Goal: Task Accomplishment & Management: Manage account settings

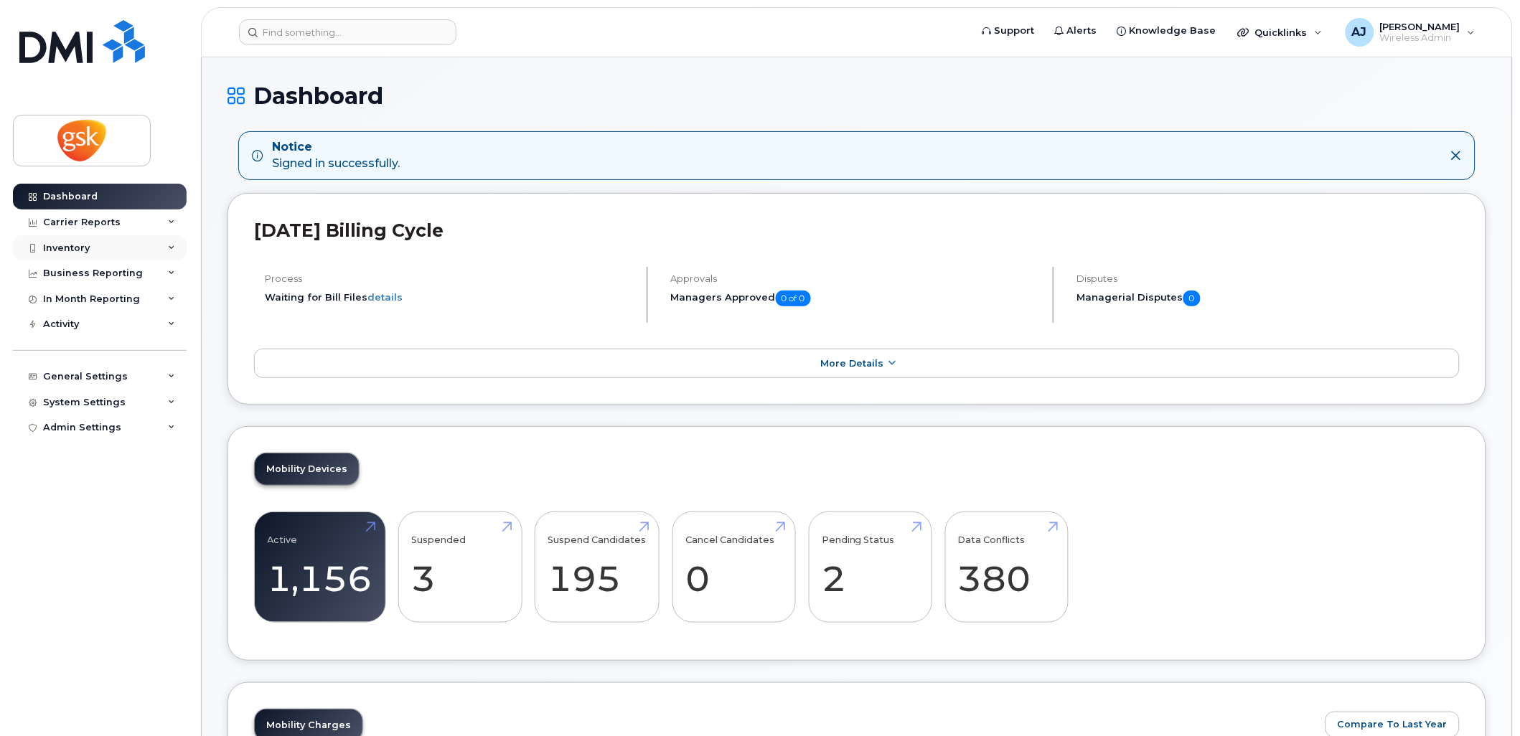
click at [129, 245] on div "Inventory" at bounding box center [100, 248] width 174 height 26
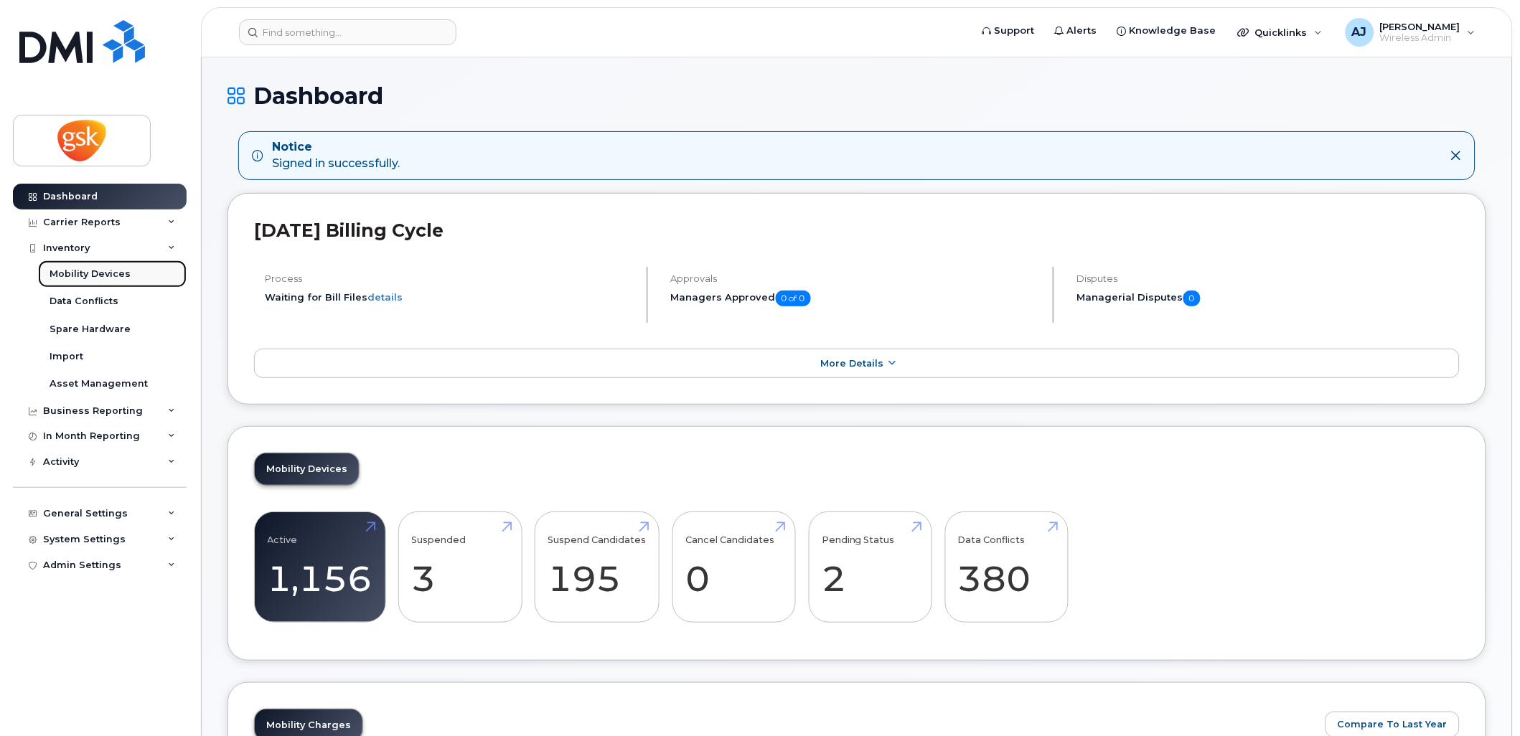
click at [115, 271] on div "Mobility Devices" at bounding box center [90, 274] width 81 height 13
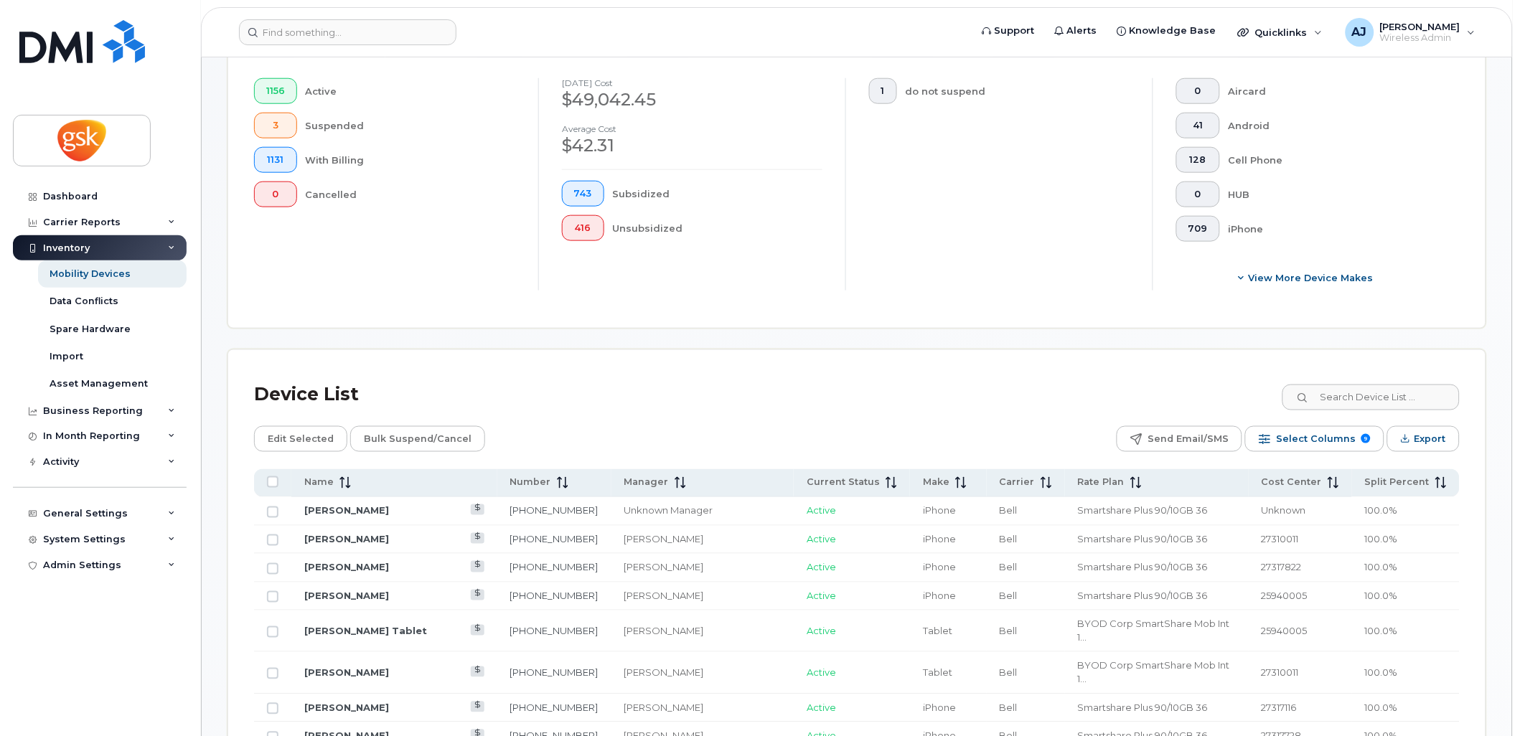
scroll to position [478, 0]
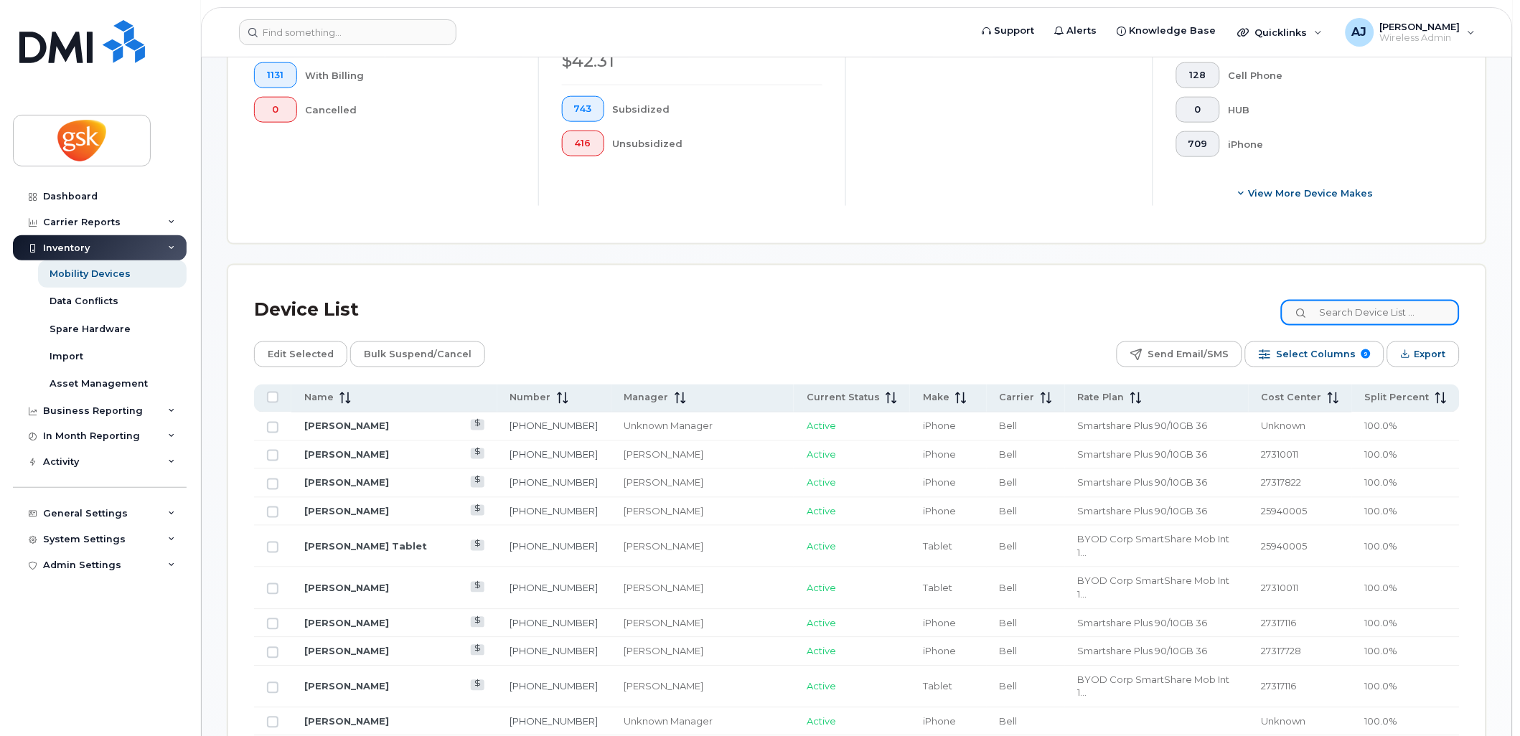
click at [1408, 309] on input at bounding box center [1370, 313] width 179 height 26
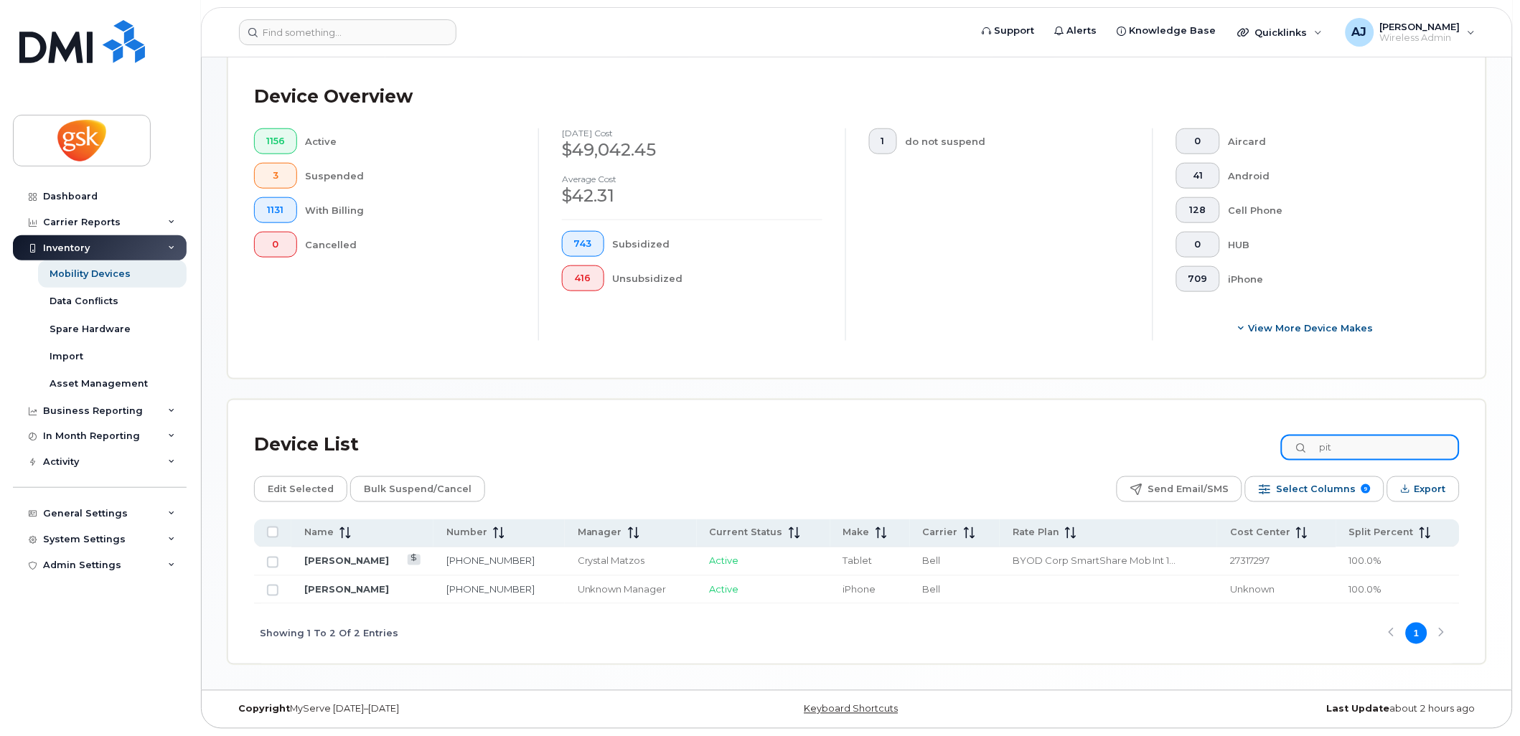
scroll to position [342, 0]
click at [1376, 451] on input "pittaro" at bounding box center [1370, 449] width 179 height 26
click at [1356, 452] on input "holloway" at bounding box center [1370, 449] width 179 height 26
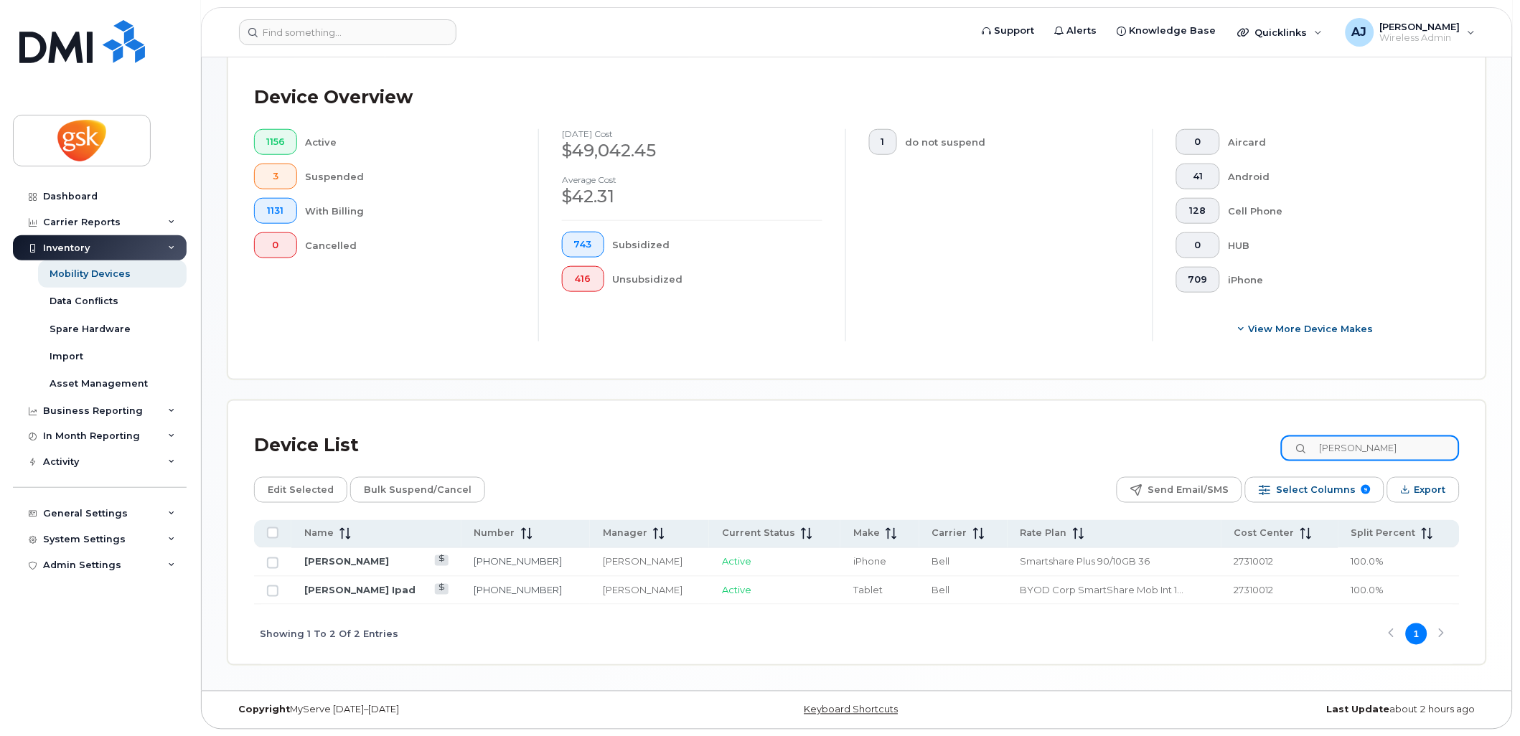
click at [1356, 452] on input "holloway" at bounding box center [1370, 449] width 179 height 26
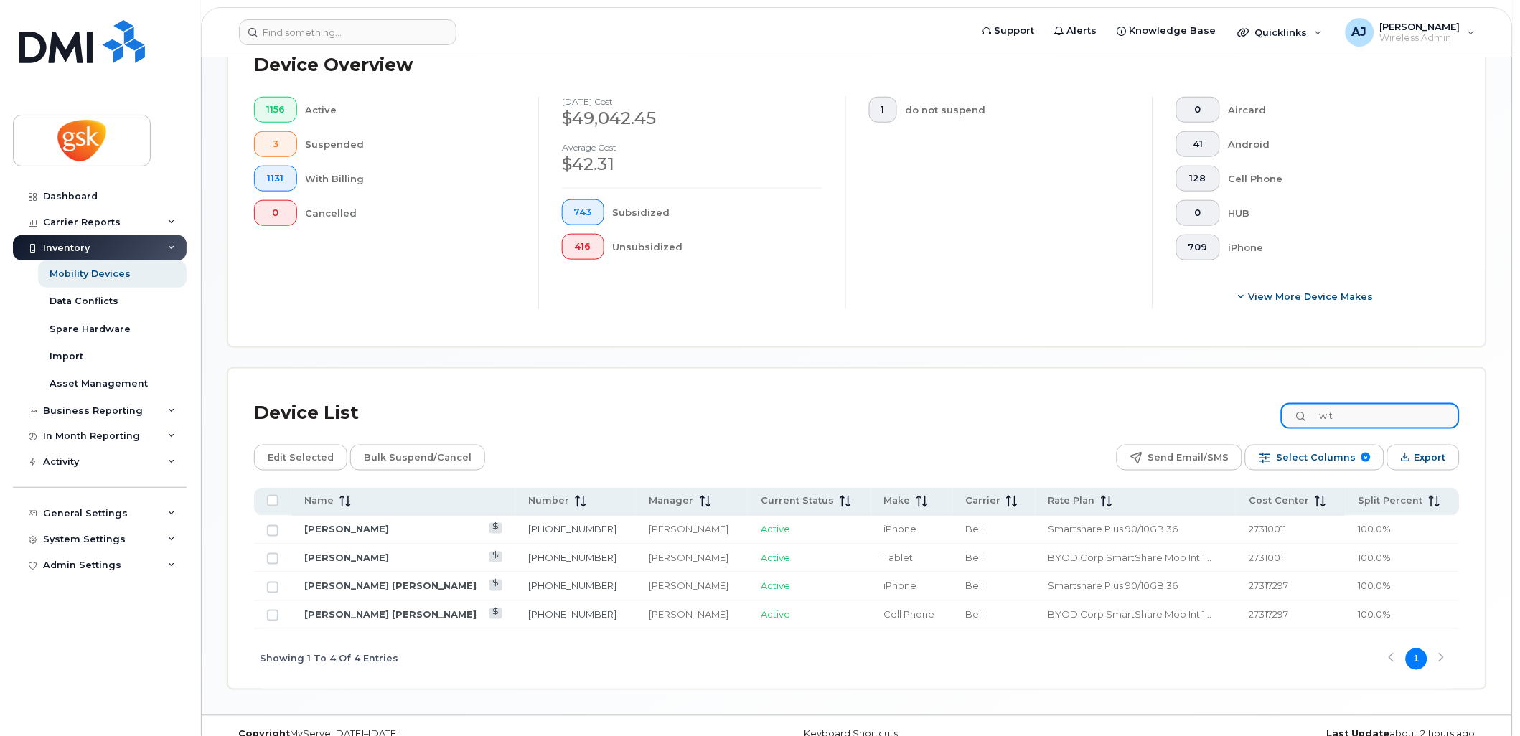
scroll to position [400, 0]
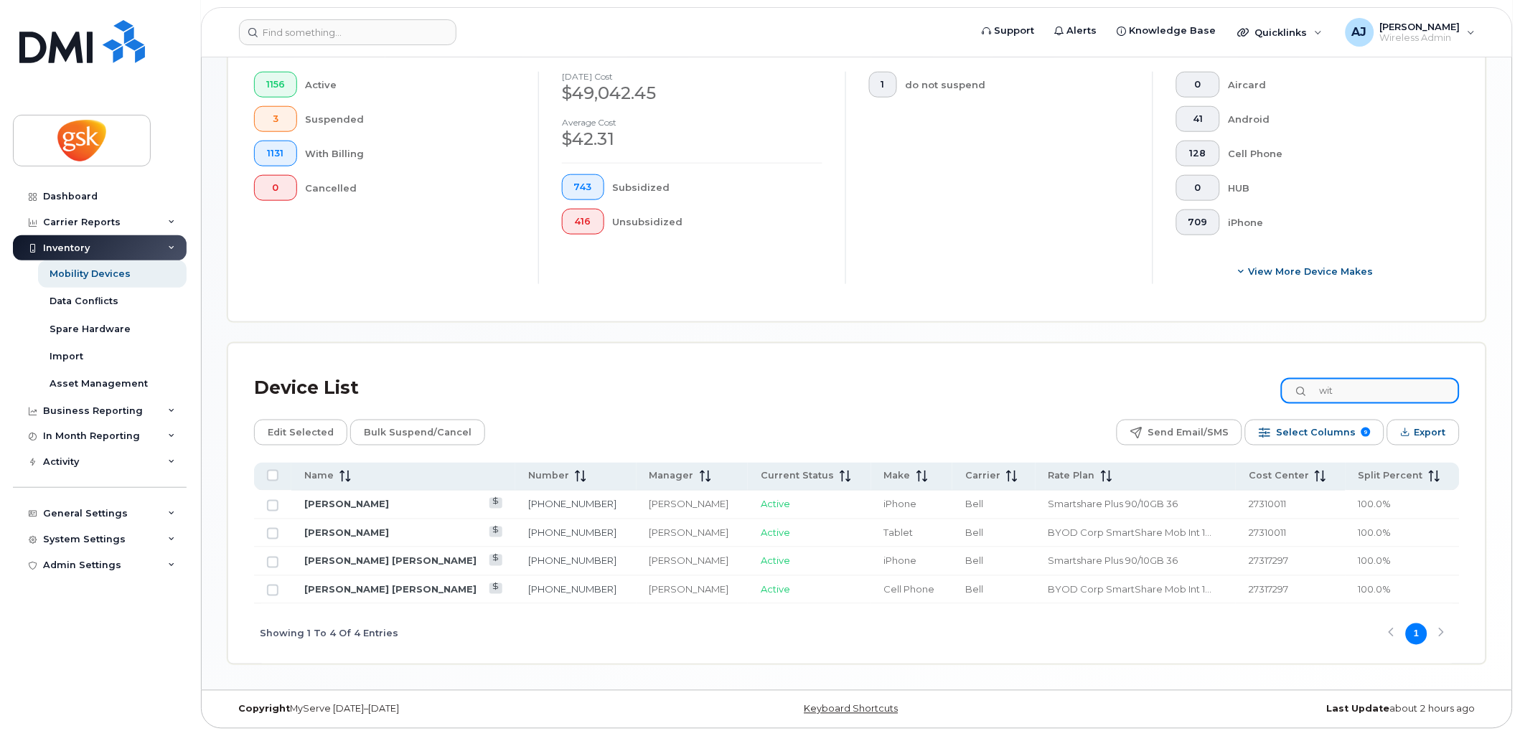
click at [1378, 398] on input "wit" at bounding box center [1370, 391] width 179 height 26
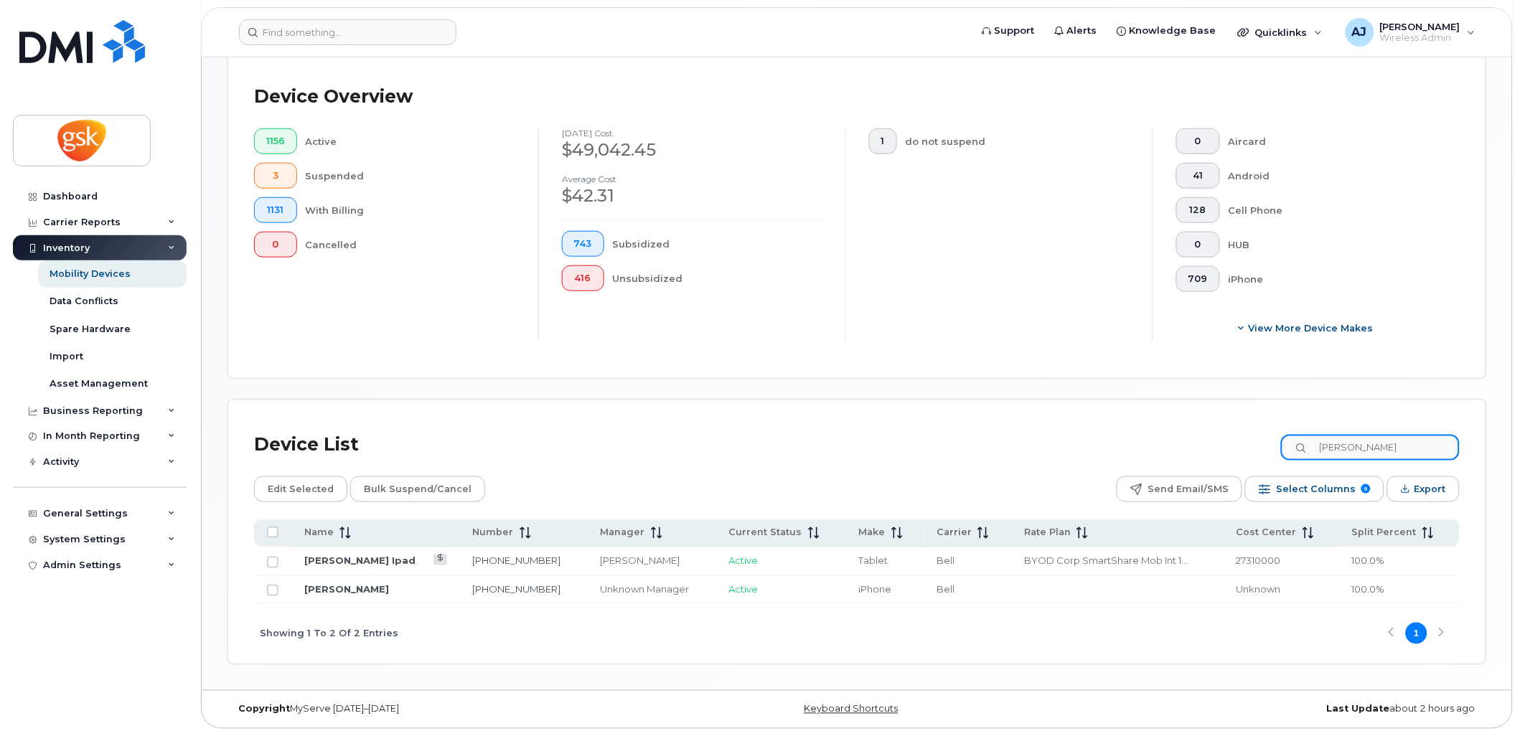
scroll to position [342, 0]
click at [1395, 452] on input "siegel" at bounding box center [1370, 449] width 179 height 26
click at [1356, 448] on input "geddis" at bounding box center [1370, 449] width 179 height 26
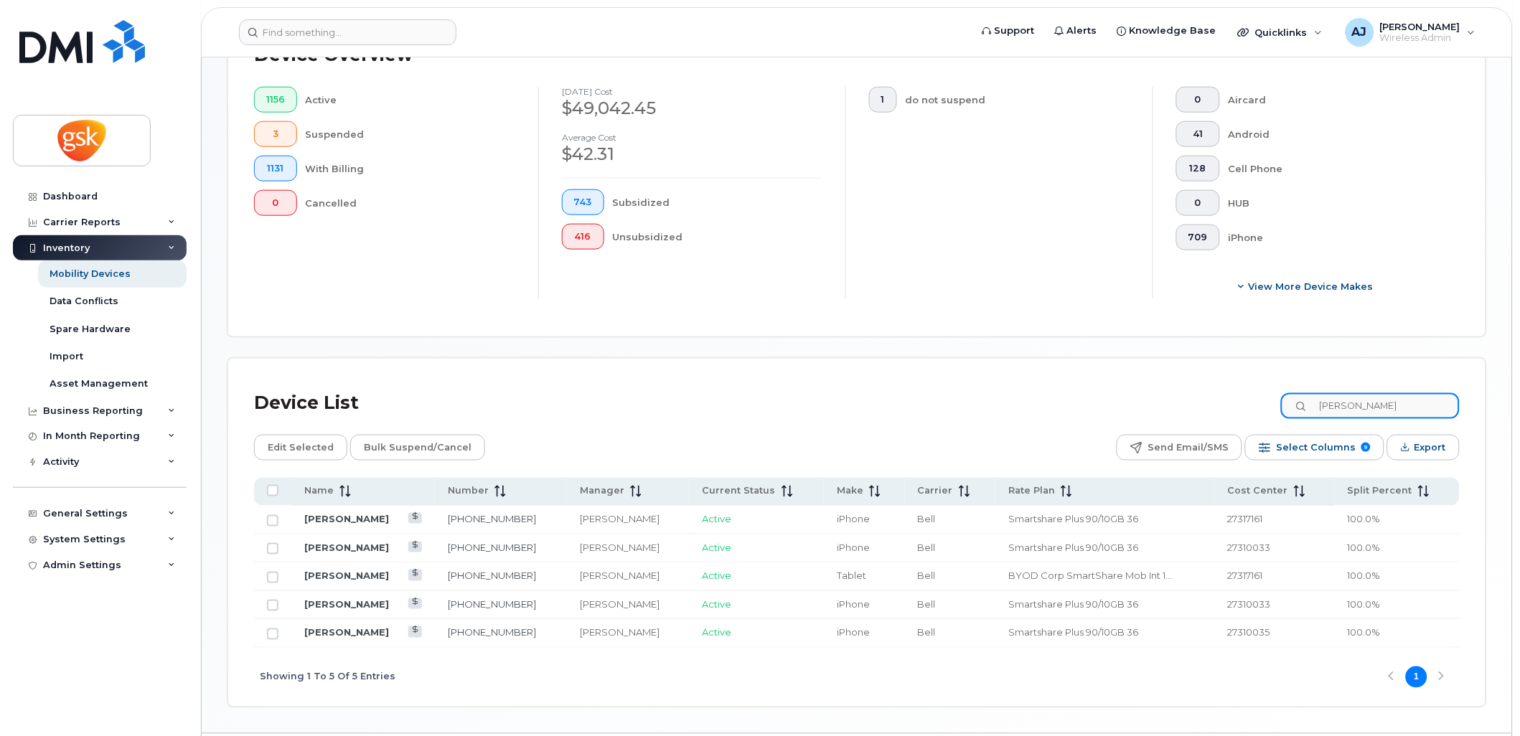
scroll to position [422, 0]
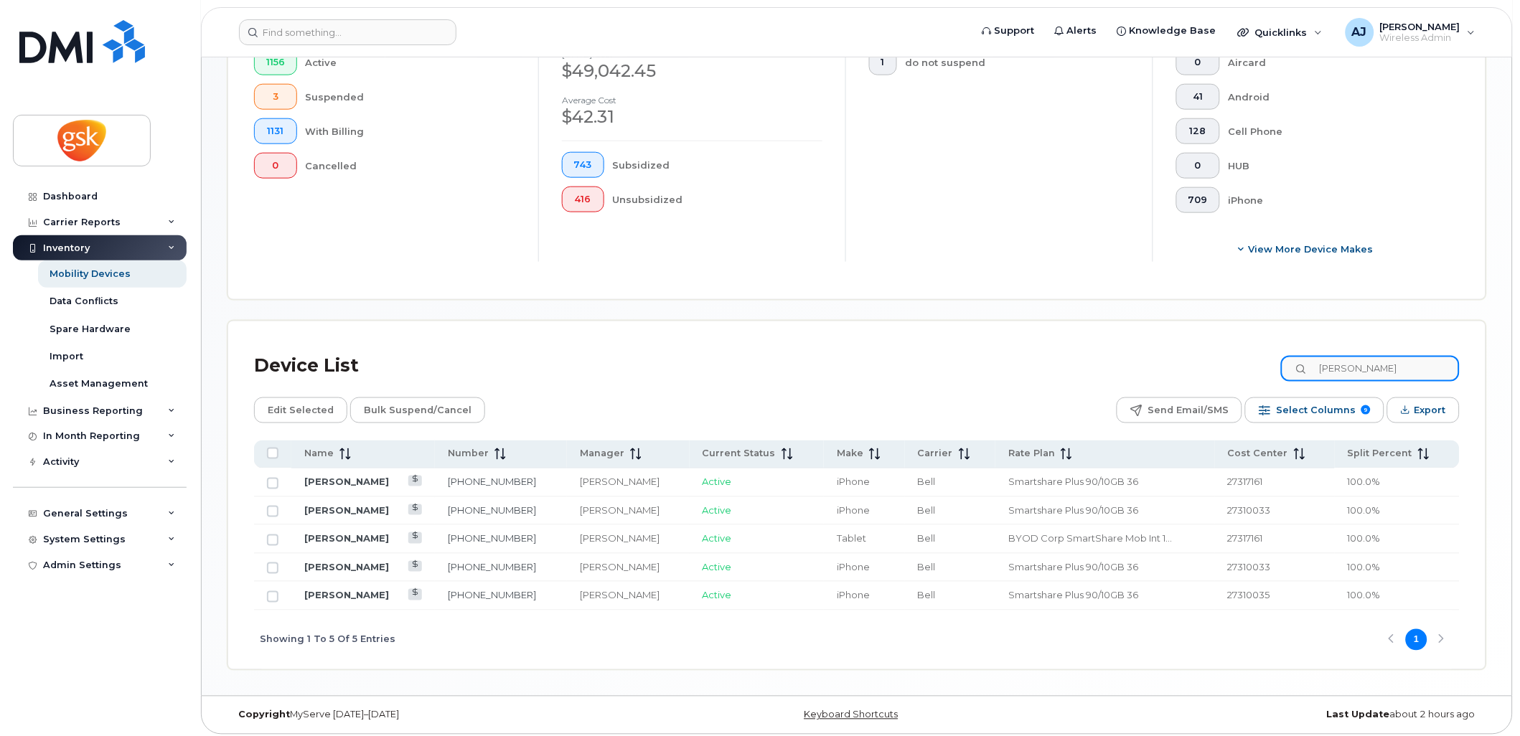
click at [1394, 376] on input "davis" at bounding box center [1370, 369] width 179 height 26
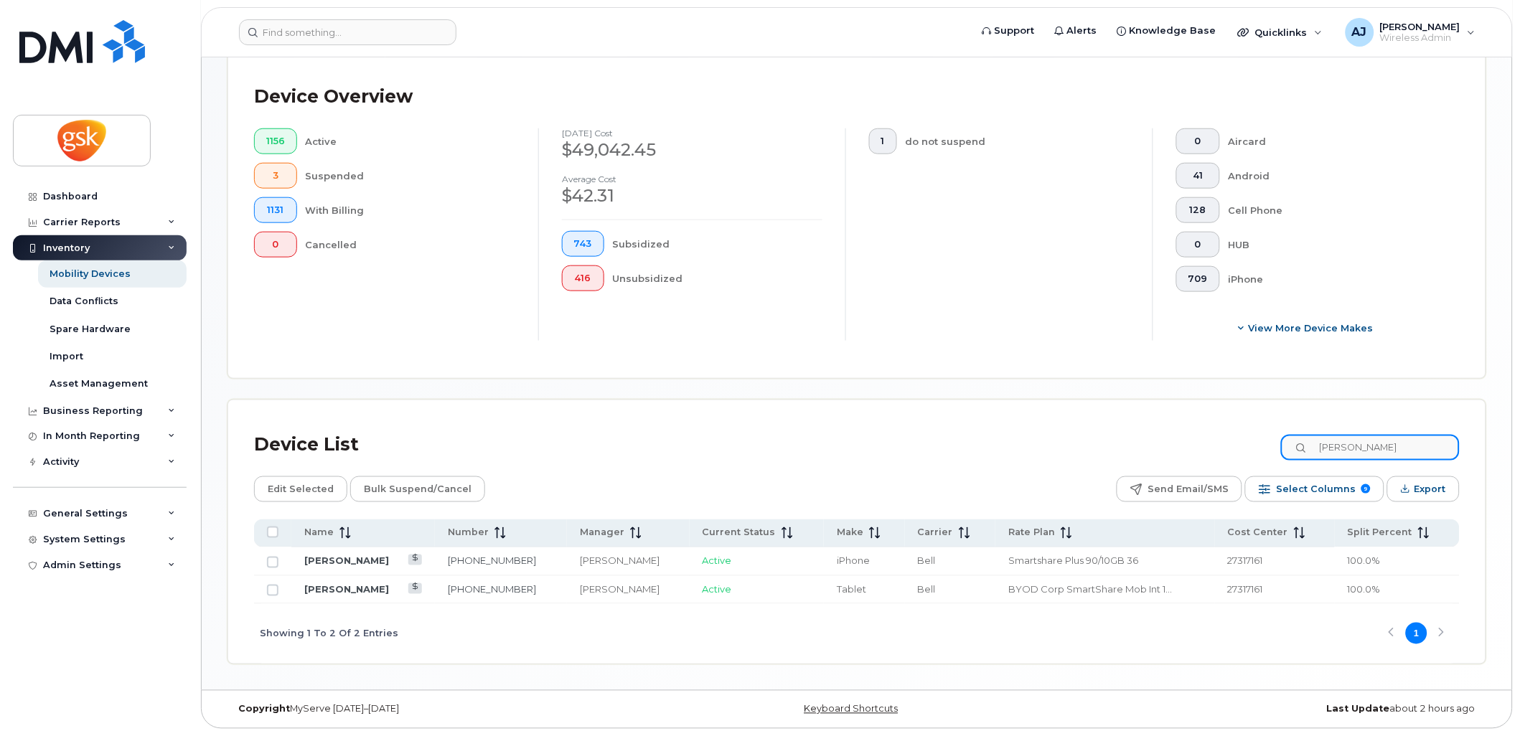
scroll to position [342, 0]
click at [1344, 451] on input "bourque" at bounding box center [1370, 449] width 179 height 26
click at [1376, 445] on input "kwong" at bounding box center [1370, 449] width 179 height 26
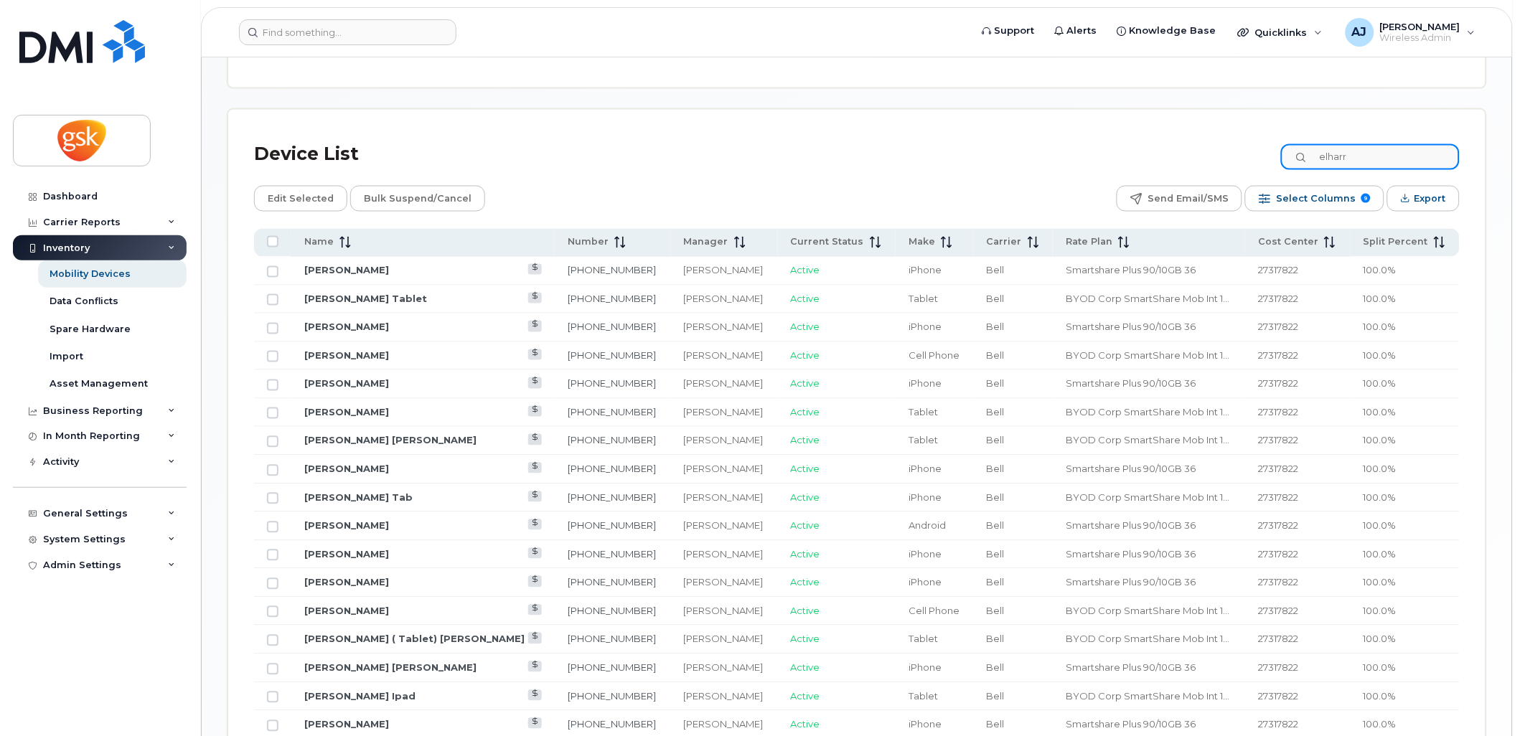
scroll to position [662, 0]
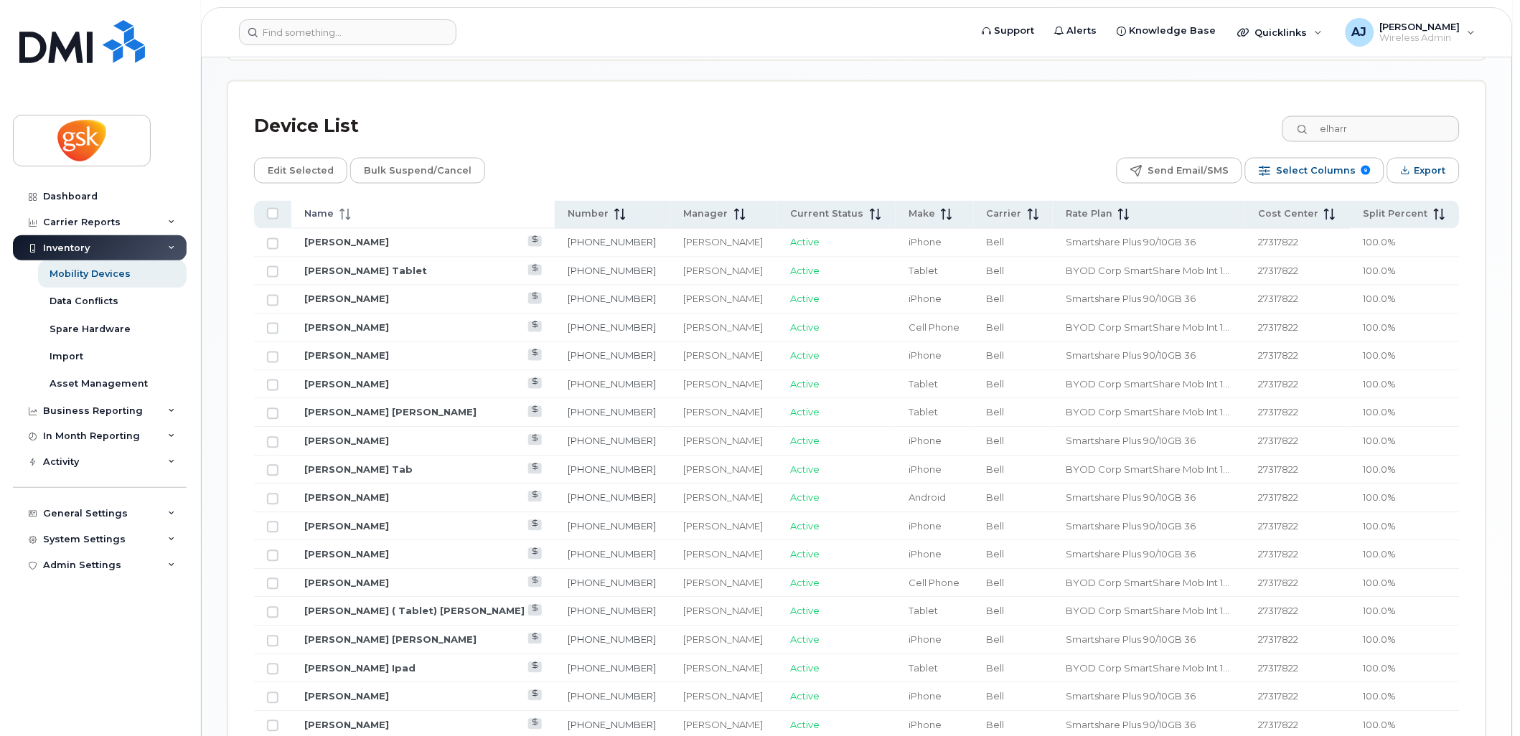
click at [337, 209] on span at bounding box center [342, 214] width 17 height 13
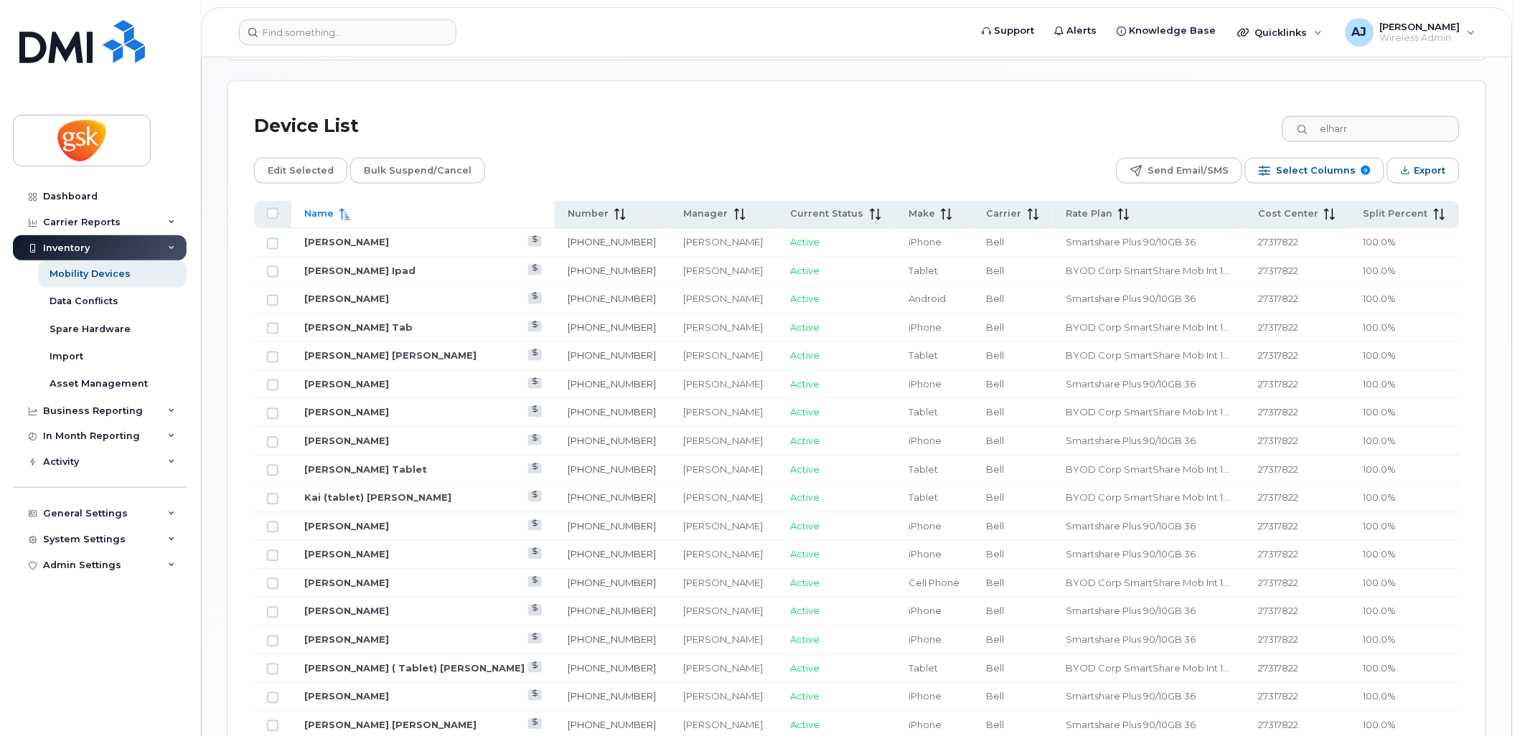
click at [337, 209] on span at bounding box center [342, 214] width 17 height 13
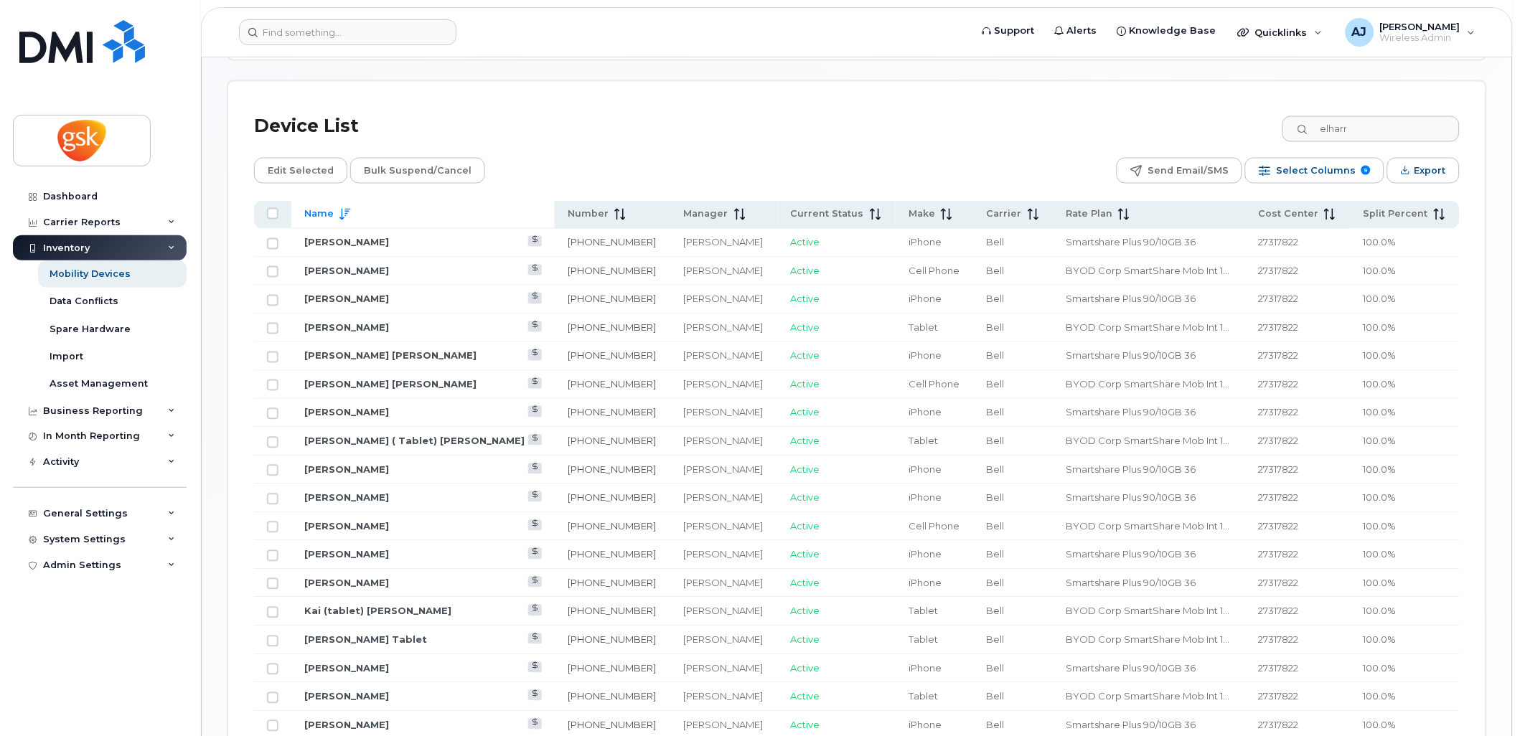
click at [337, 209] on span at bounding box center [342, 214] width 17 height 13
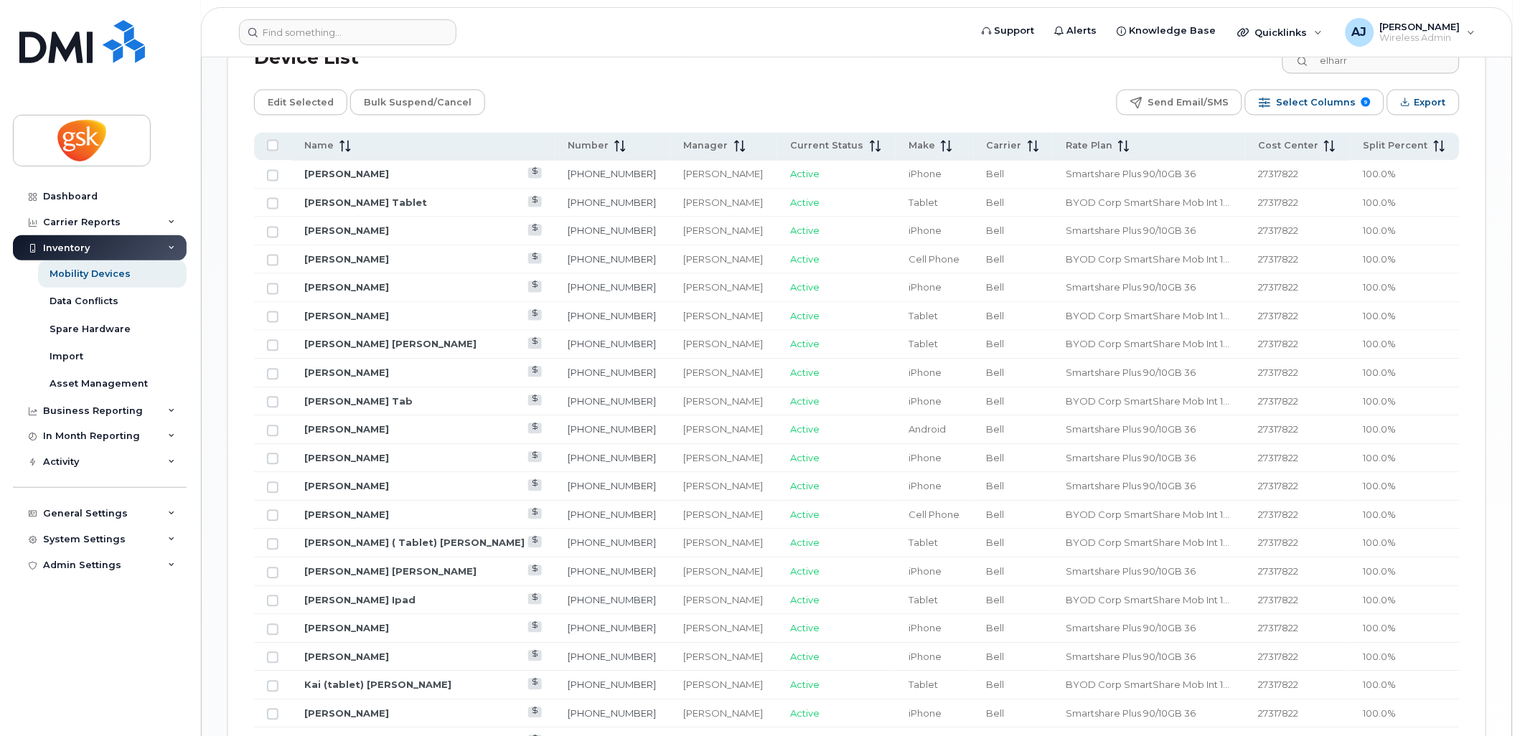
scroll to position [701, 0]
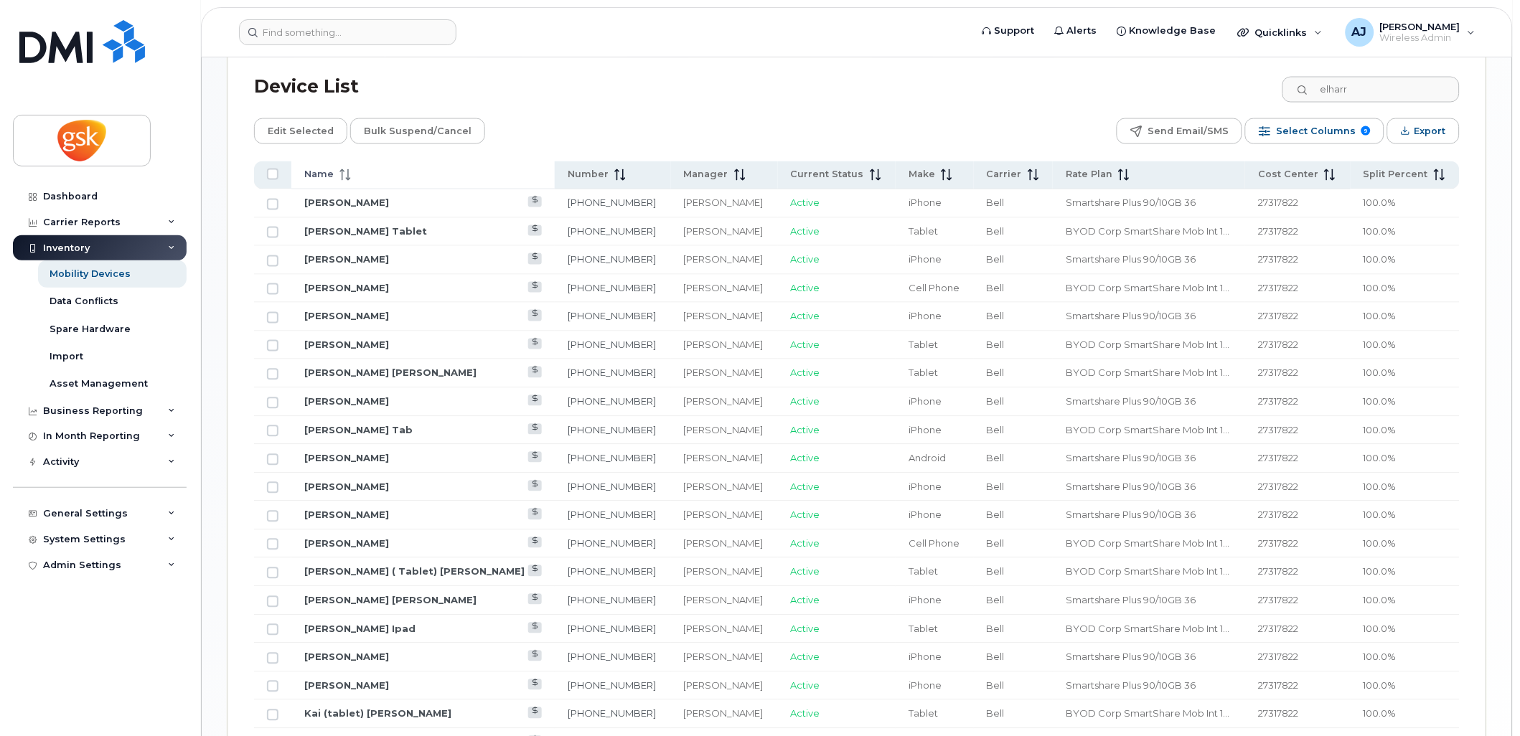
click at [352, 176] on div "Name" at bounding box center [422, 175] width 237 height 13
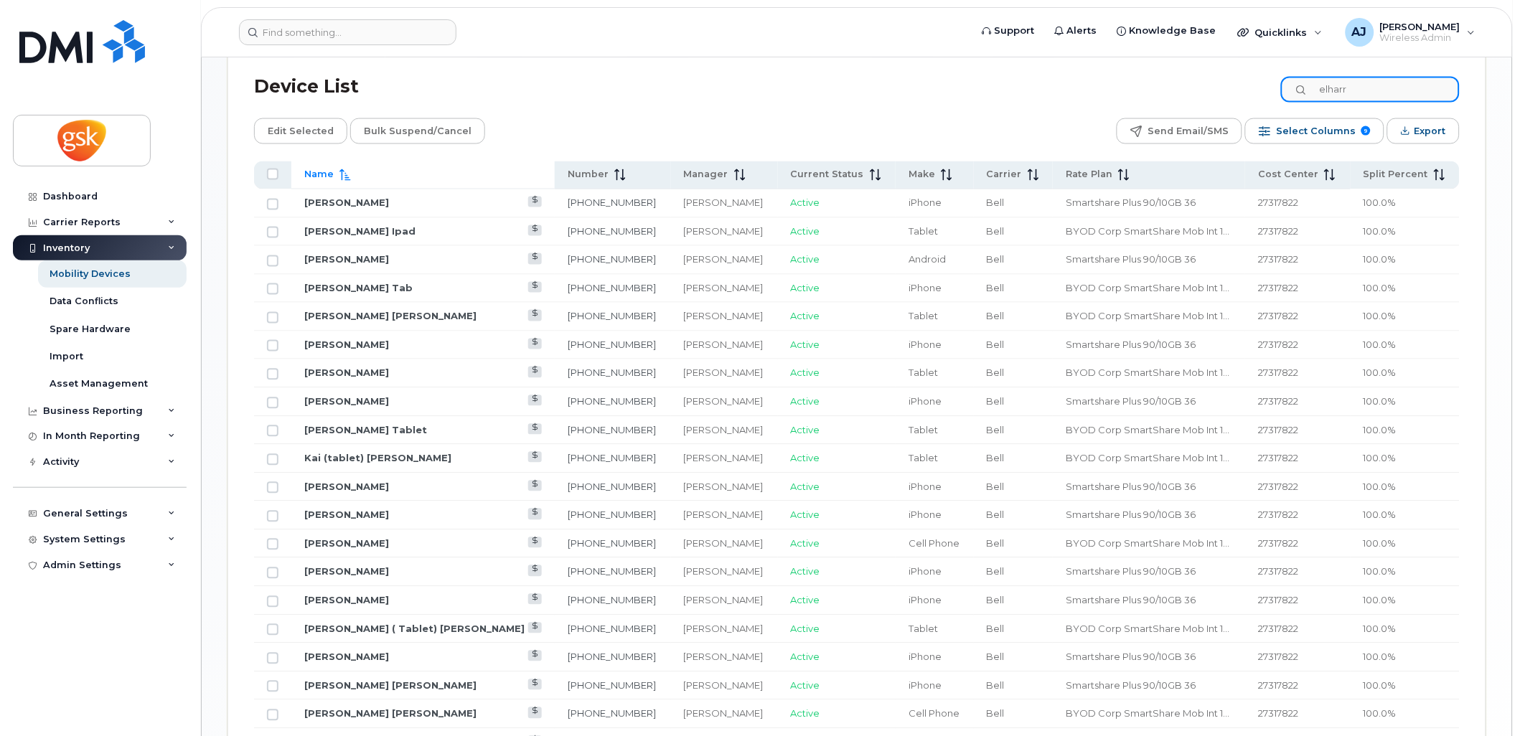
click at [1358, 89] on input "elharr" at bounding box center [1370, 90] width 179 height 26
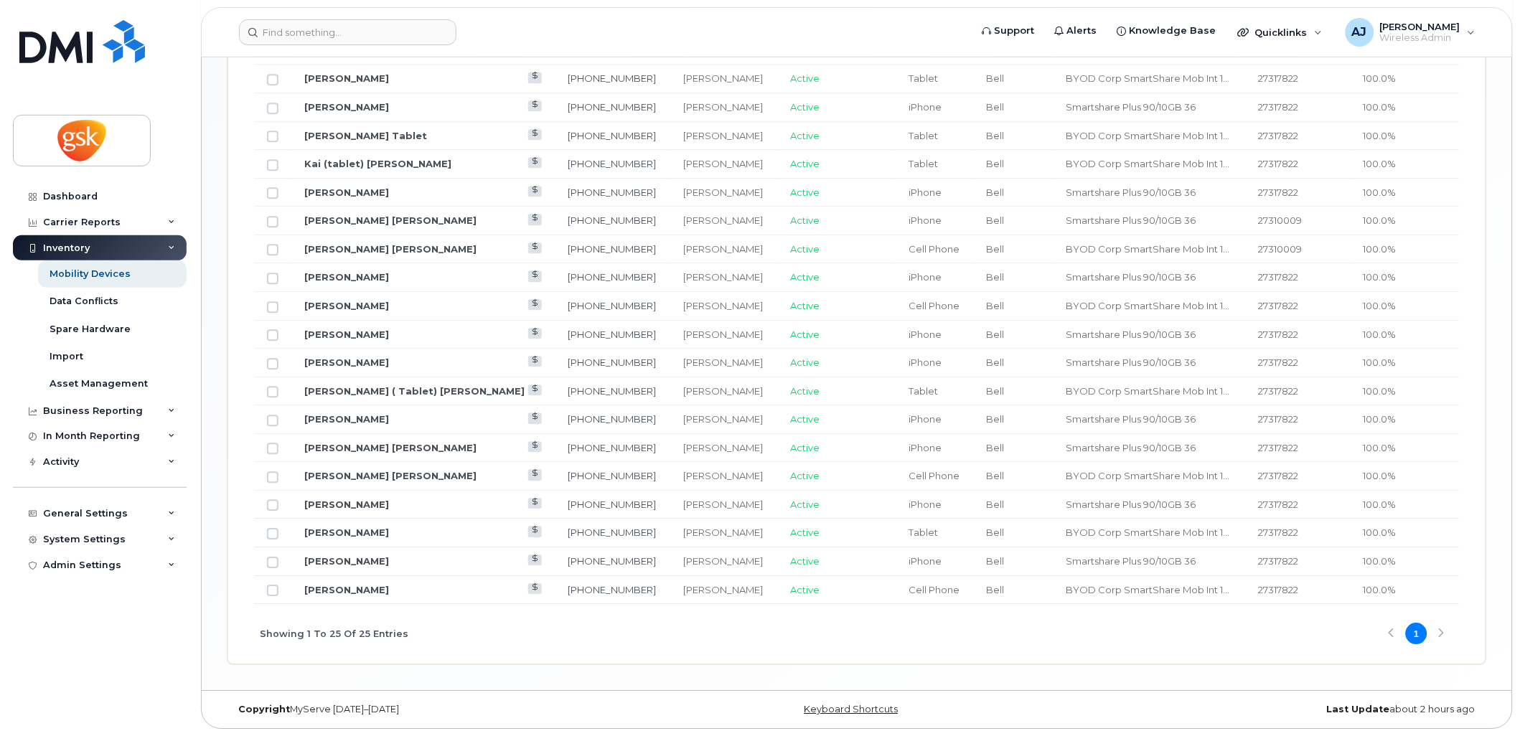
scroll to position [360, 0]
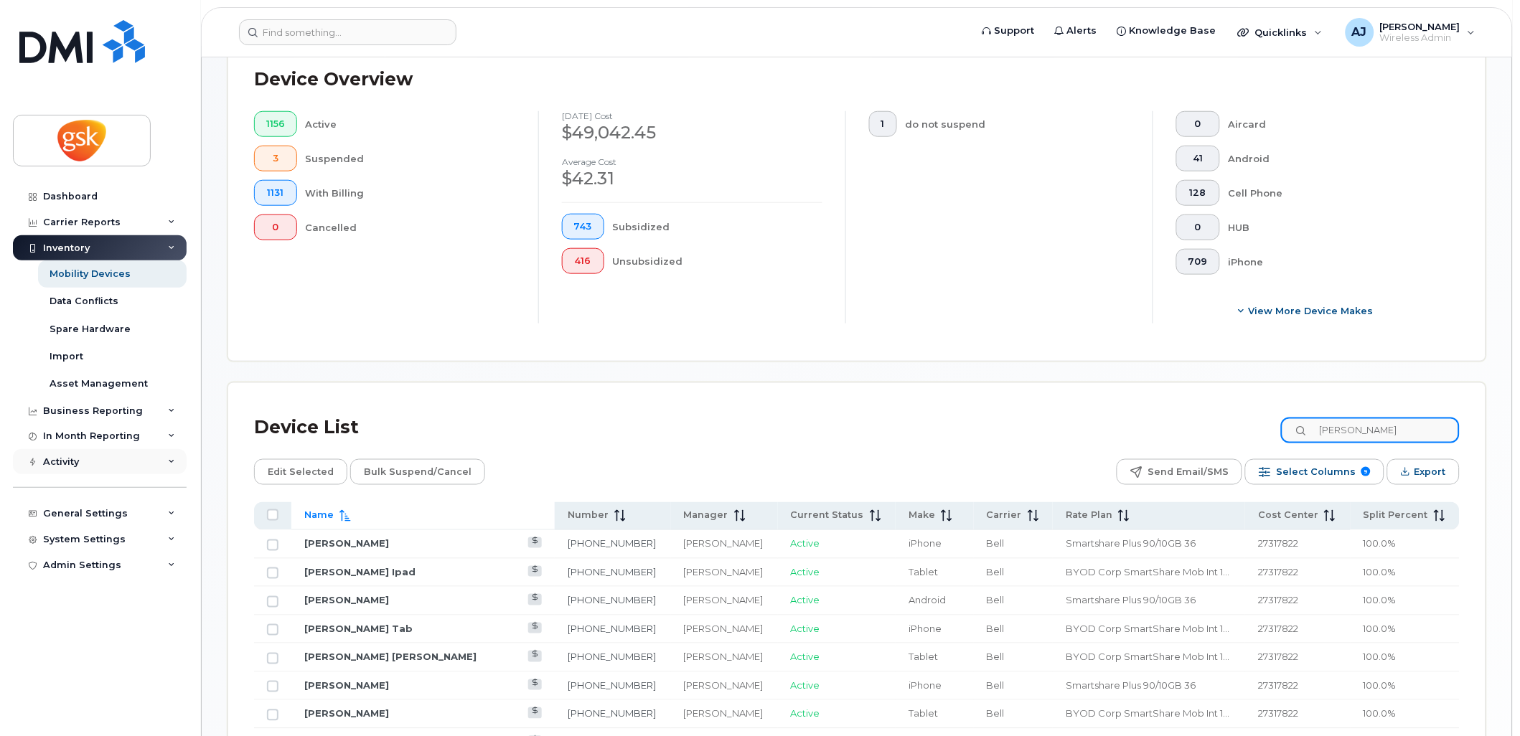
type input "ahmed"
click at [74, 267] on link "Mobility Devices" at bounding box center [112, 273] width 149 height 27
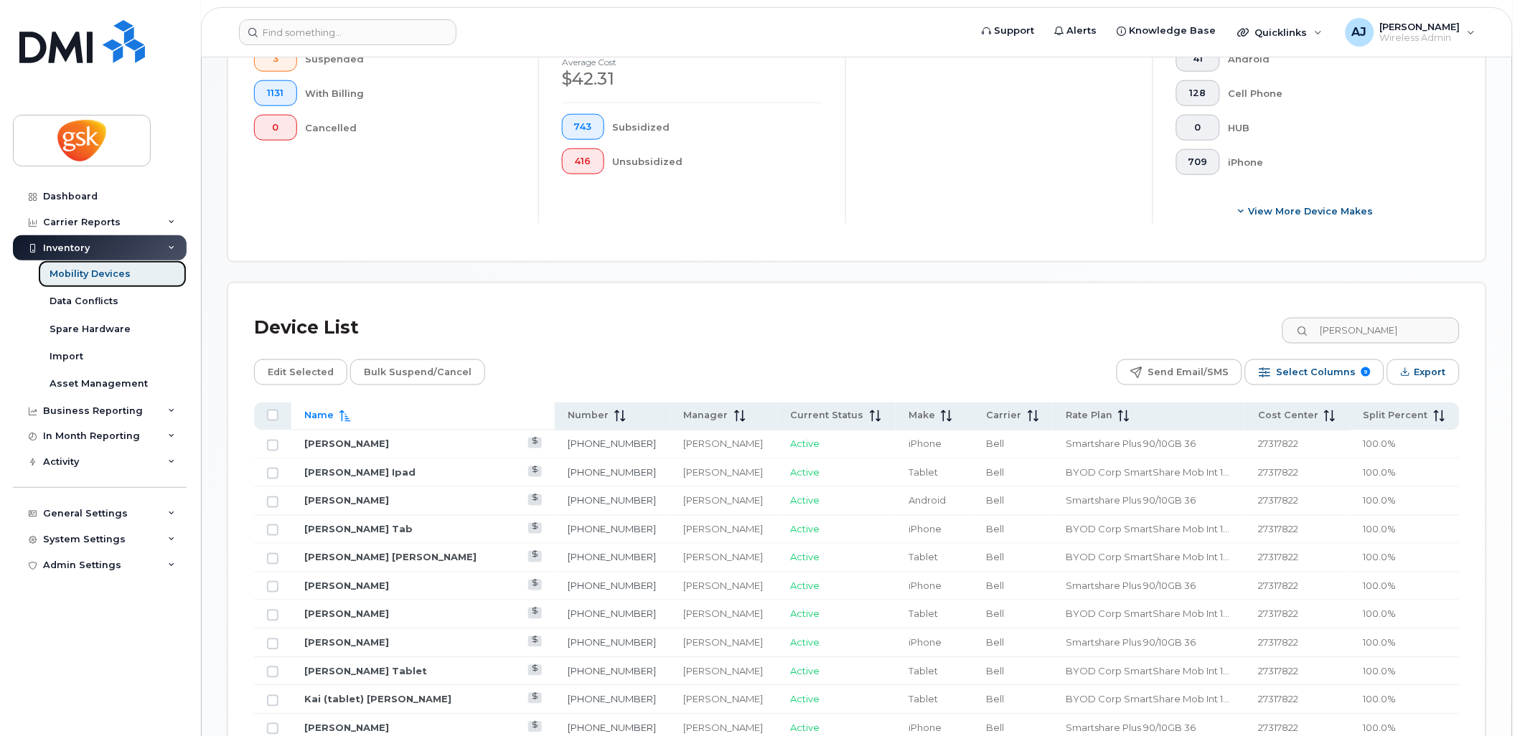
scroll to position [558, 0]
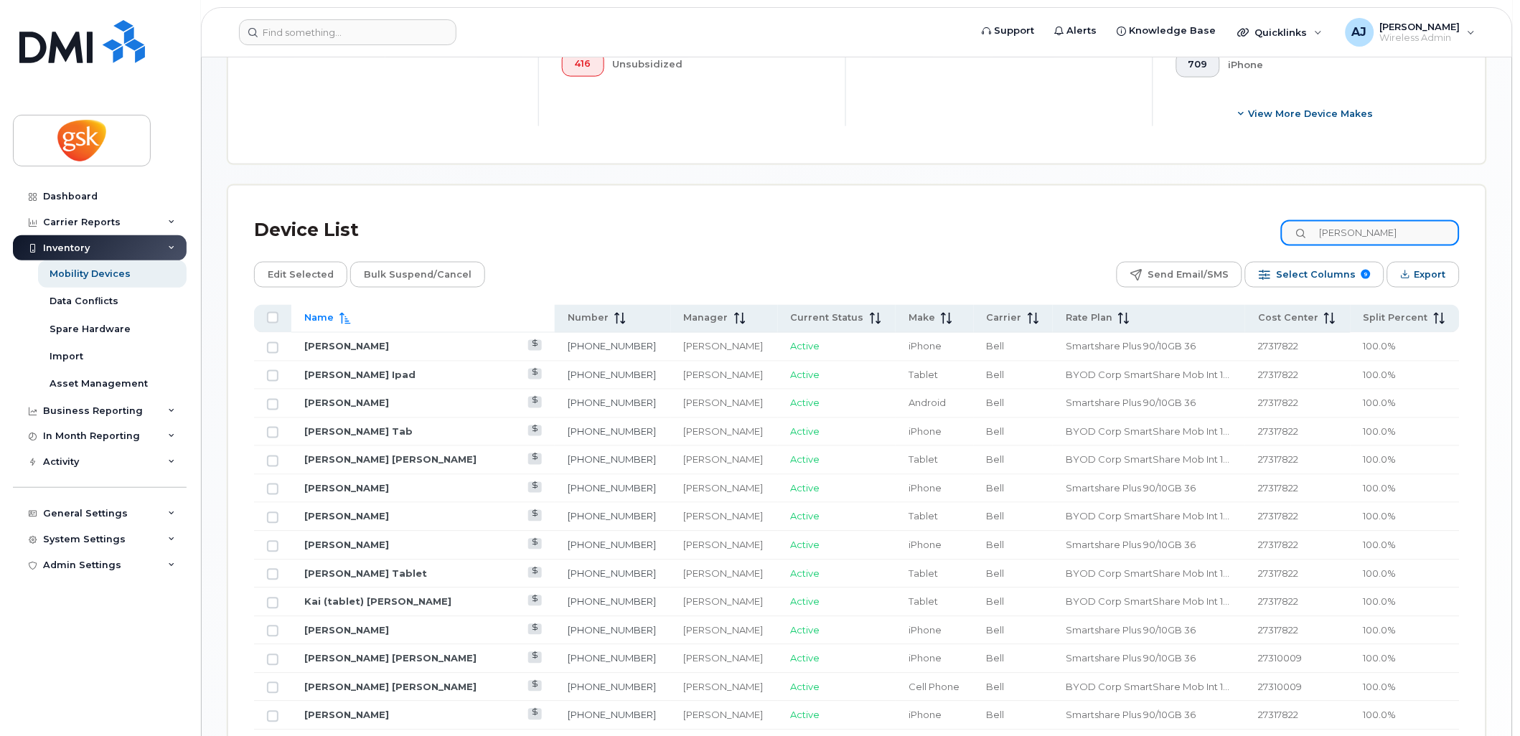
click at [1358, 239] on input "ahmed" at bounding box center [1370, 233] width 179 height 26
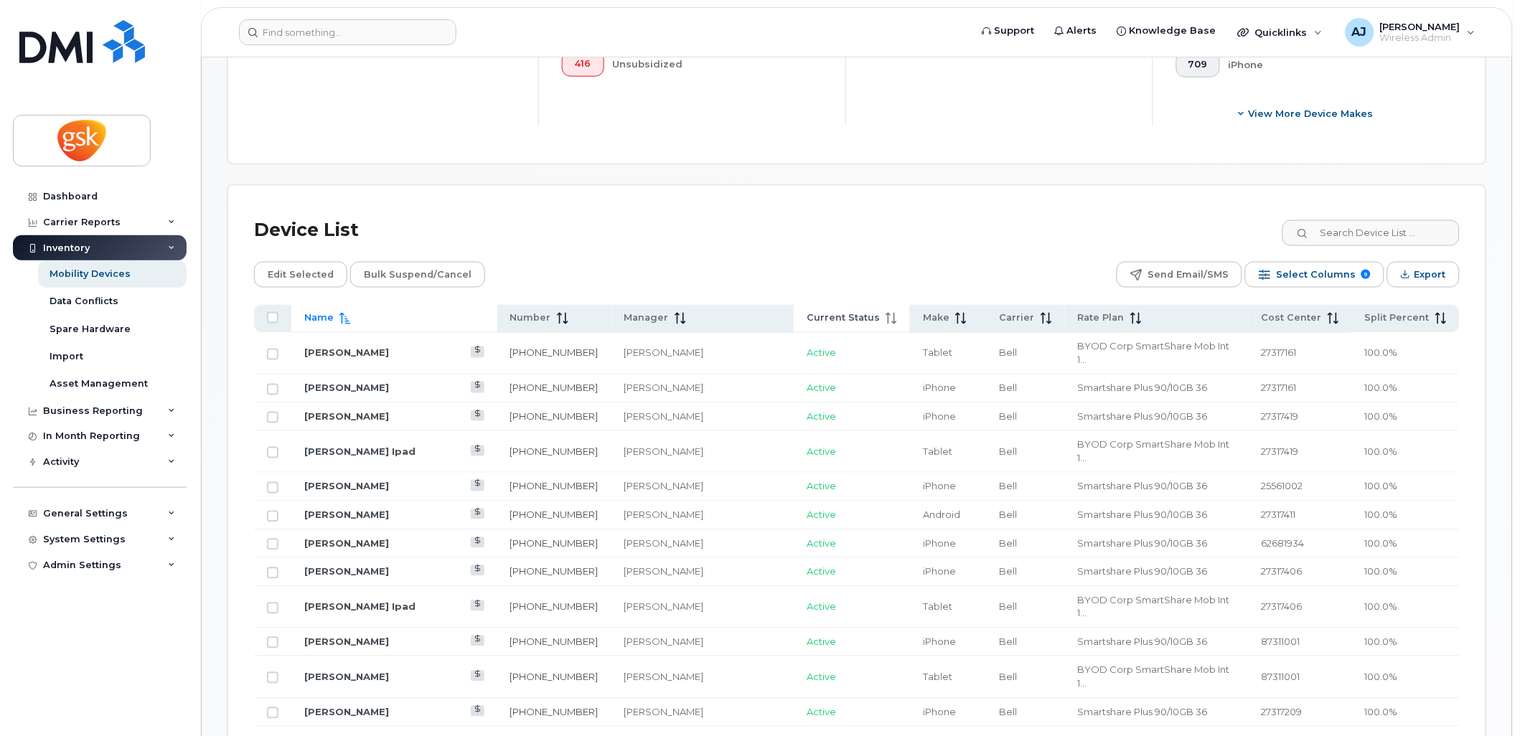
click at [806, 316] on span "Current Status" at bounding box center [842, 318] width 73 height 13
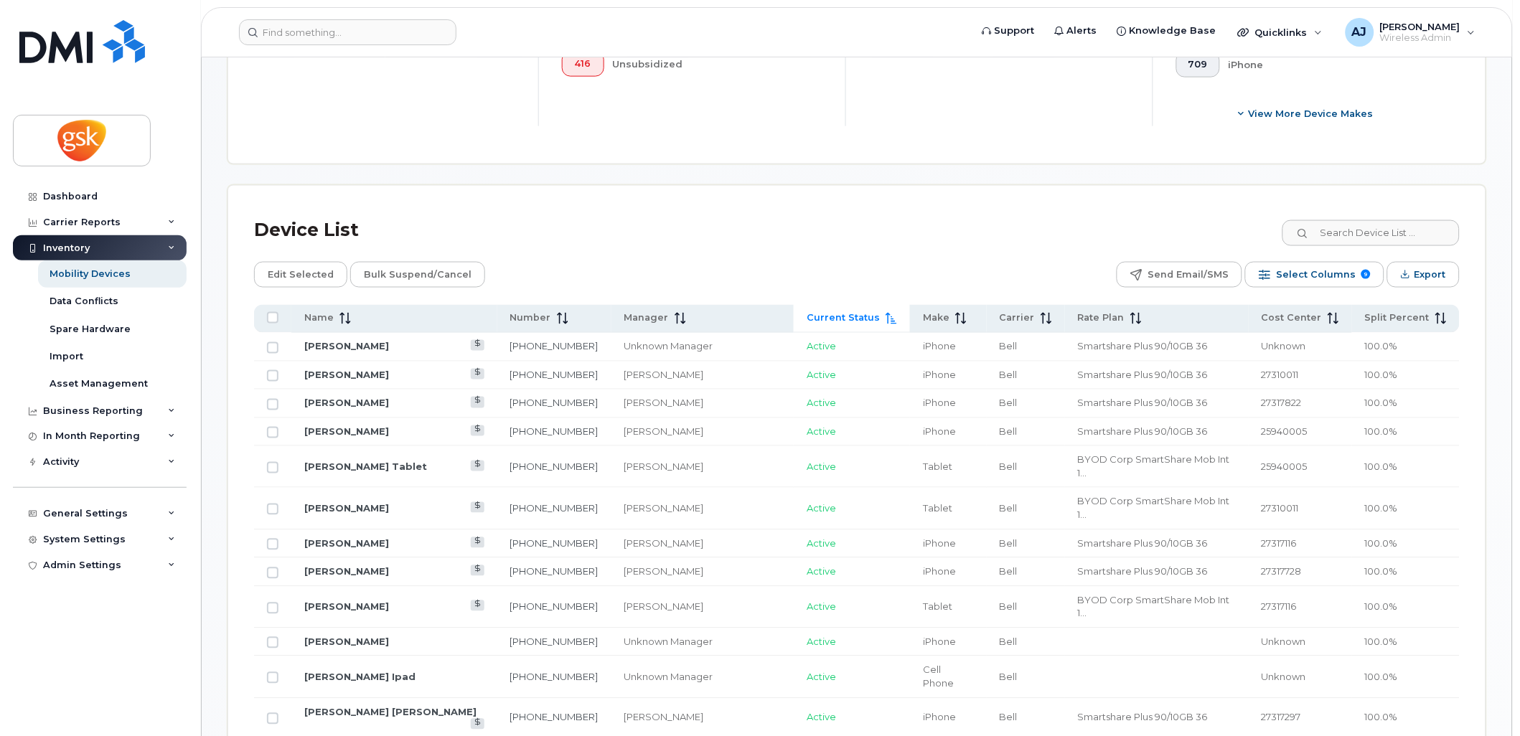
click at [806, 316] on span "Current Status" at bounding box center [842, 318] width 73 height 13
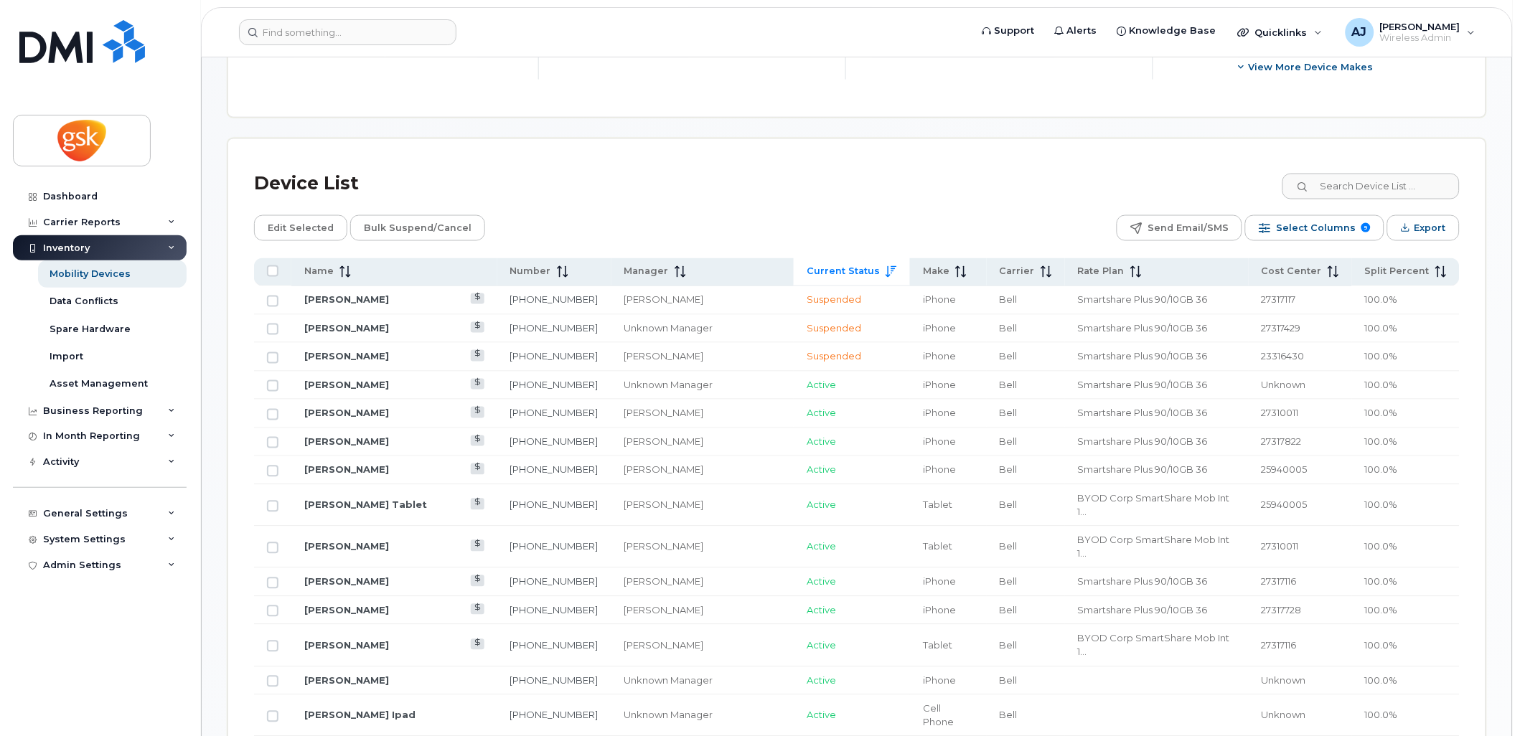
scroll to position [637, 0]
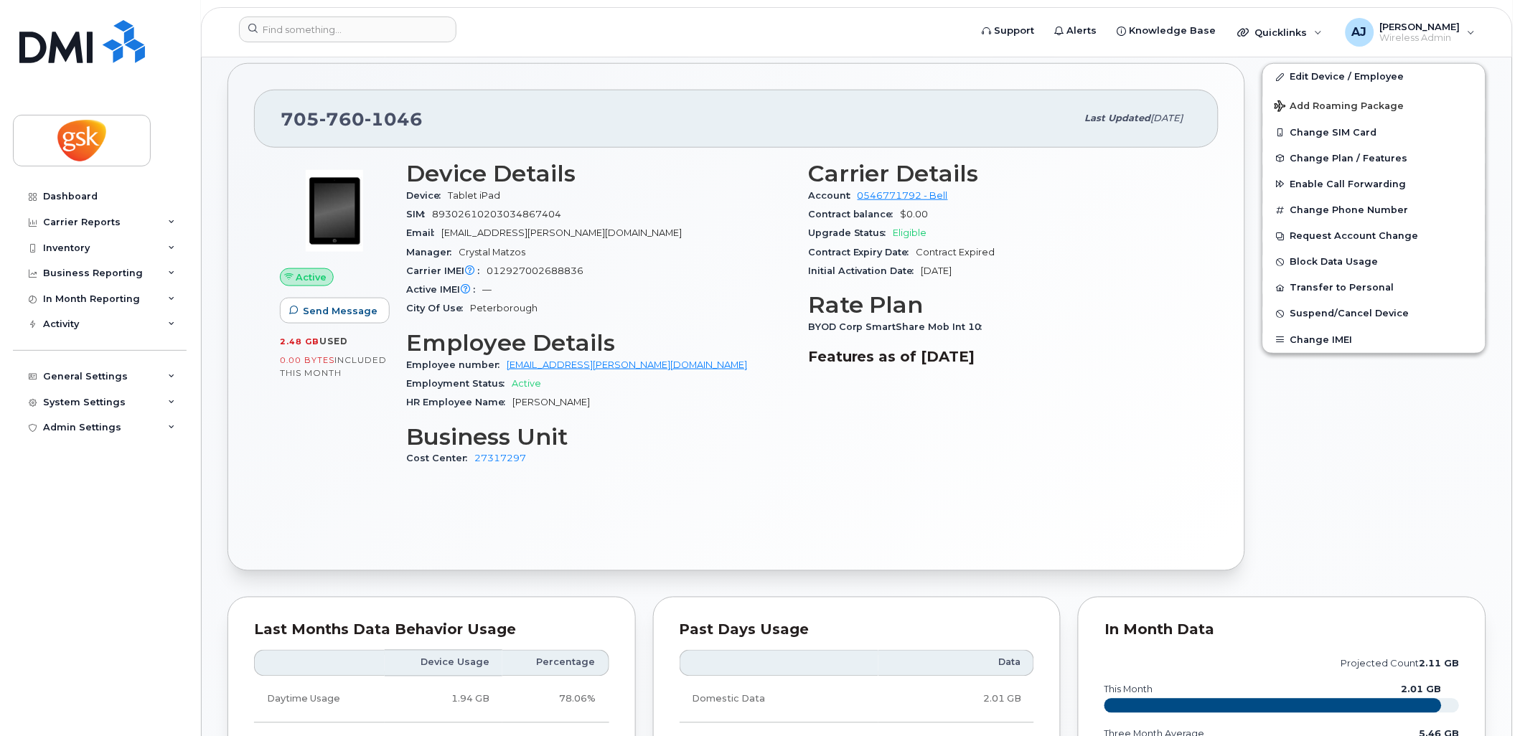
scroll to position [398, 0]
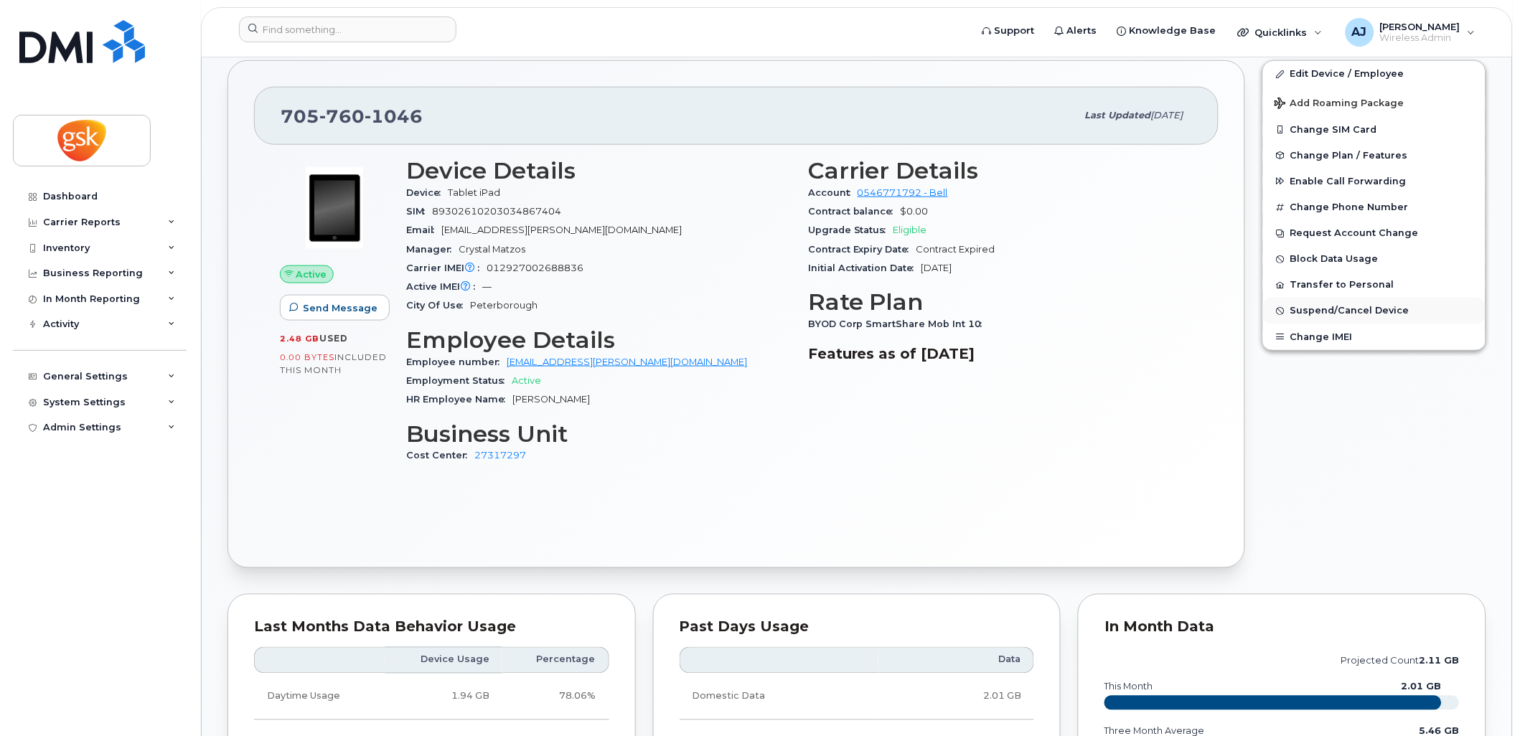
click at [1321, 311] on span "Suspend/Cancel Device" at bounding box center [1349, 311] width 119 height 11
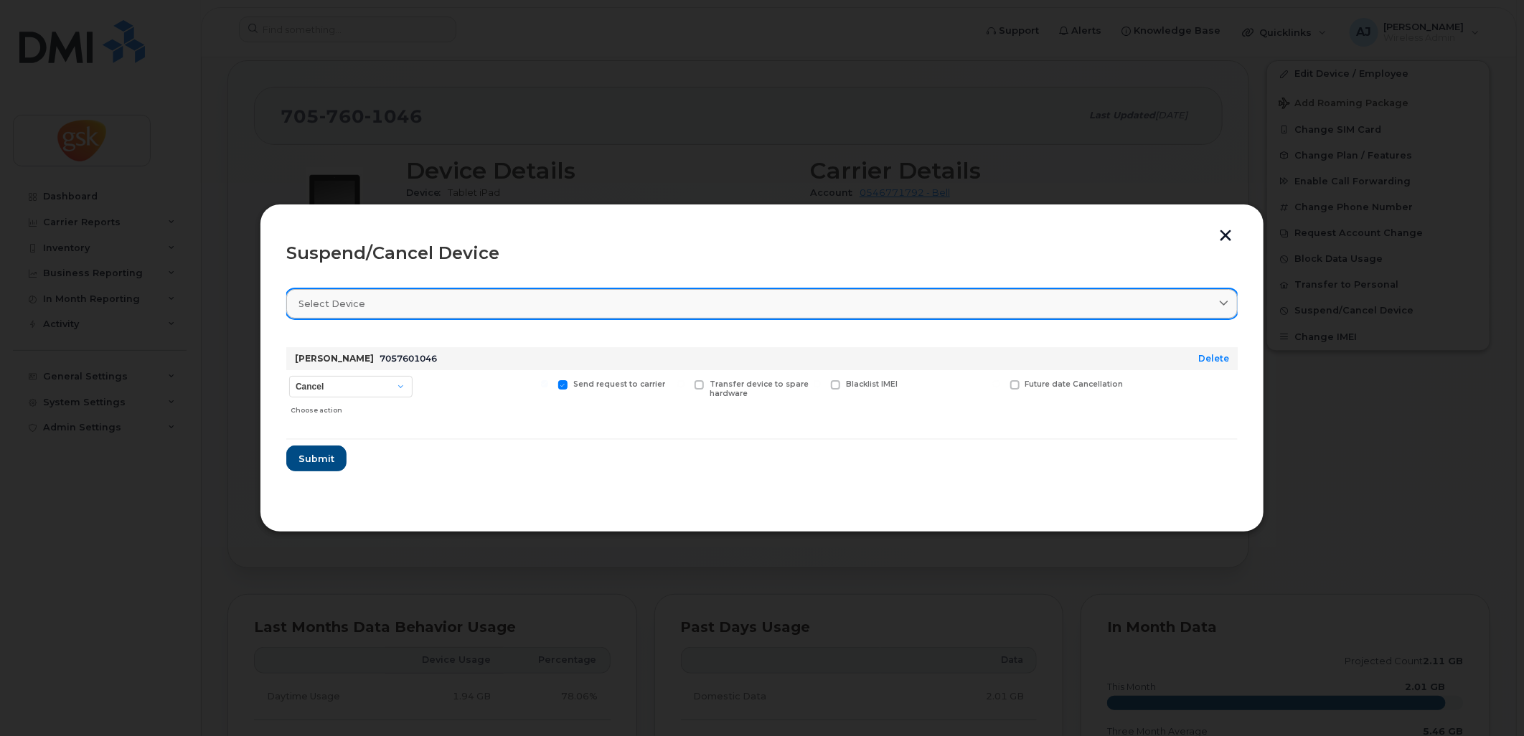
click at [451, 311] on div "Select device" at bounding box center [761, 304] width 927 height 14
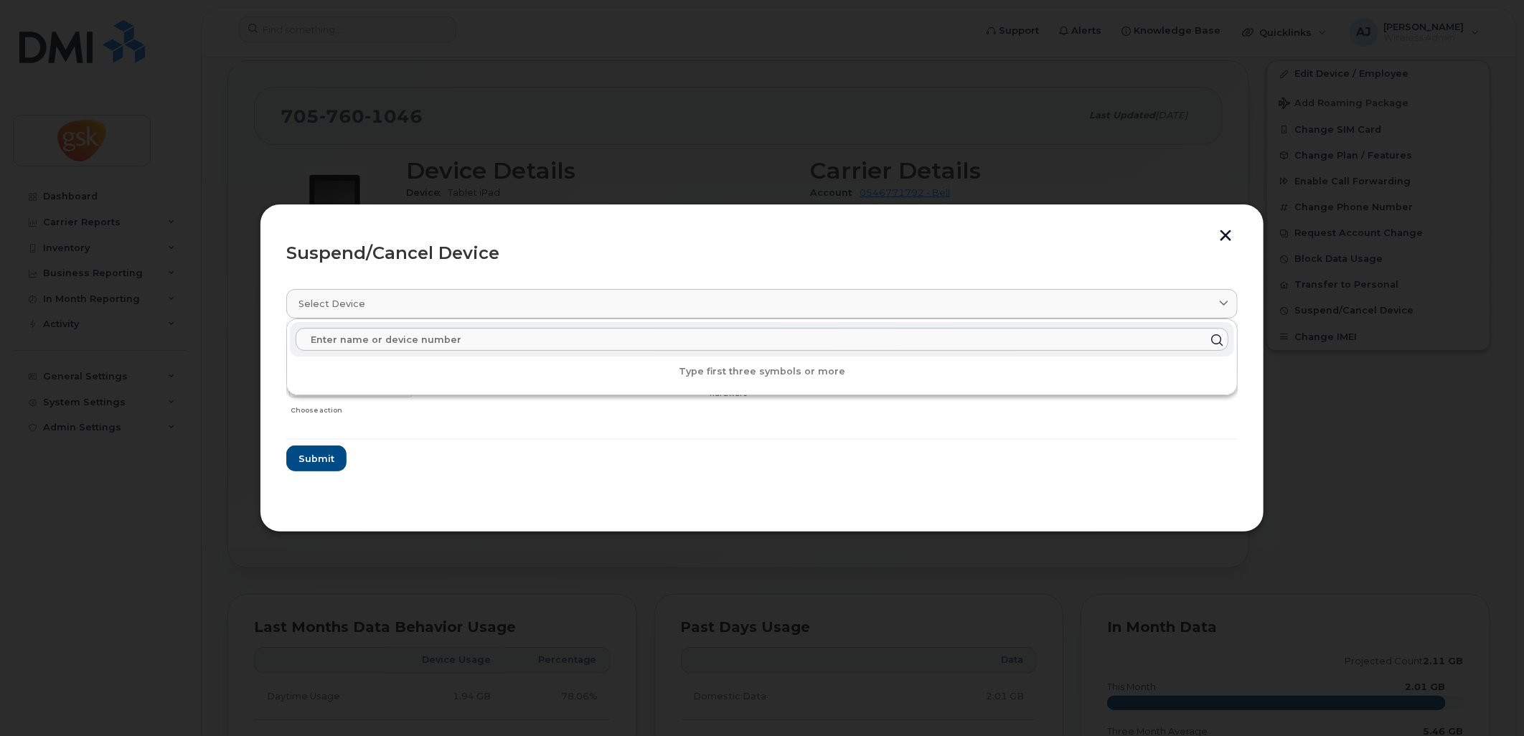
click at [538, 486] on section "Select device Type first three symbols or more Jennifer Pittaro 7057601046 Dele…" at bounding box center [761, 391] width 951 height 230
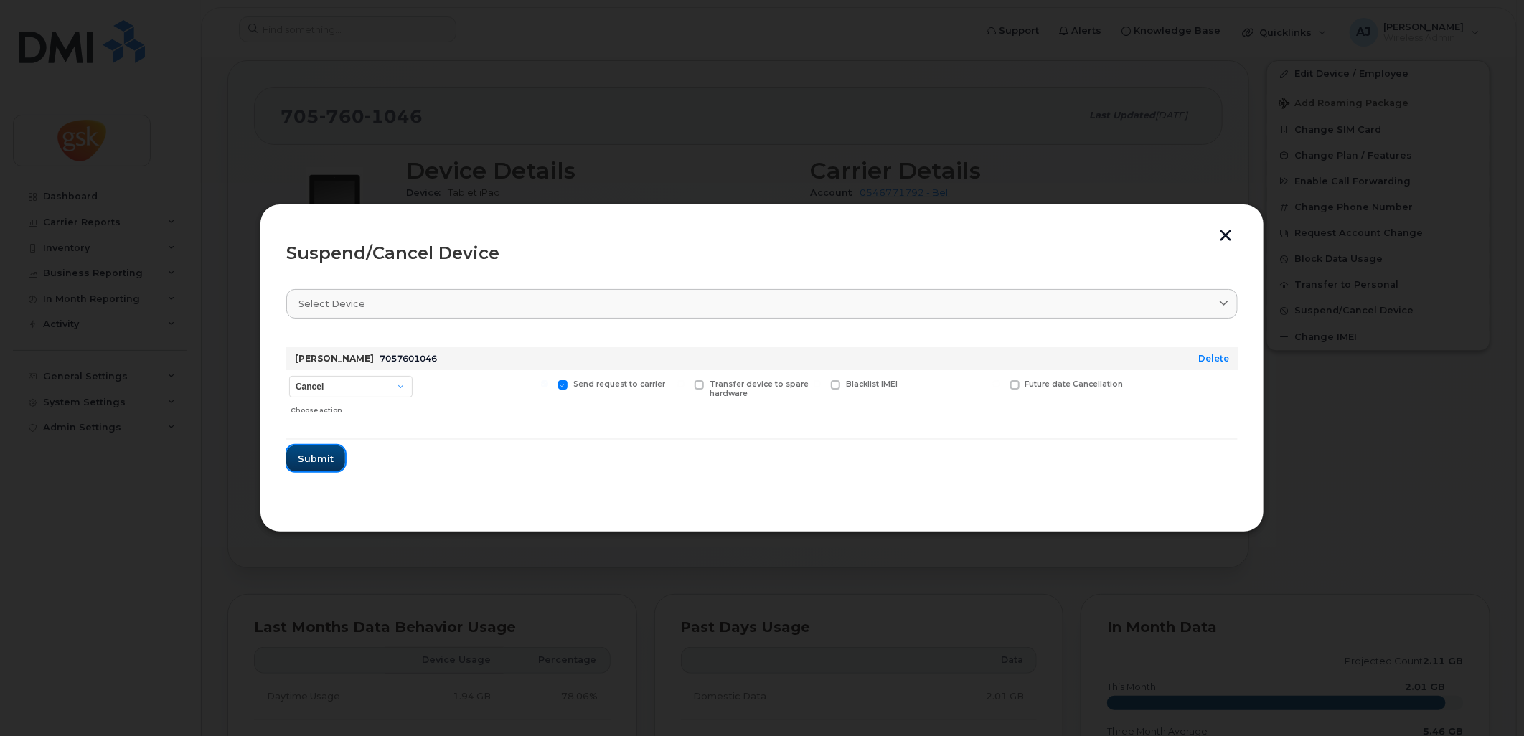
click at [320, 463] on span "Submit" at bounding box center [316, 459] width 36 height 14
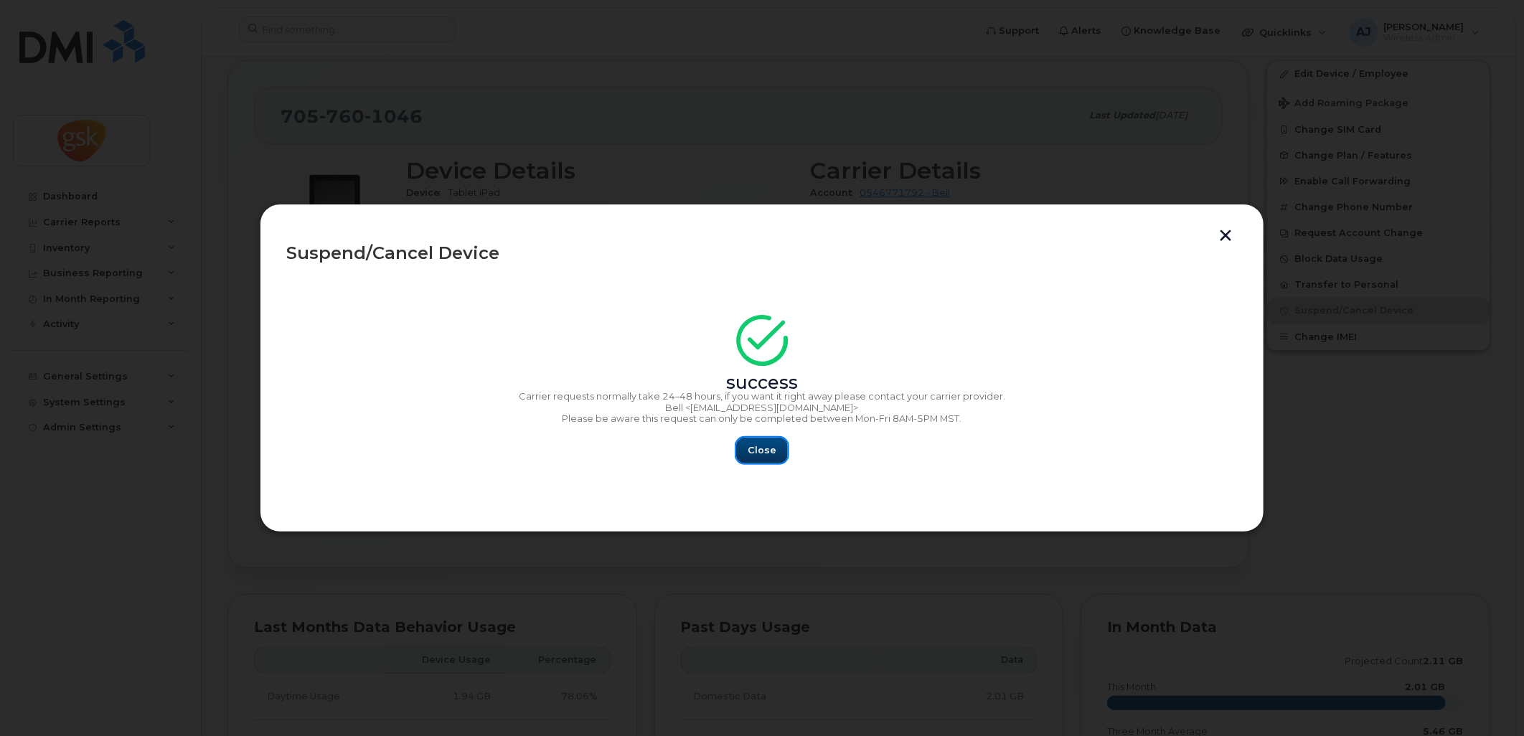
click at [744, 442] on button "Close" at bounding box center [762, 451] width 52 height 26
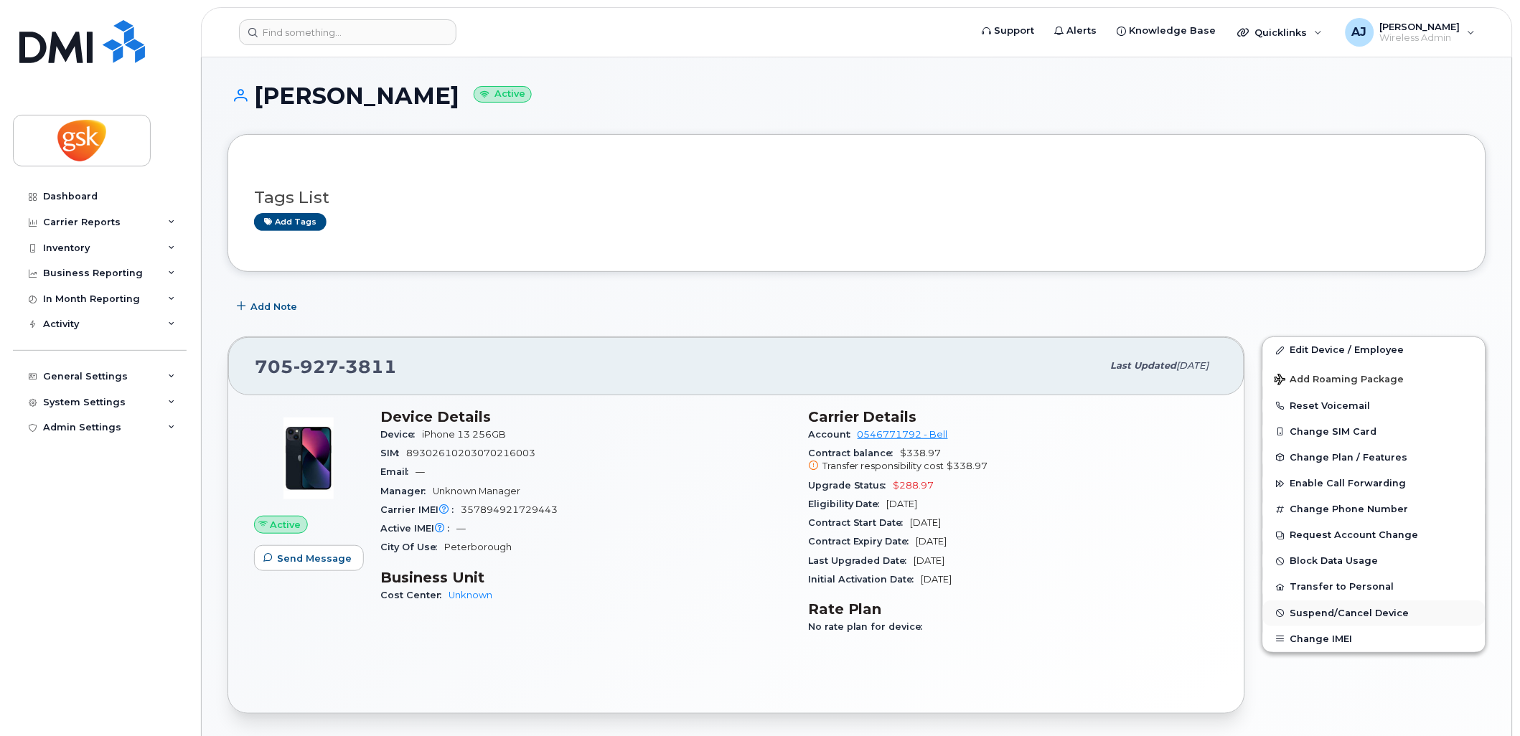
click at [1311, 614] on span "Suspend/Cancel Device" at bounding box center [1349, 613] width 119 height 11
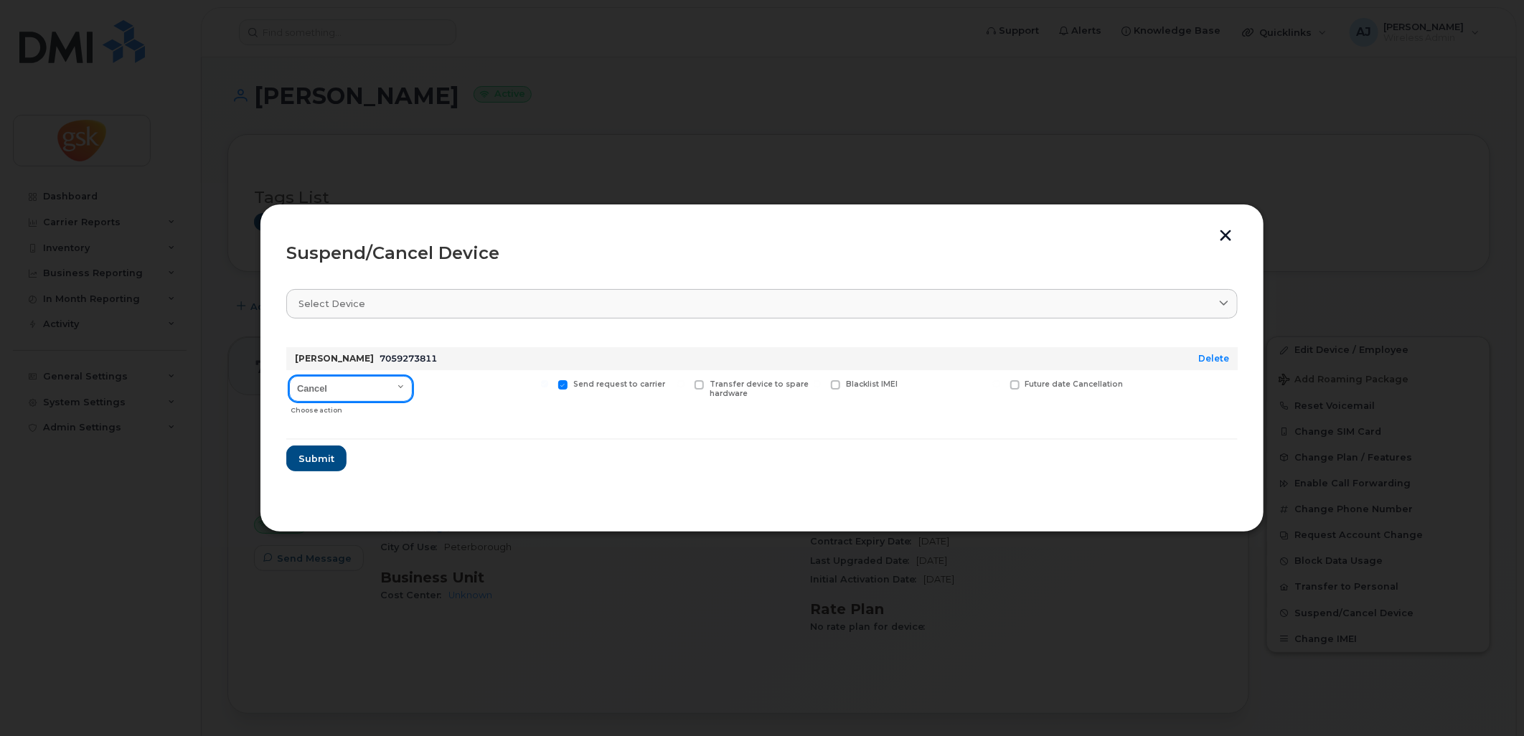
click at [390, 391] on select "Cancel Suspend - Extend Suspension Suspend - Reduced Rate Suspend - Full Rate S…" at bounding box center [350, 389] width 123 height 26
select select "[object Object]"
click at [289, 376] on select "Cancel Suspend - Extend Suspension Suspend - Reduced Rate Suspend - Full Rate S…" at bounding box center [350, 389] width 123 height 26
click at [325, 458] on span "Submit" at bounding box center [316, 459] width 36 height 14
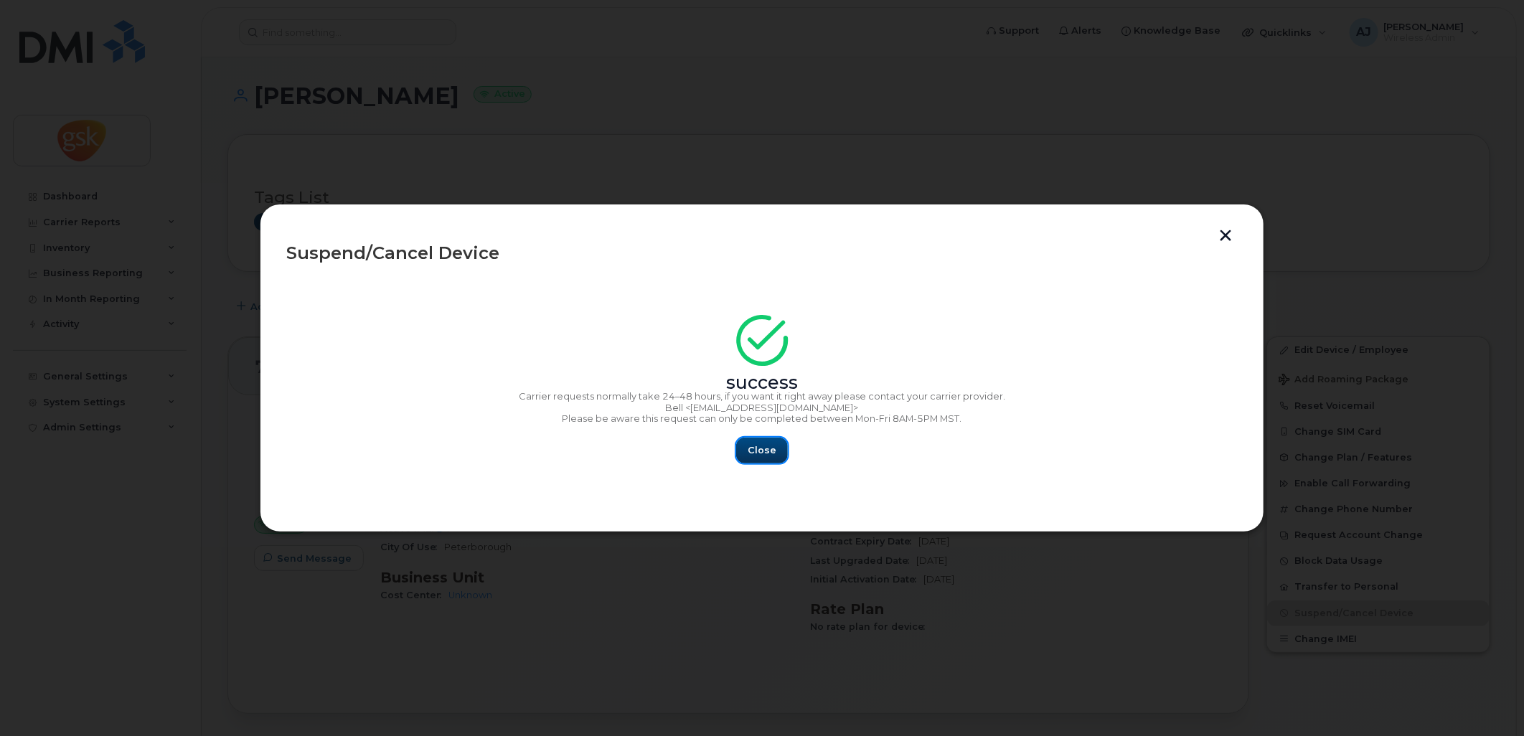
click at [761, 447] on span "Close" at bounding box center [762, 450] width 29 height 14
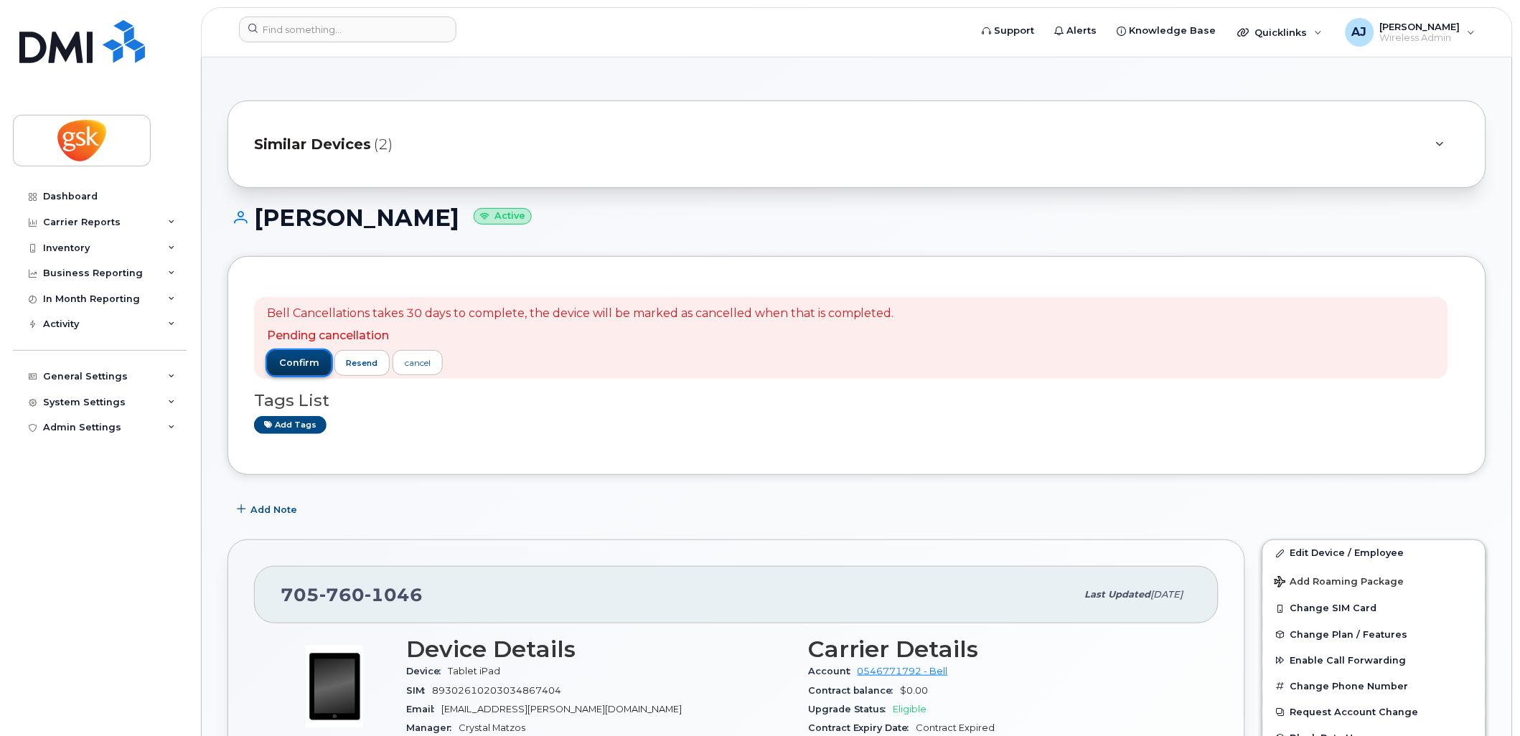
click at [299, 359] on span "confirm" at bounding box center [299, 363] width 40 height 13
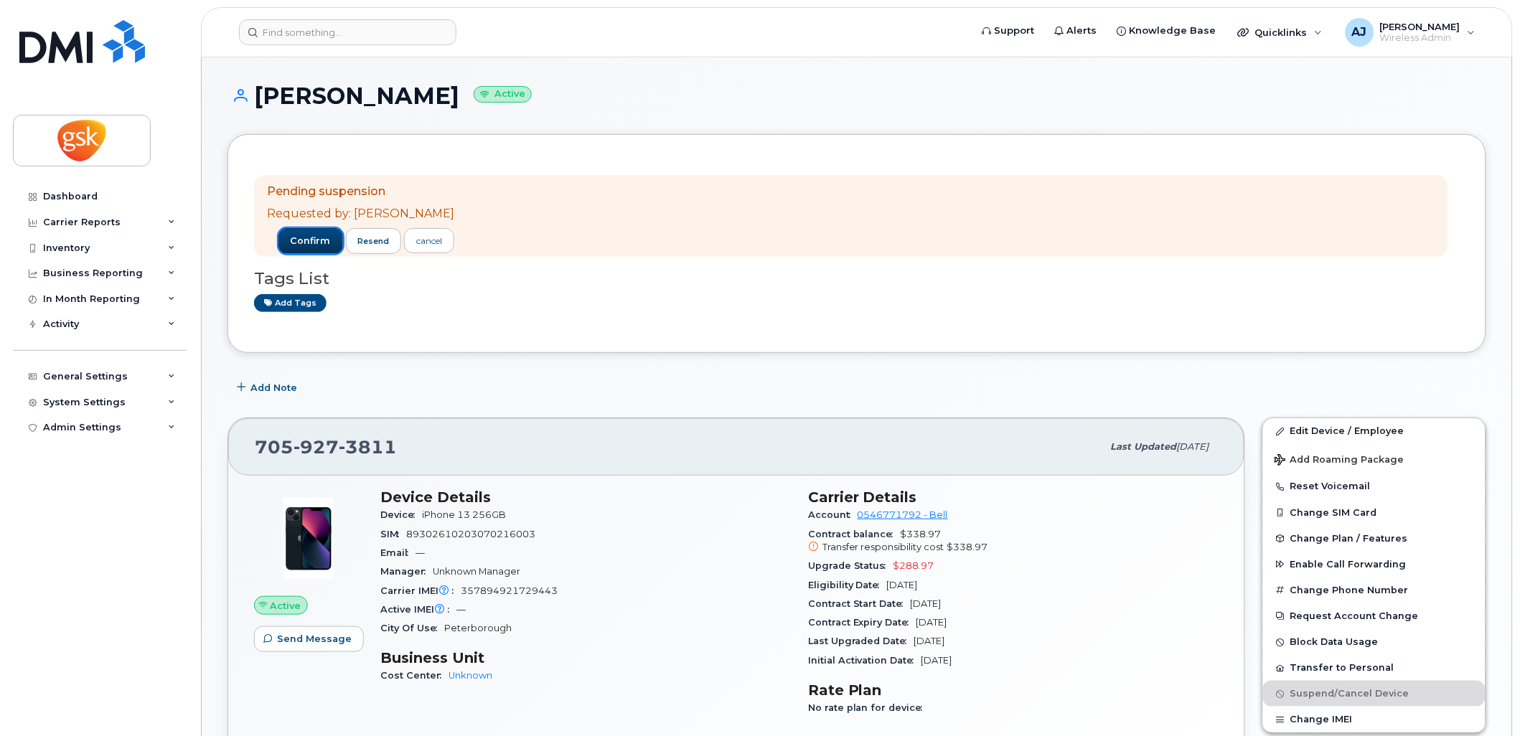
click at [304, 240] on span "confirm" at bounding box center [311, 241] width 40 height 13
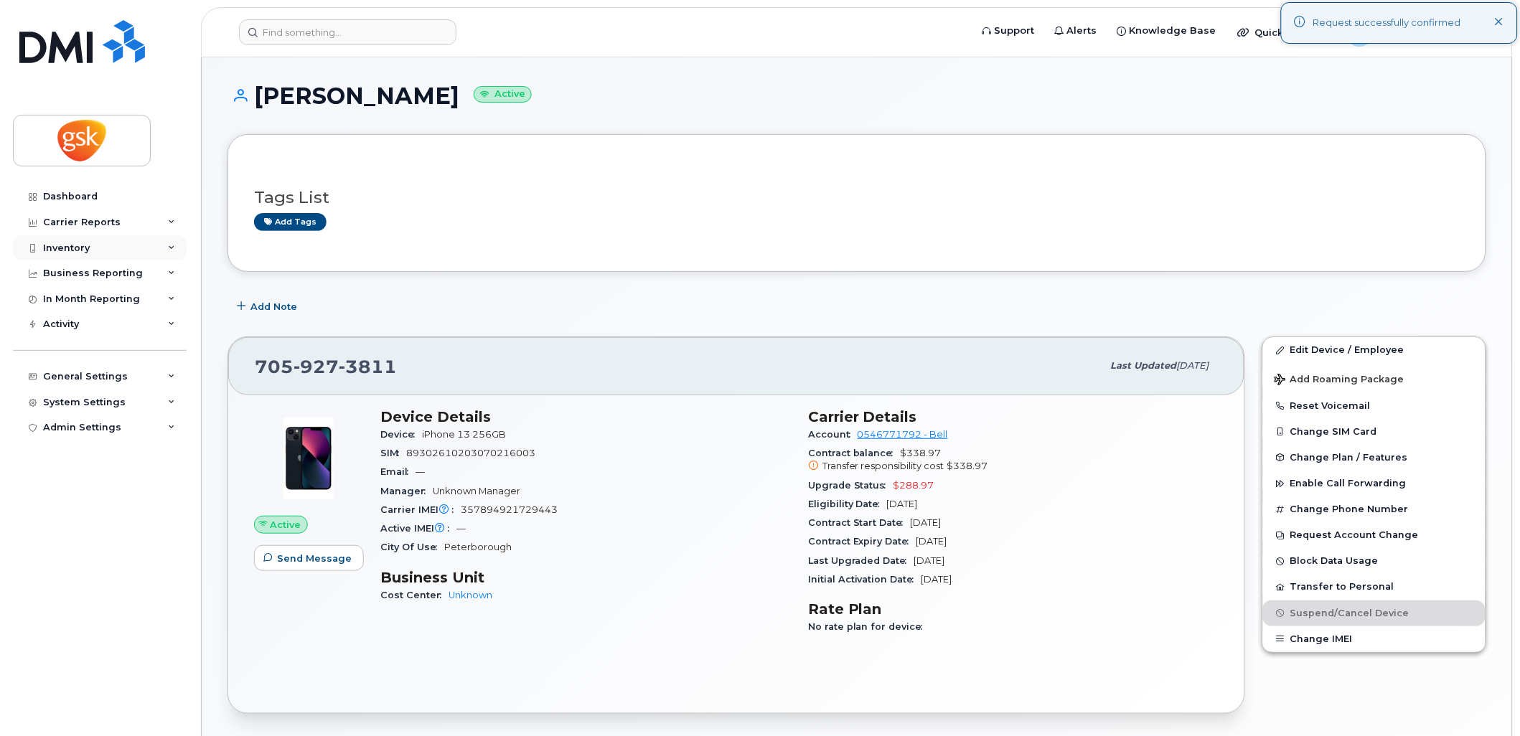
click at [95, 243] on div "Inventory" at bounding box center [100, 248] width 174 height 26
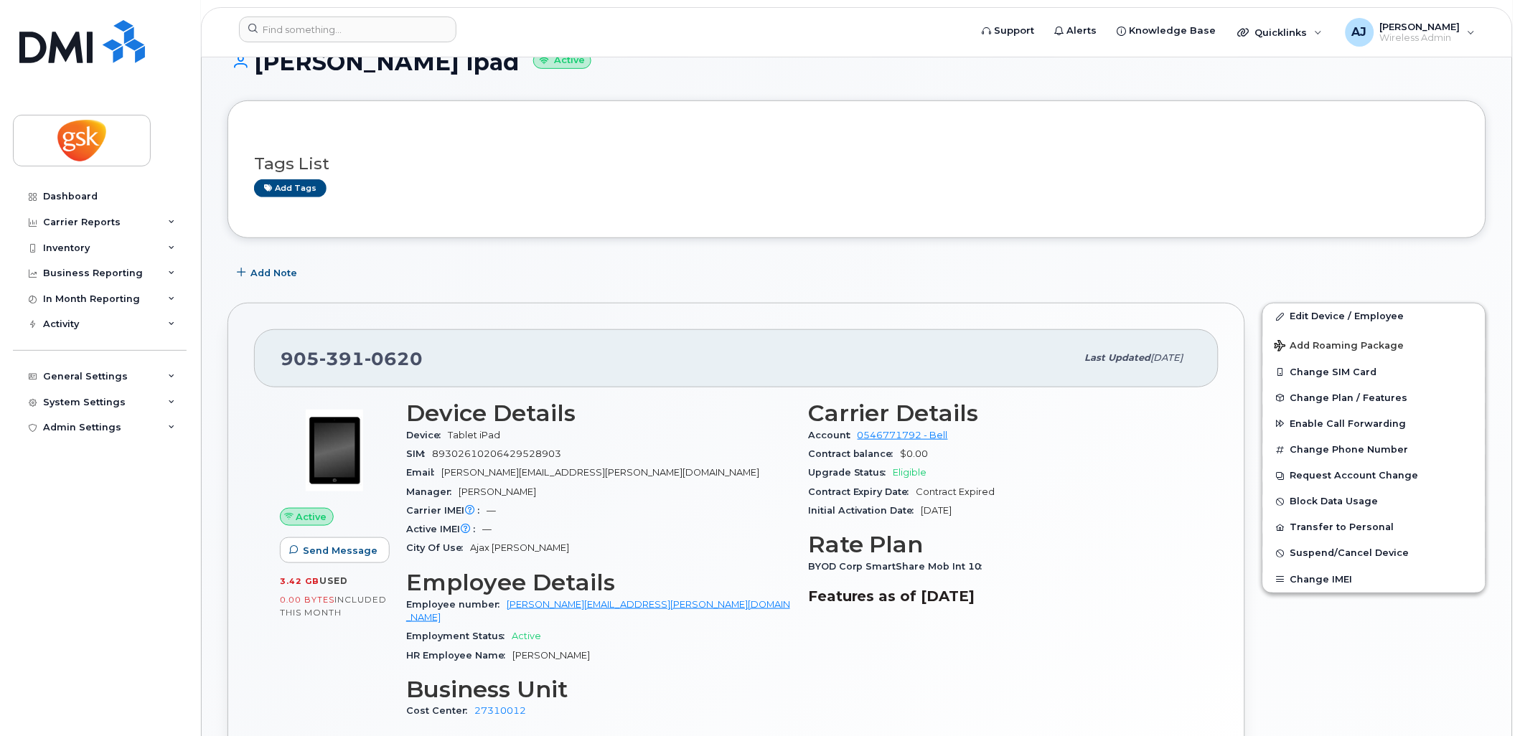
scroll to position [159, 0]
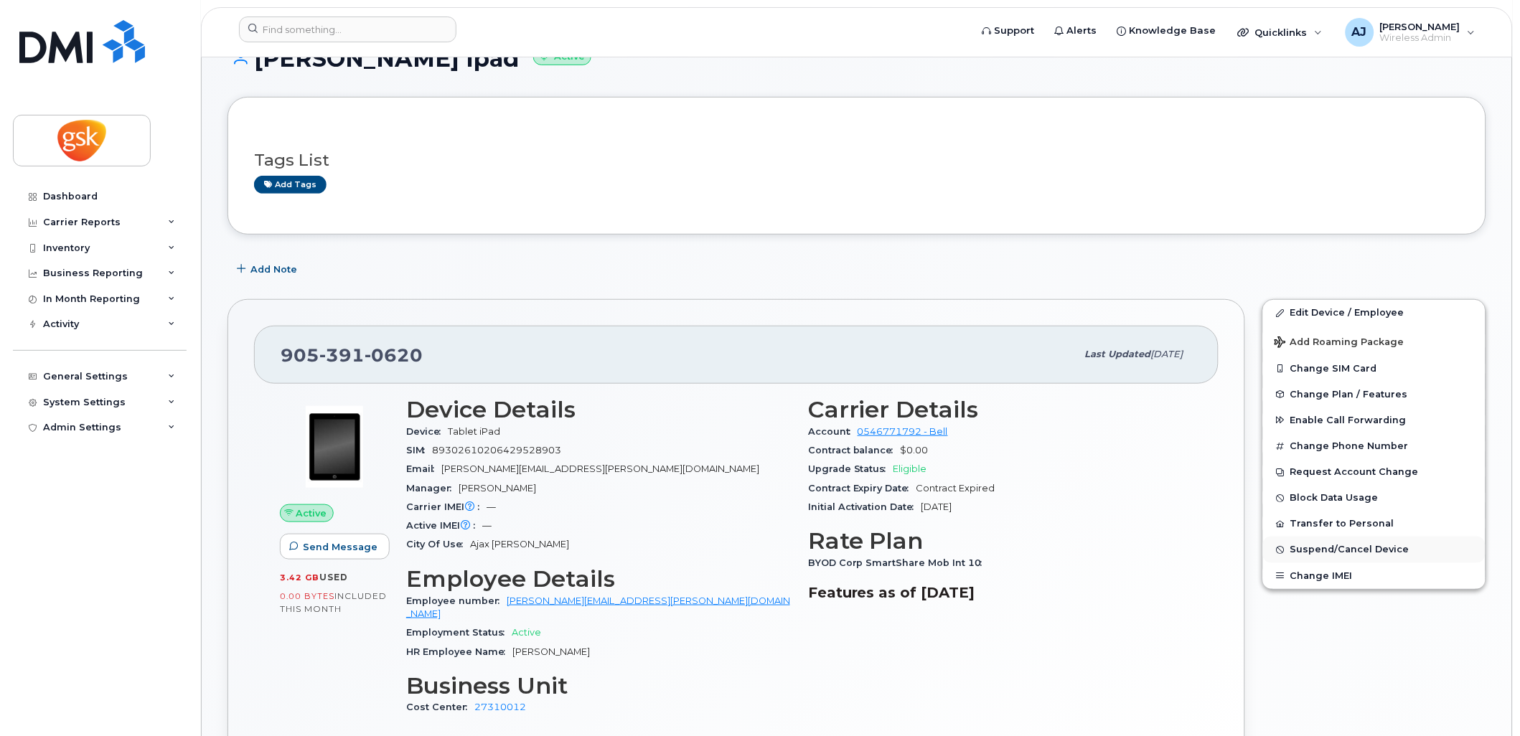
click at [1330, 552] on span "Suspend/Cancel Device" at bounding box center [1349, 550] width 119 height 11
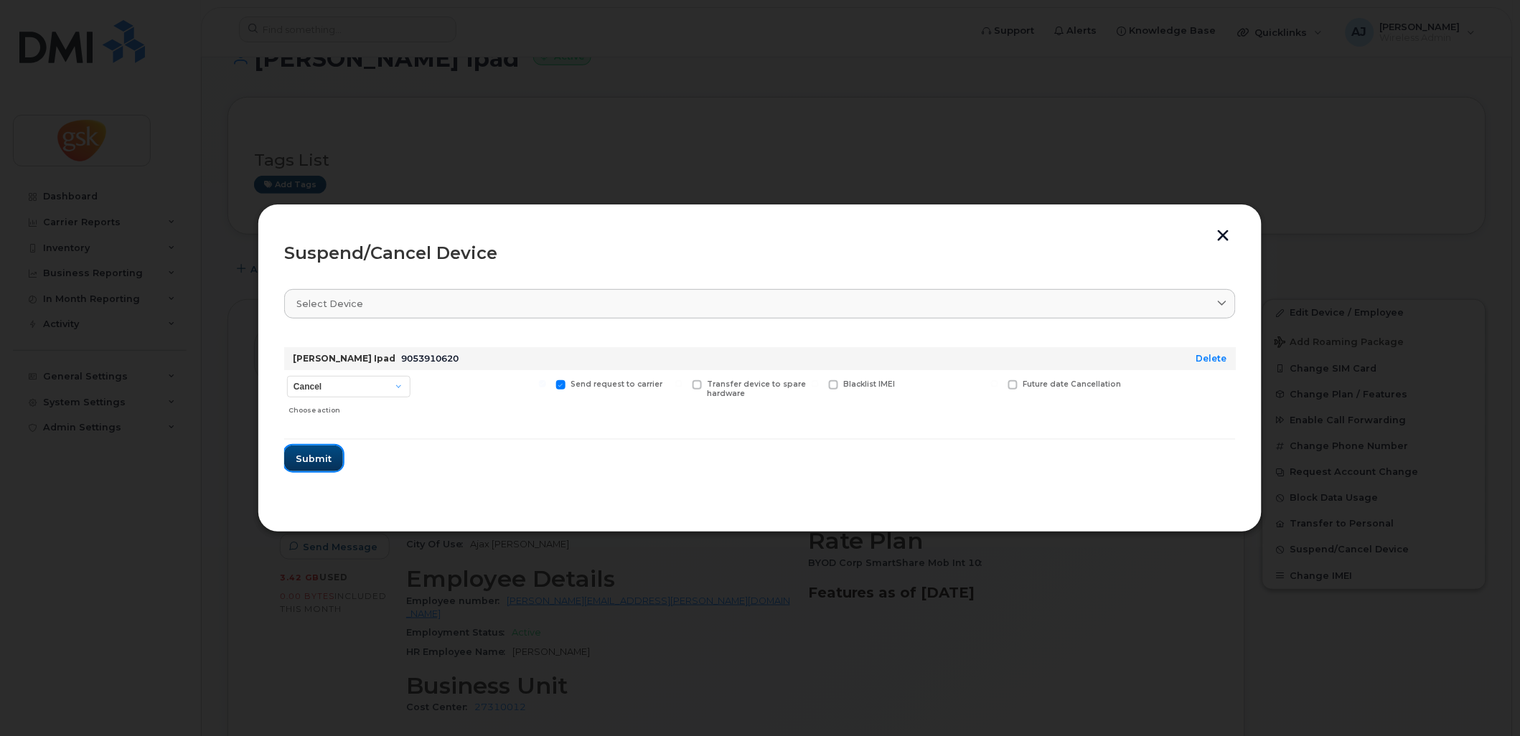
click at [317, 469] on button "Submit" at bounding box center [313, 459] width 59 height 26
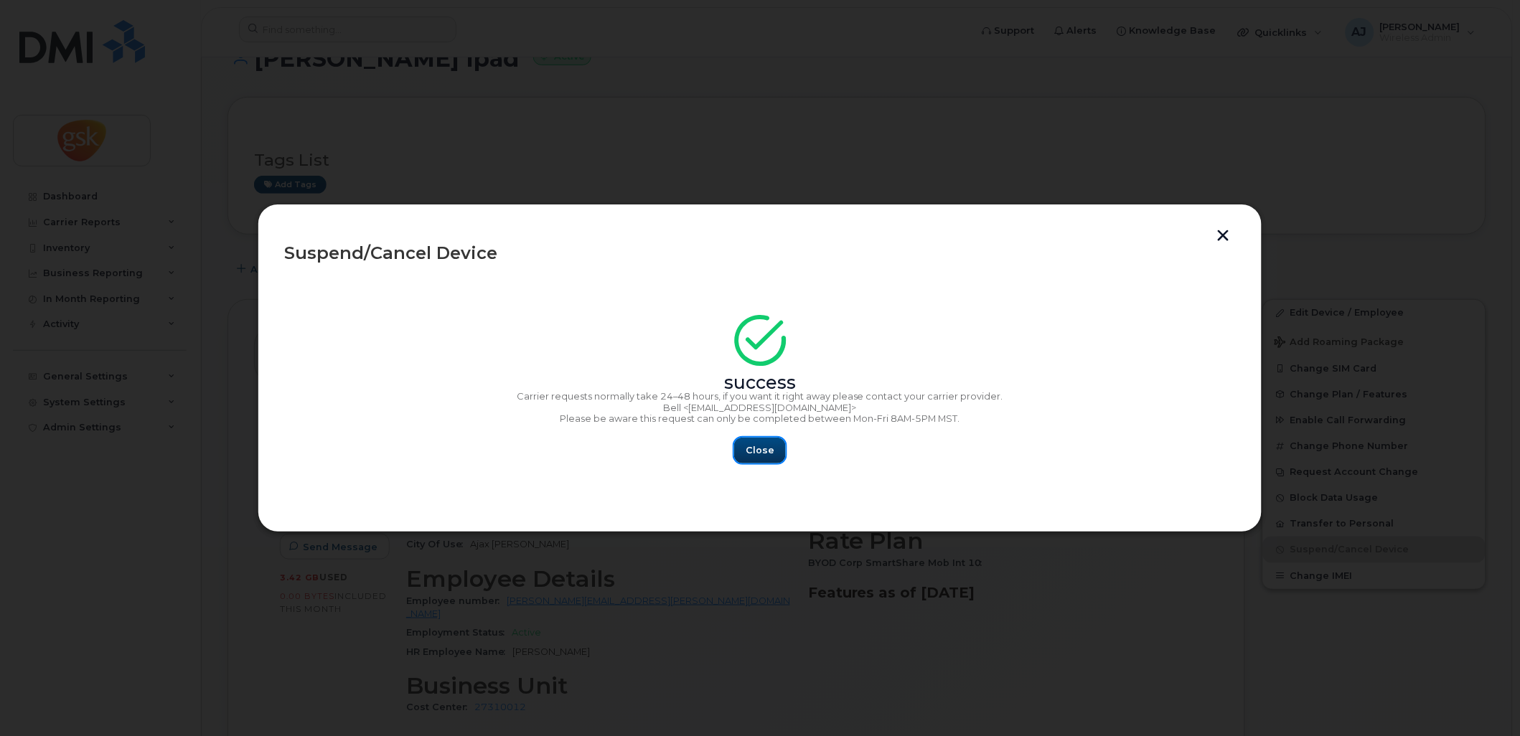
click at [756, 450] on span "Close" at bounding box center [759, 450] width 29 height 14
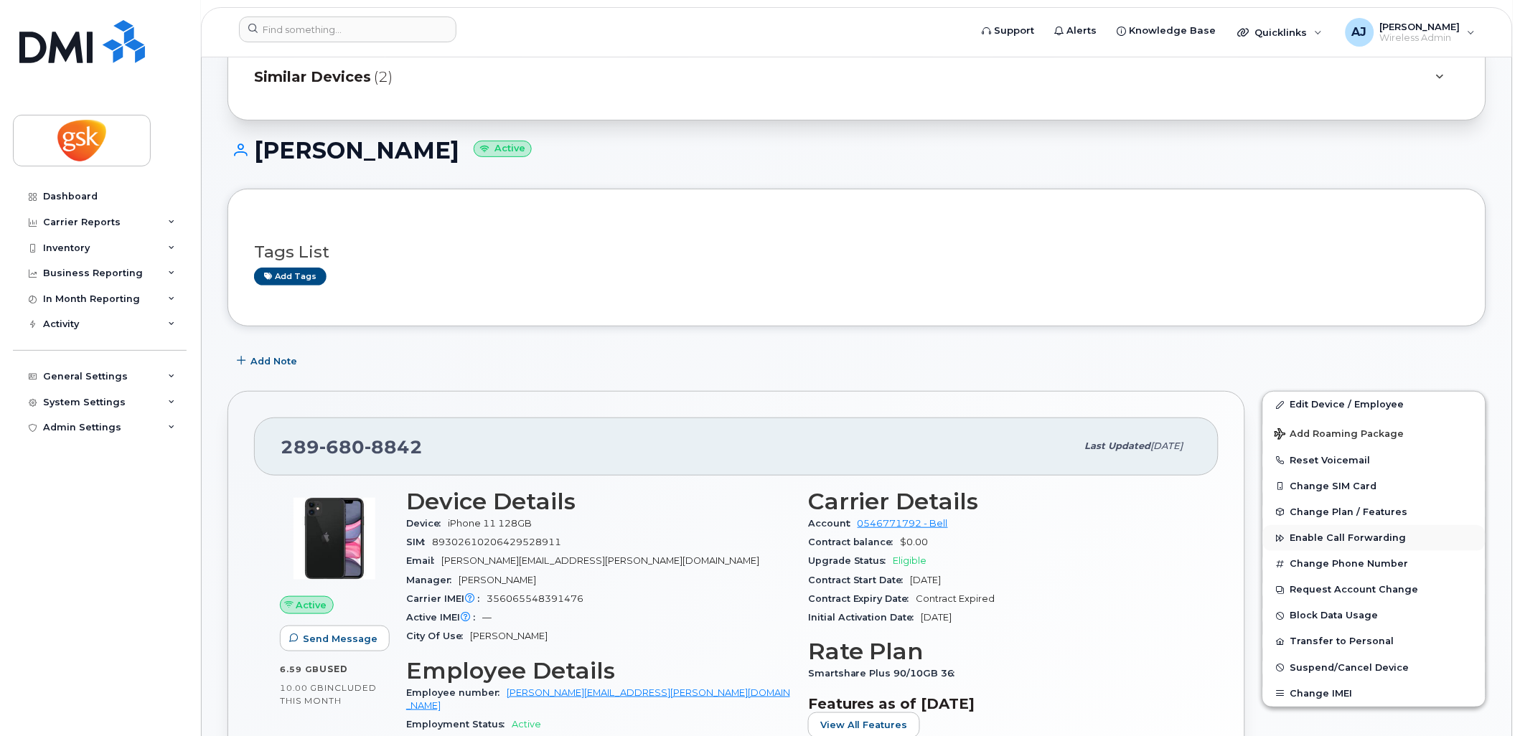
scroll to position [159, 0]
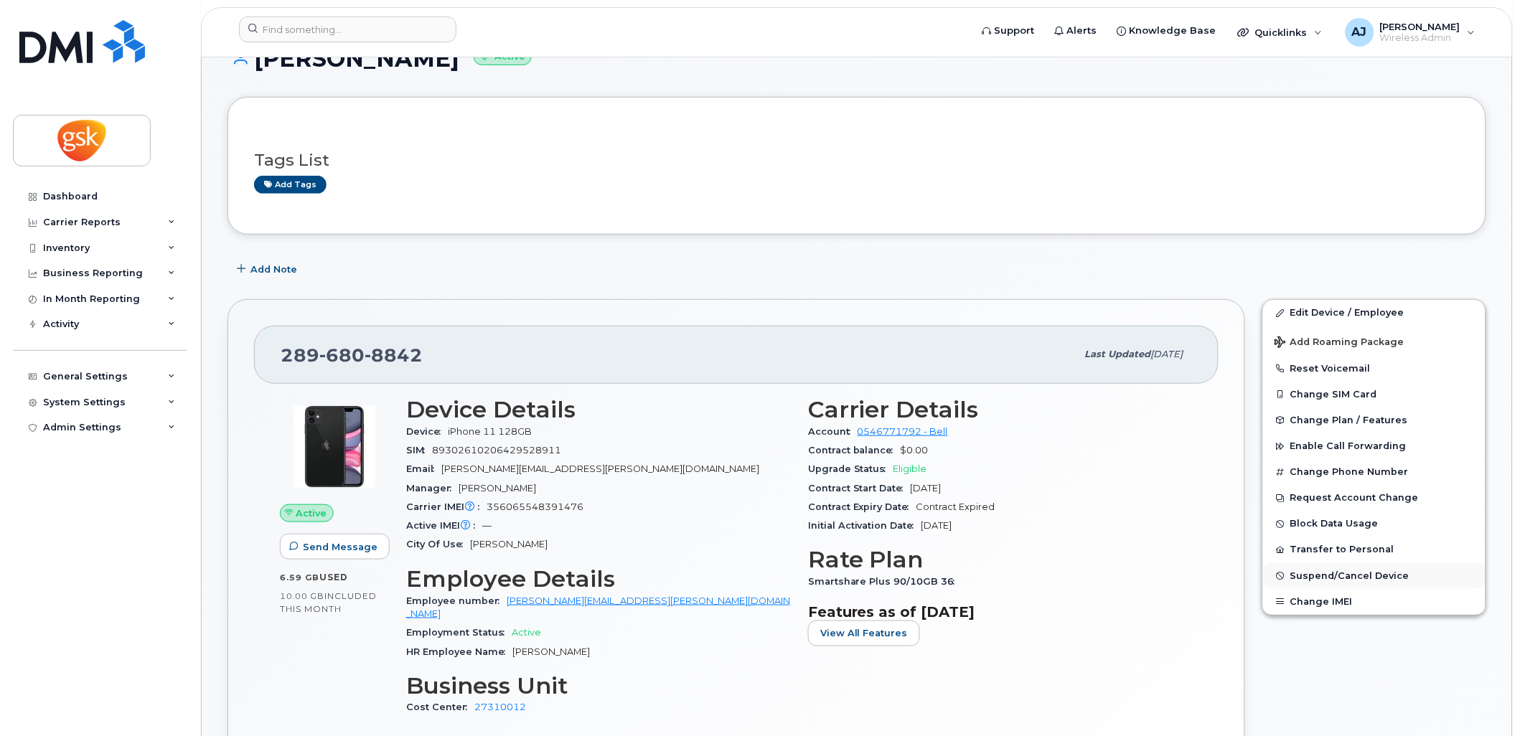
click at [1329, 580] on span "Suspend/Cancel Device" at bounding box center [1349, 575] width 119 height 11
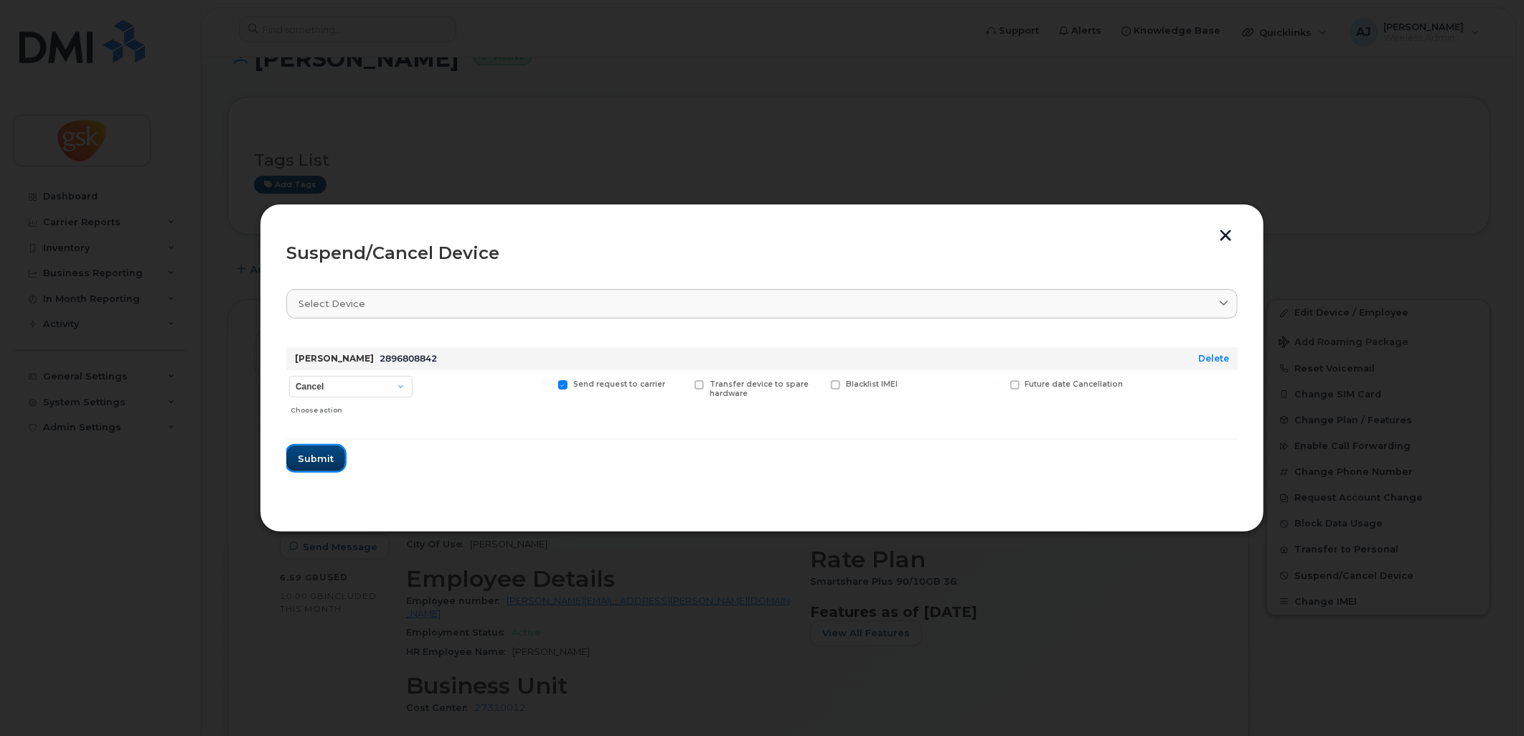
click at [335, 454] on button "Submit" at bounding box center [315, 459] width 59 height 26
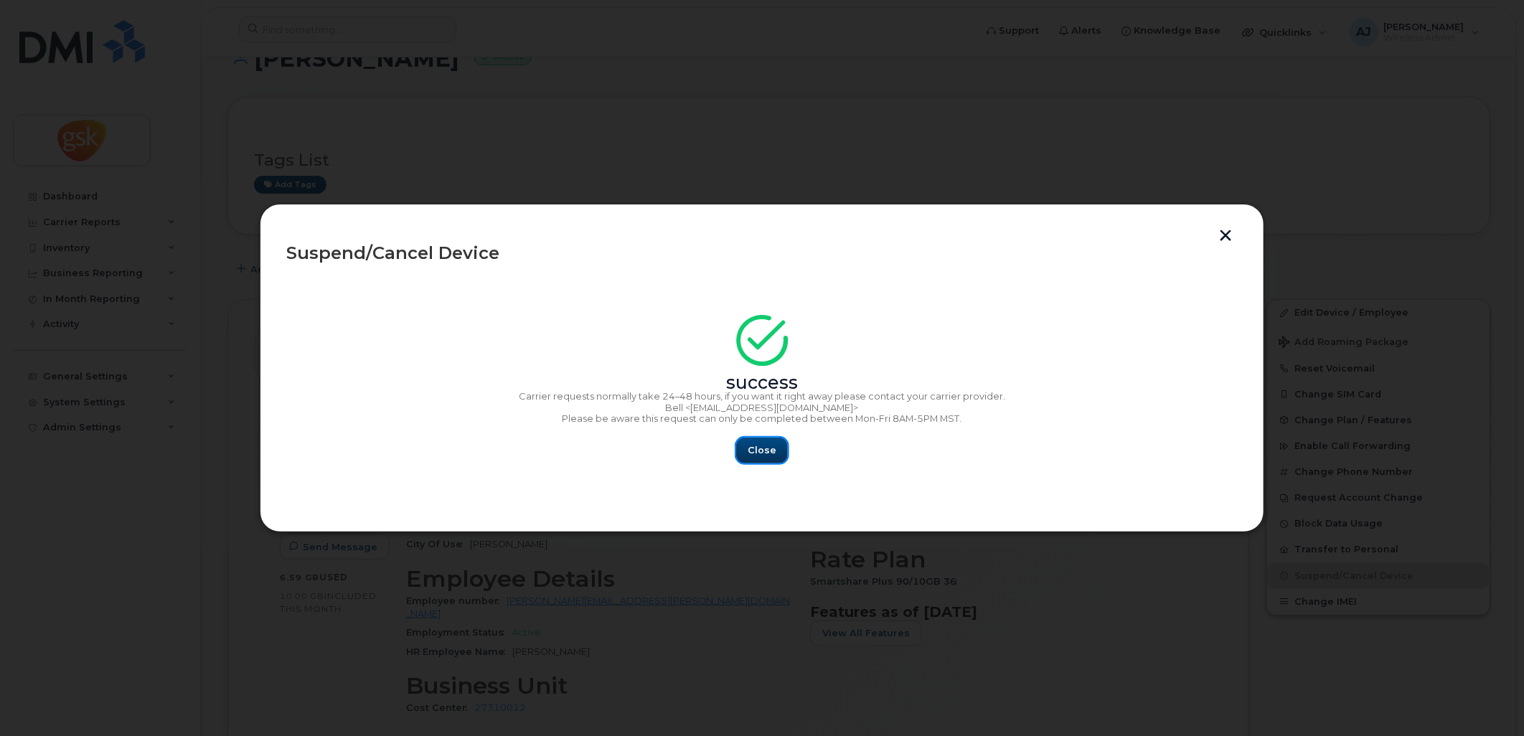
click at [761, 451] on span "Close" at bounding box center [762, 450] width 29 height 14
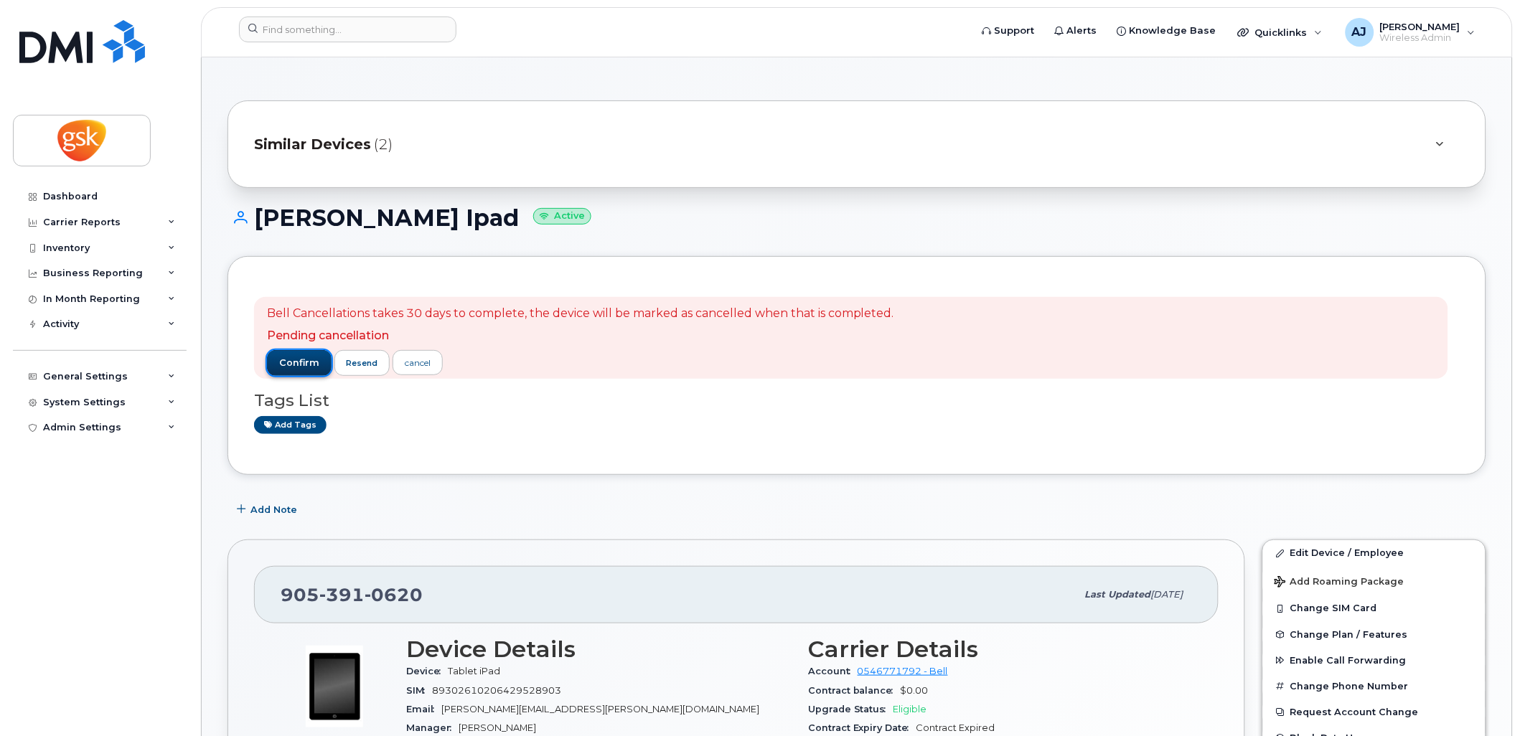
click at [301, 362] on span "confirm" at bounding box center [299, 363] width 40 height 13
click at [316, 362] on span "confirm" at bounding box center [299, 363] width 40 height 13
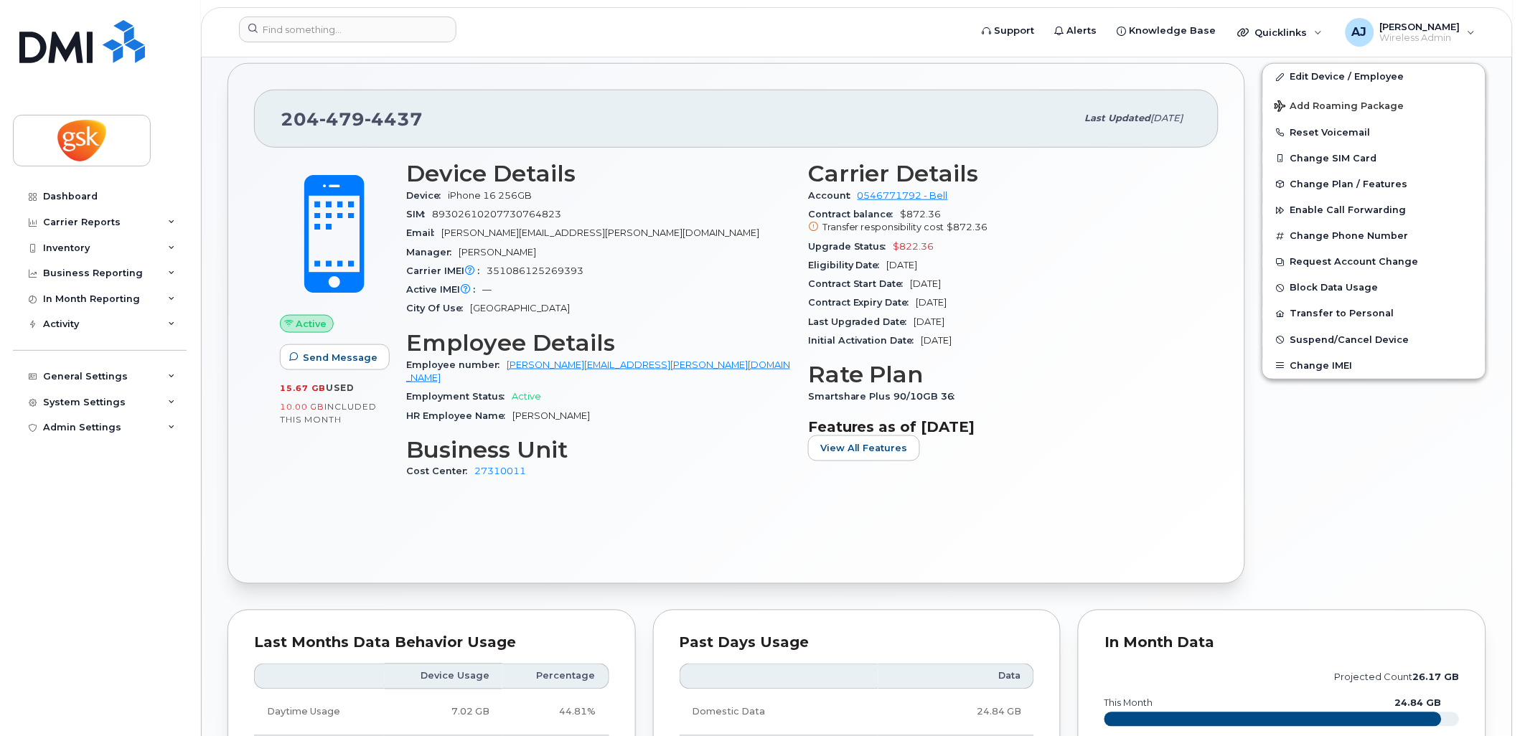
scroll to position [398, 0]
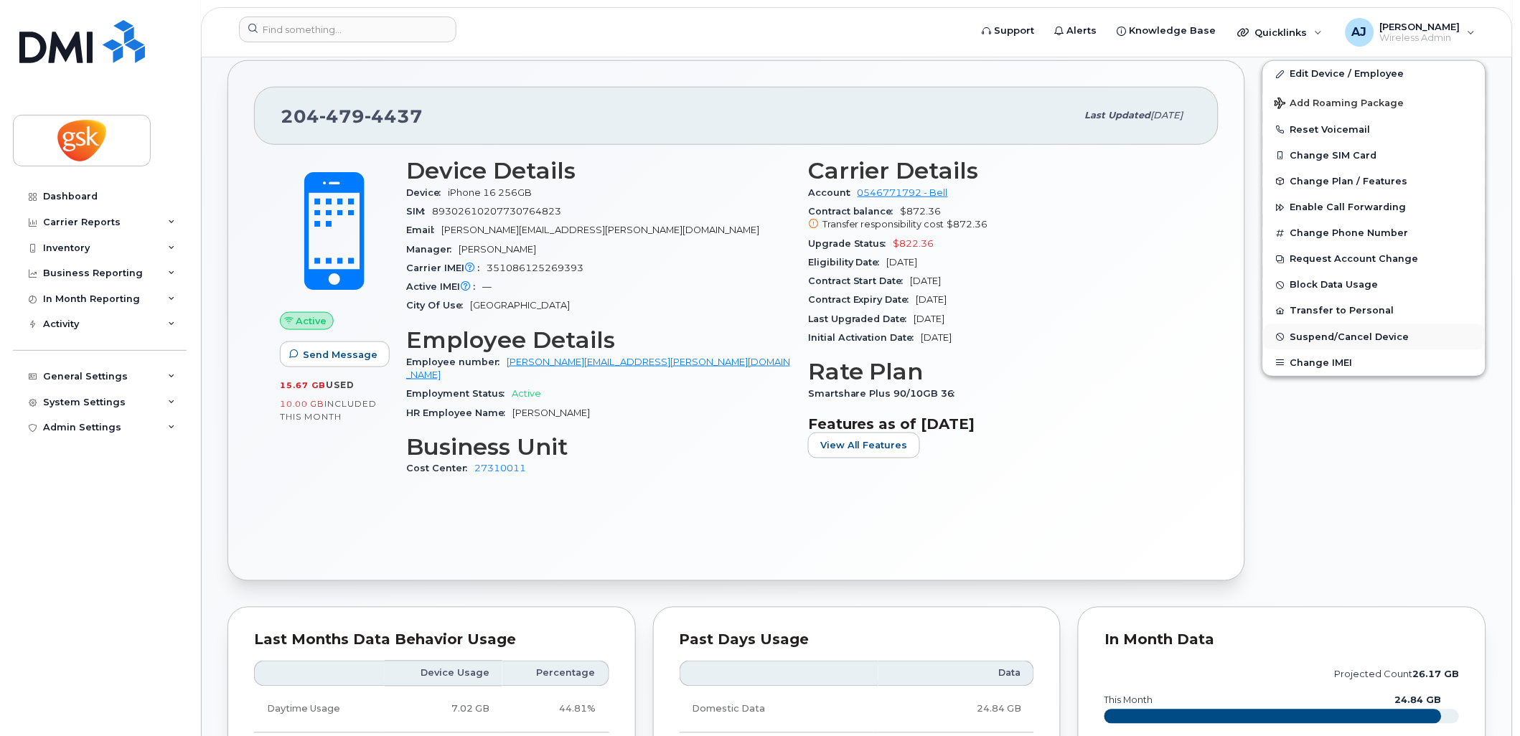
click at [1323, 342] on span "Suspend/Cancel Device" at bounding box center [1349, 336] width 119 height 11
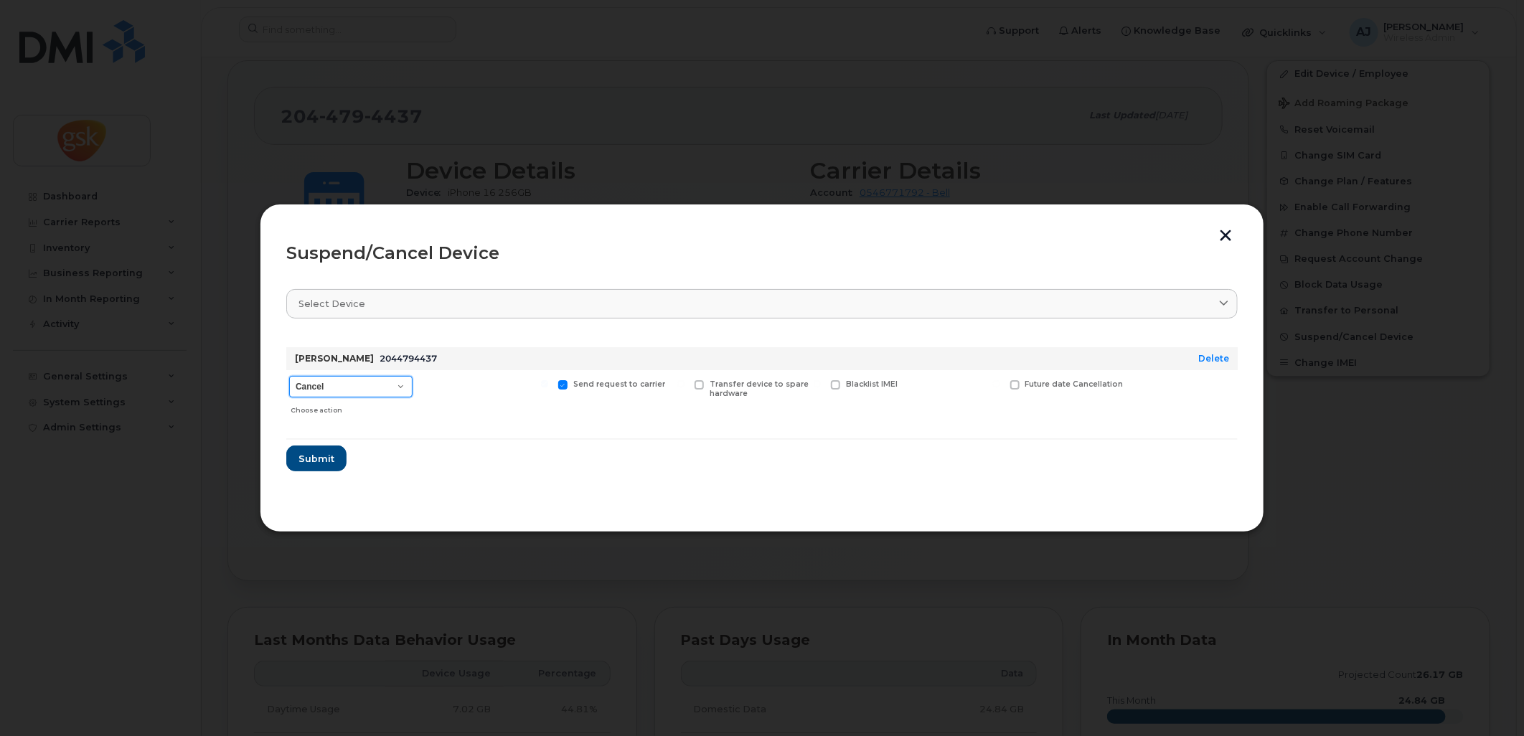
click at [377, 391] on select "Cancel Suspend - Extend Suspension Suspend - Reduced Rate Suspend - Full Rate S…" at bounding box center [350, 387] width 123 height 22
select select "[object Object]"
click at [289, 376] on select "Cancel Suspend - Extend Suspension Suspend - Reduced Rate Suspend - Full Rate S…" at bounding box center [350, 387] width 123 height 22
click at [318, 457] on span "Submit" at bounding box center [316, 459] width 36 height 14
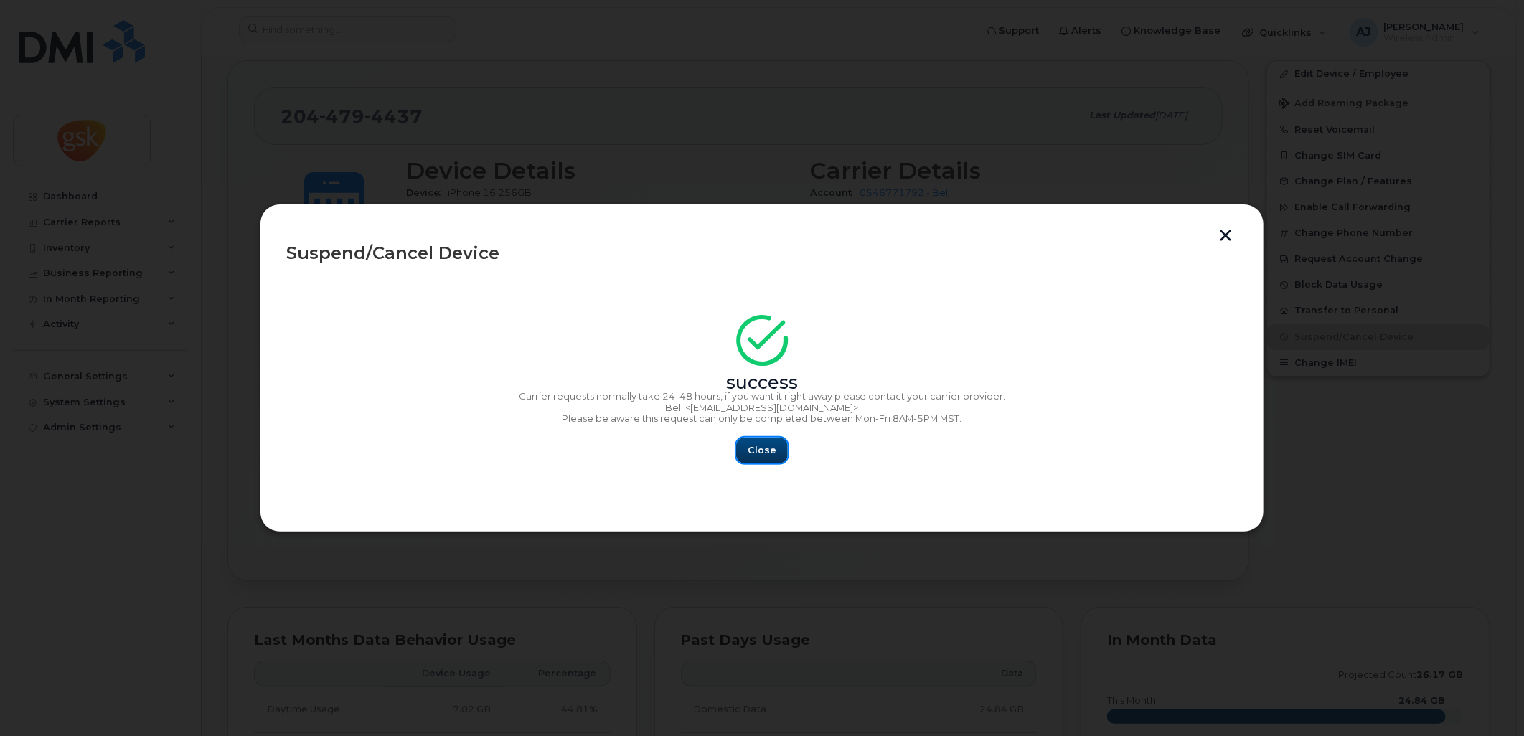
click at [763, 441] on button "Close" at bounding box center [762, 451] width 52 height 26
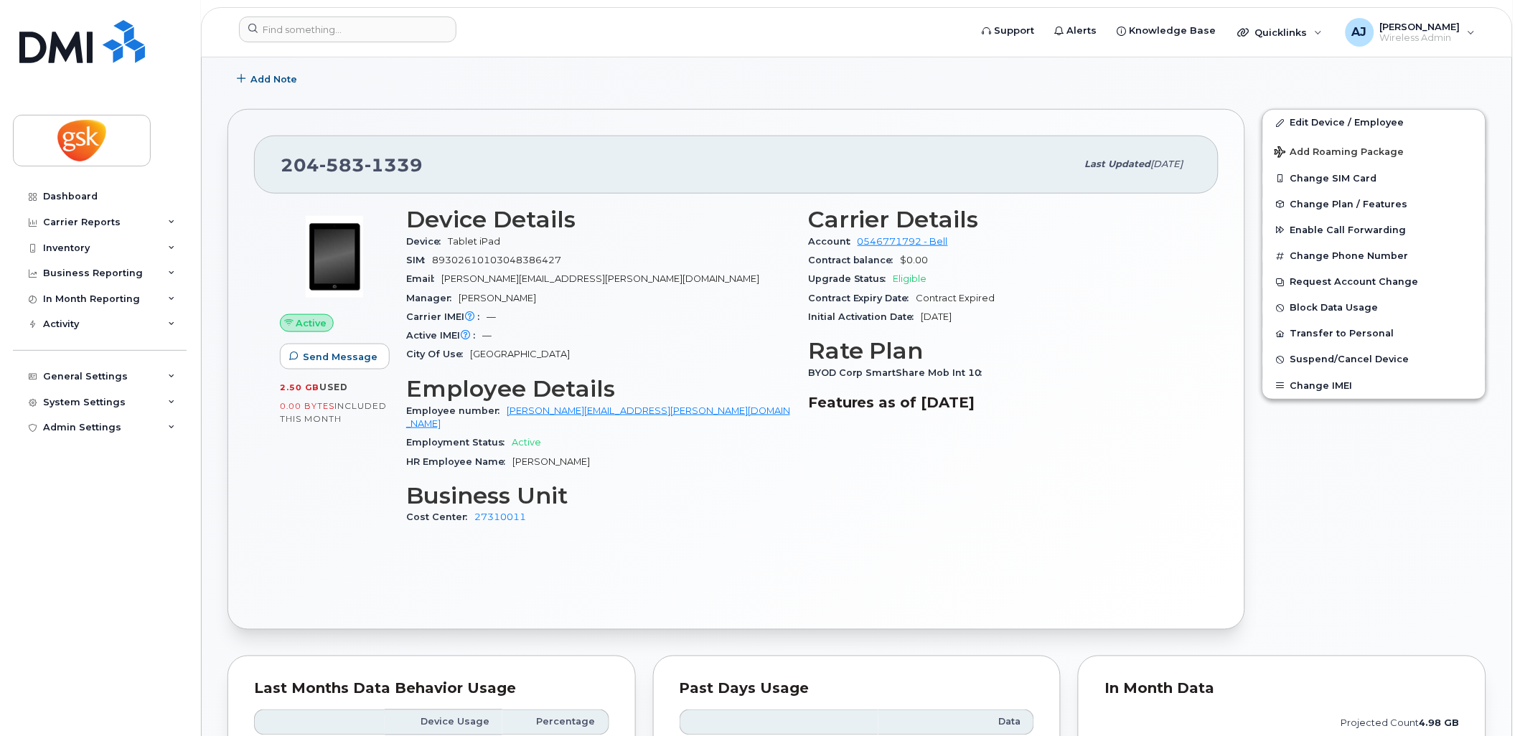
scroll to position [398, 0]
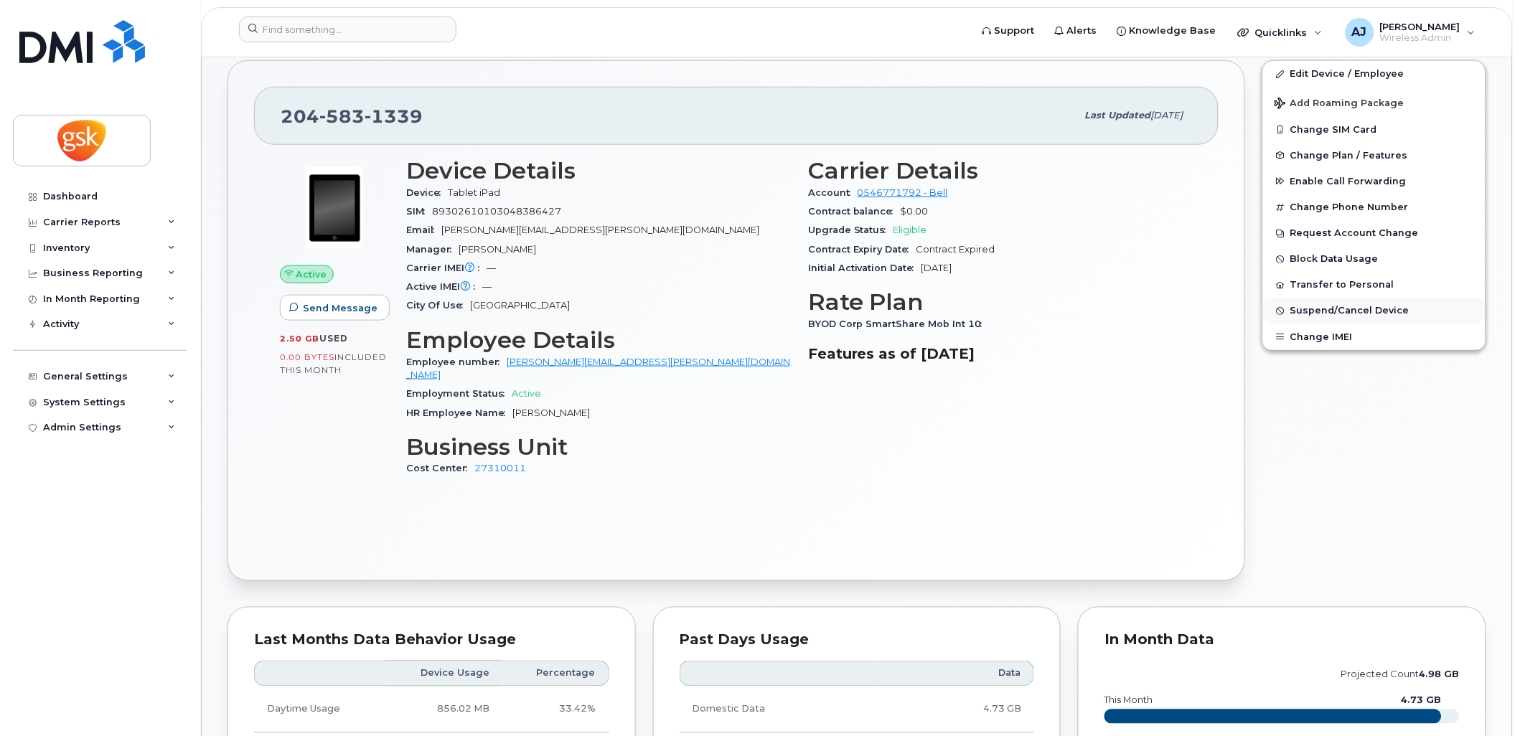
click at [1336, 313] on span "Suspend/Cancel Device" at bounding box center [1349, 311] width 119 height 11
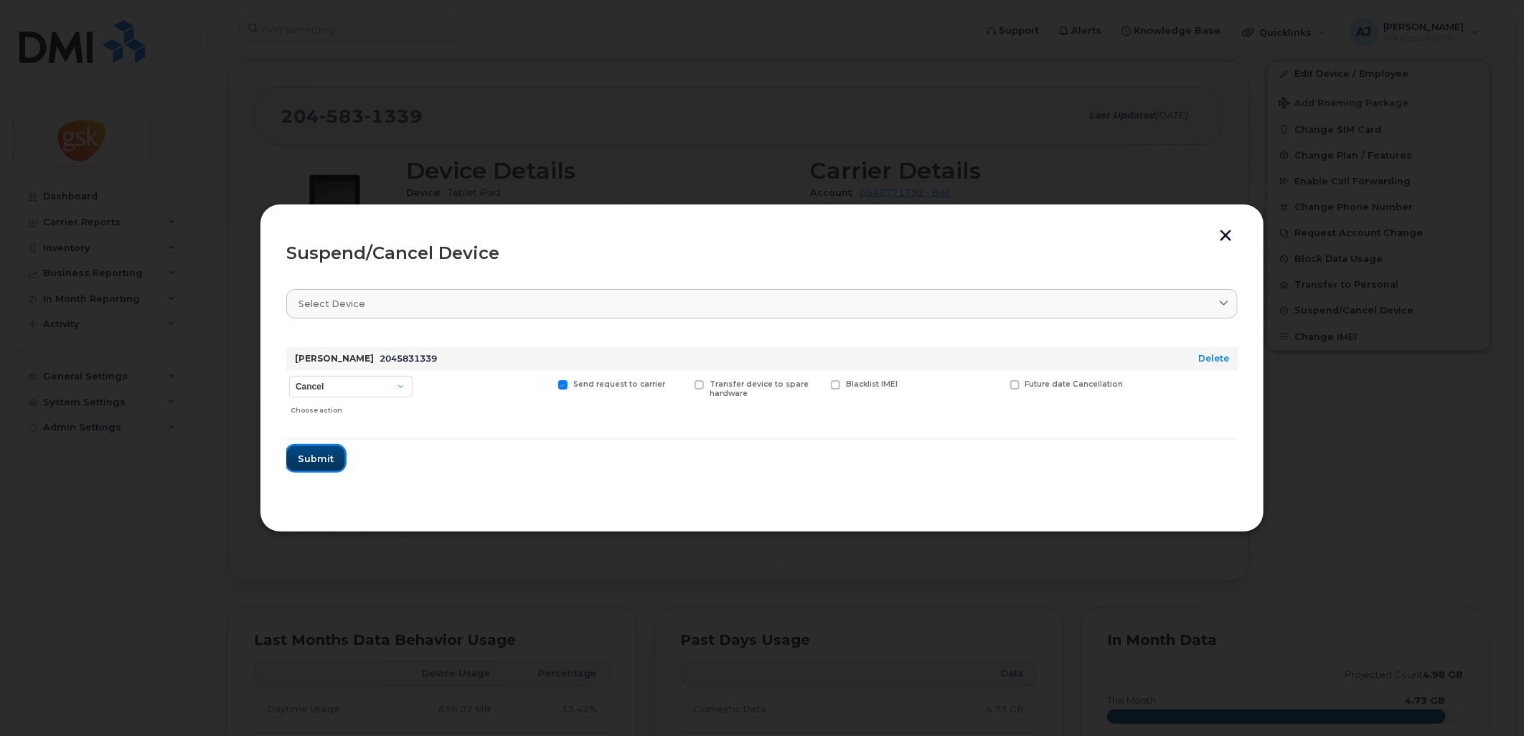
click at [316, 464] on span "Submit" at bounding box center [316, 459] width 36 height 14
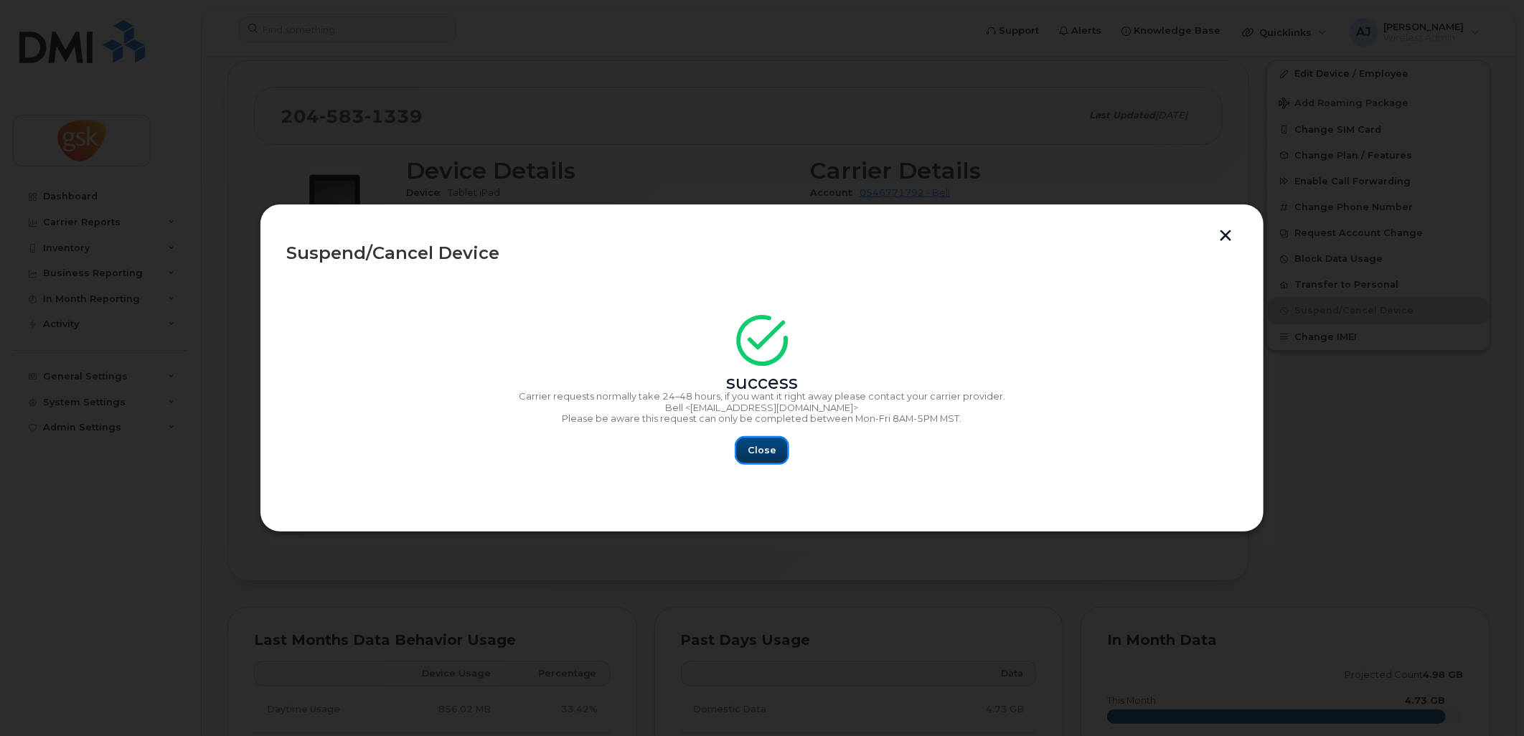
click at [765, 447] on span "Close" at bounding box center [762, 450] width 29 height 14
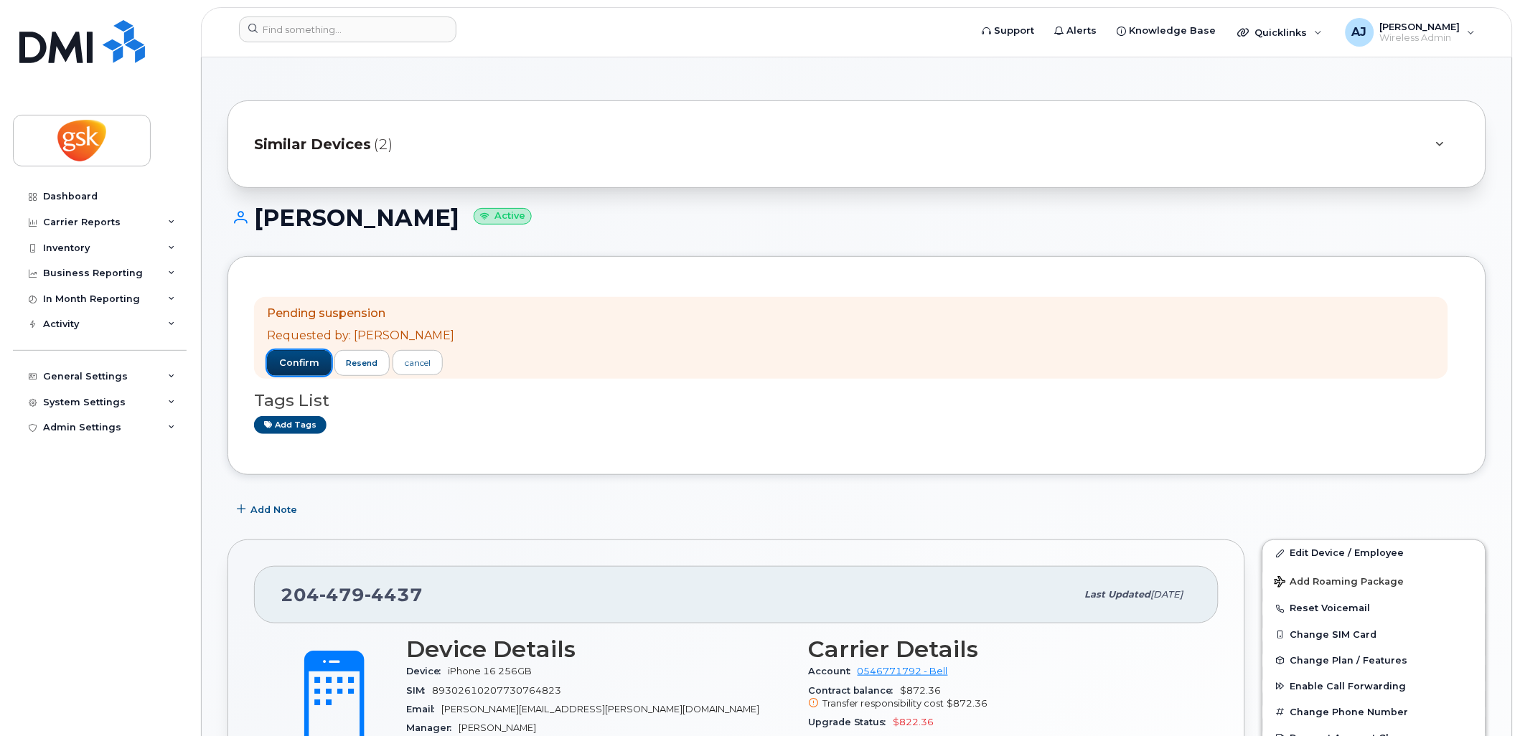
drag, startPoint x: 293, startPoint y: 361, endPoint x: 372, endPoint y: 312, distance: 92.8
click at [293, 361] on span "confirm" at bounding box center [299, 363] width 40 height 13
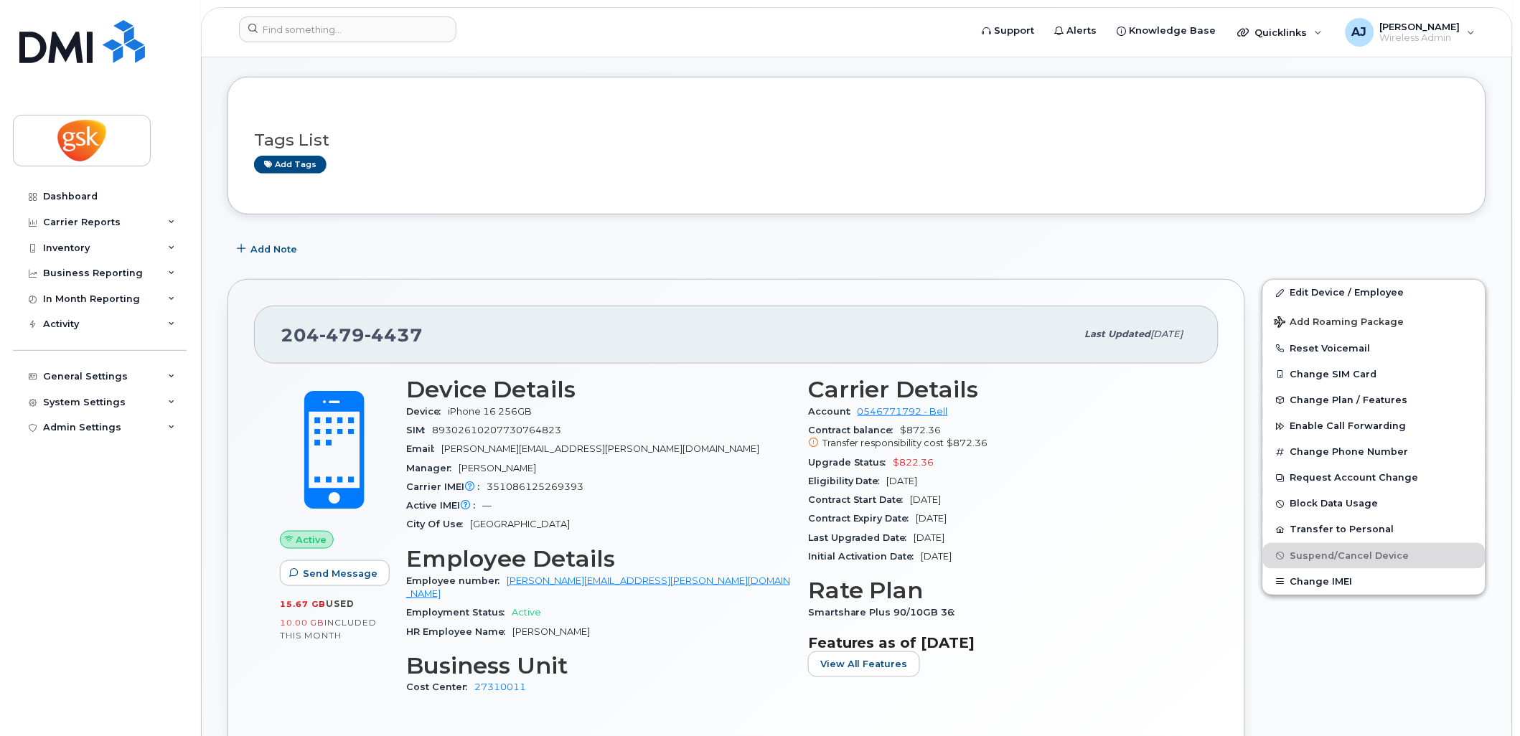
scroll to position [239, 0]
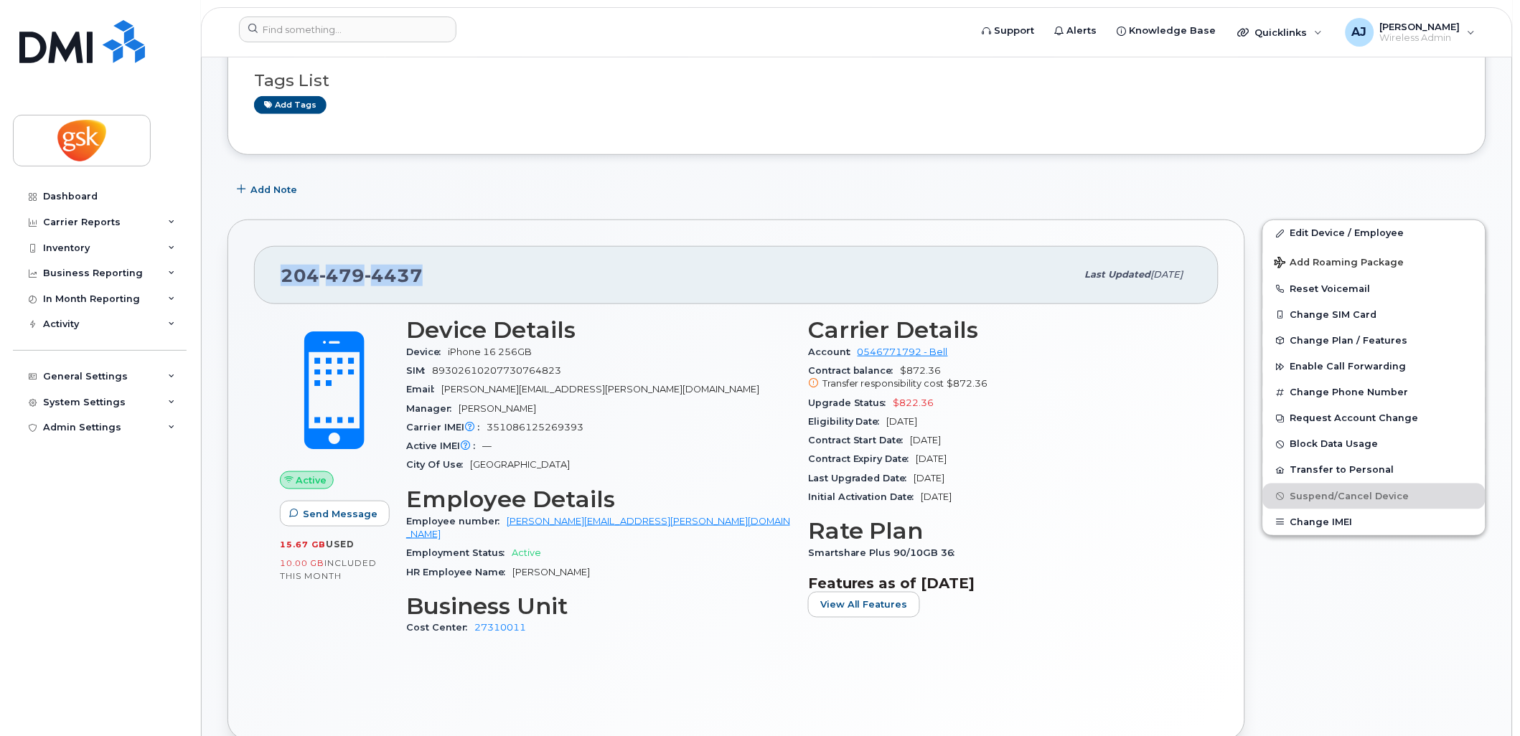
drag, startPoint x: 426, startPoint y: 275, endPoint x: 281, endPoint y: 276, distance: 144.9
click at [281, 276] on div "204 479 4437" at bounding box center [679, 275] width 796 height 30
copy span "204 479 4437"
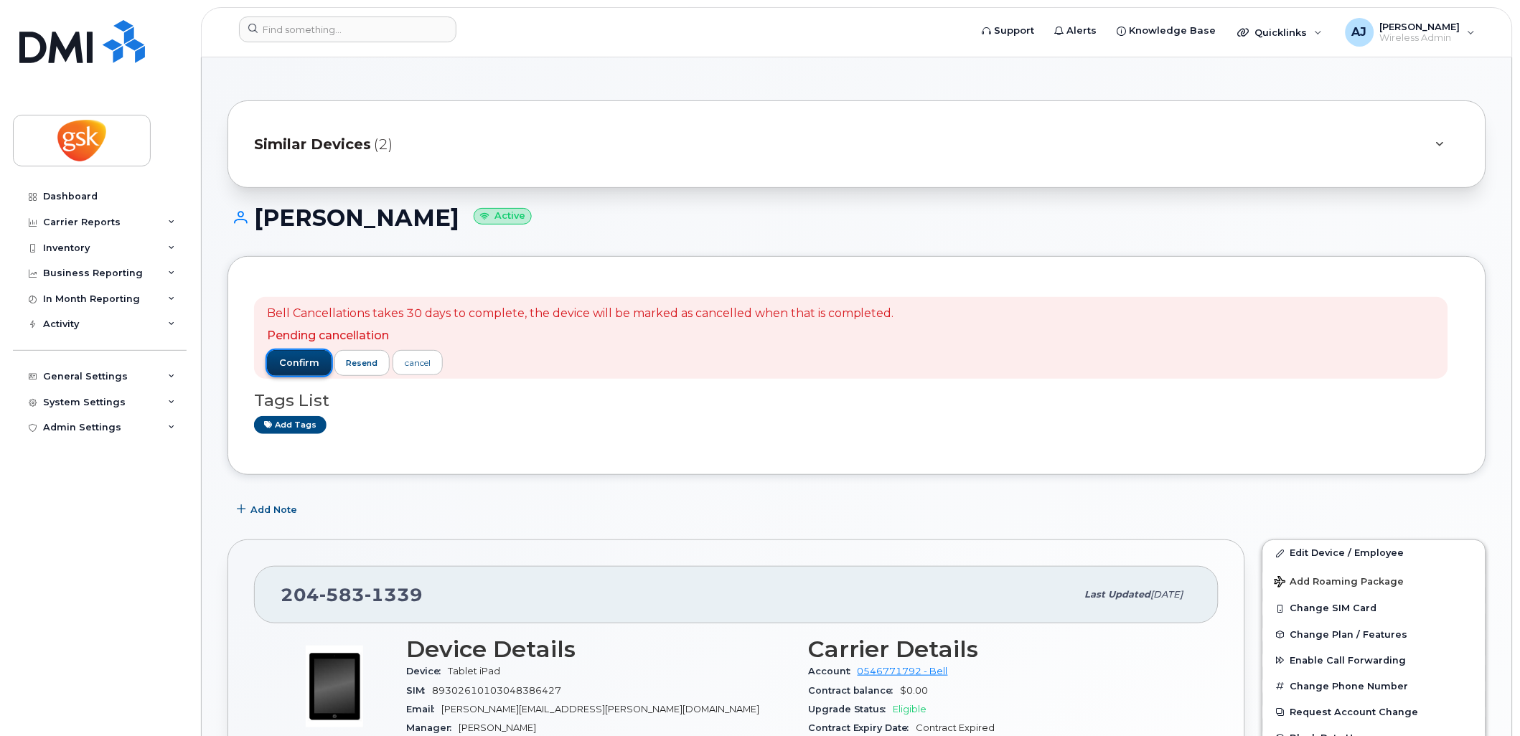
click at [311, 361] on span "confirm" at bounding box center [299, 363] width 40 height 13
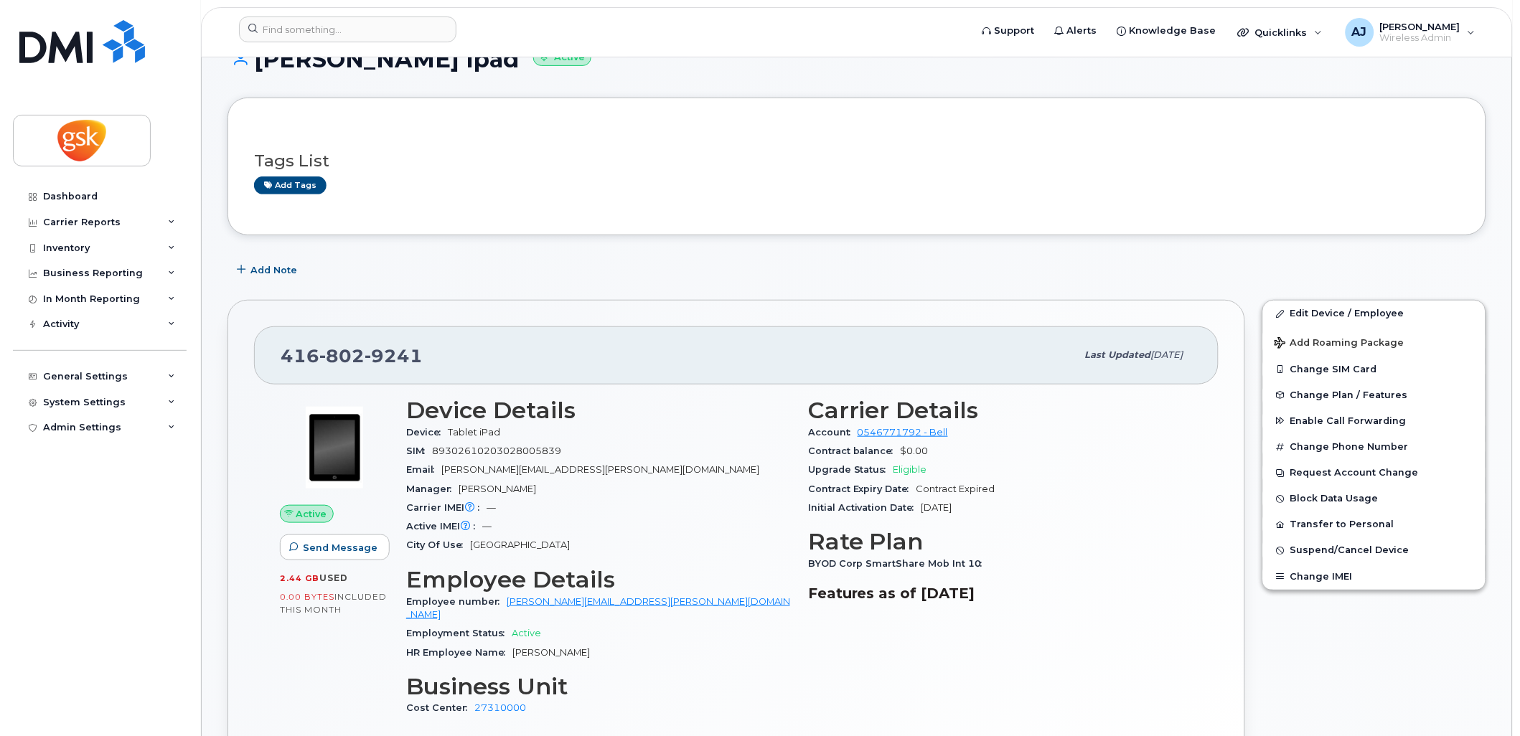
scroll to position [159, 0]
click at [1314, 555] on span "Suspend/Cancel Device" at bounding box center [1349, 550] width 119 height 11
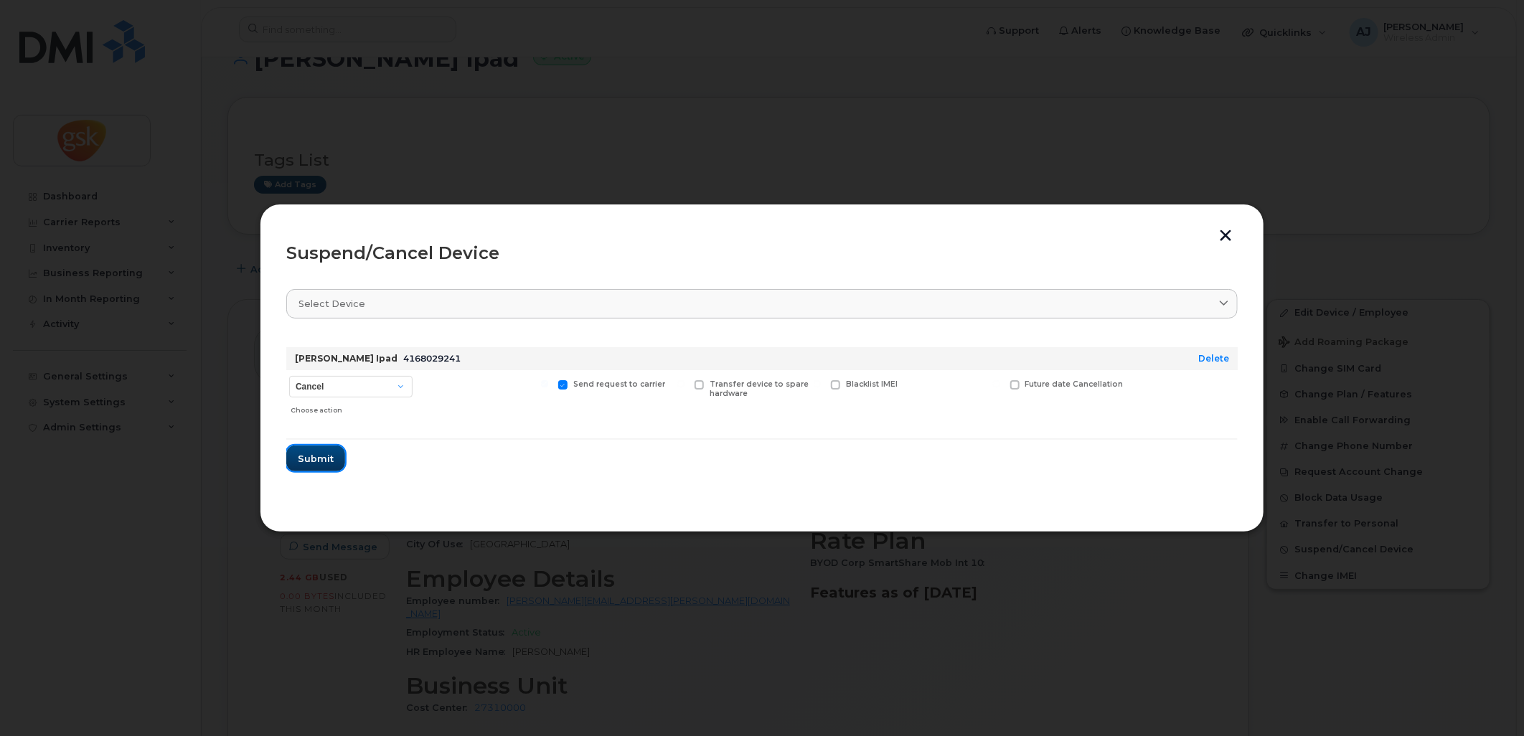
click at [316, 457] on span "Submit" at bounding box center [316, 459] width 36 height 14
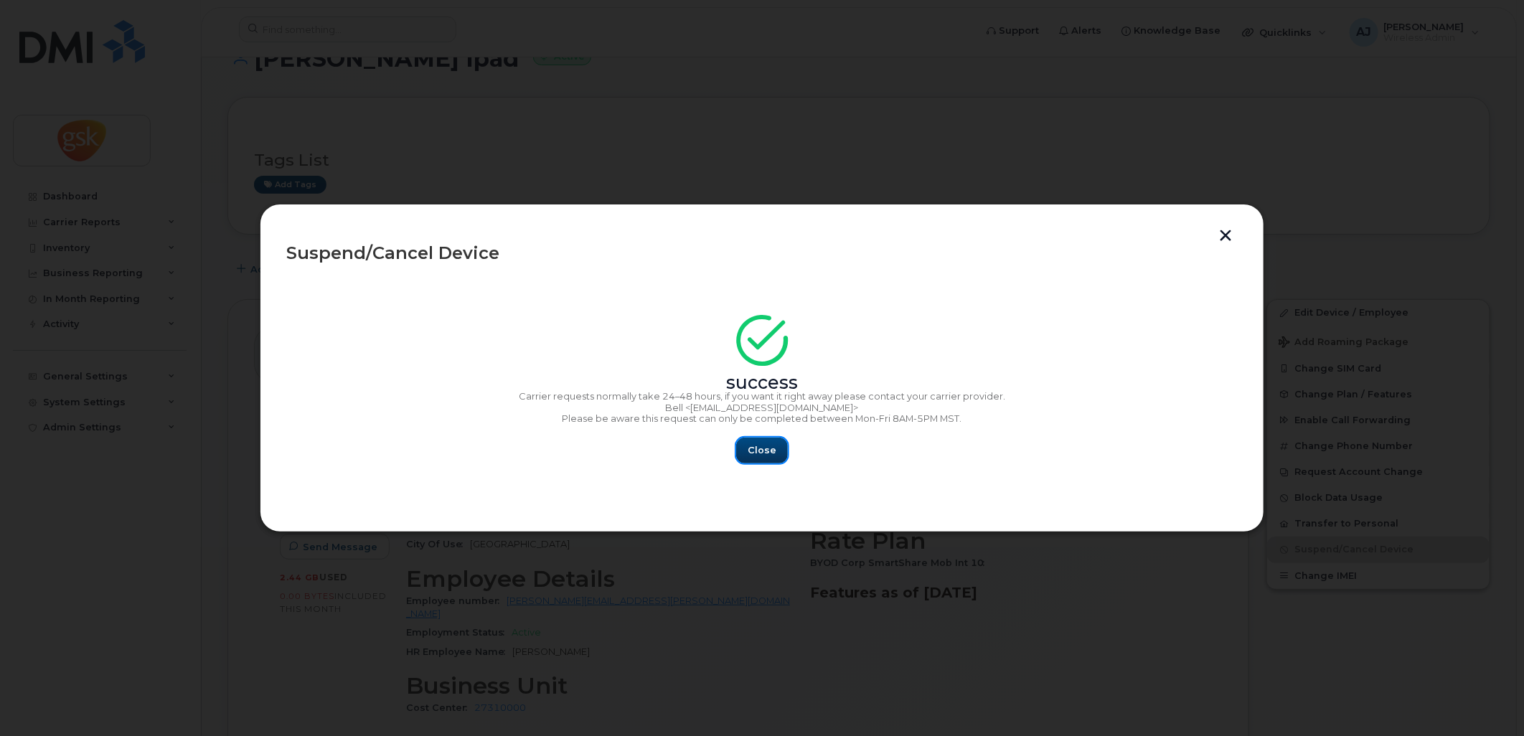
click at [748, 453] on button "Close" at bounding box center [762, 451] width 52 height 26
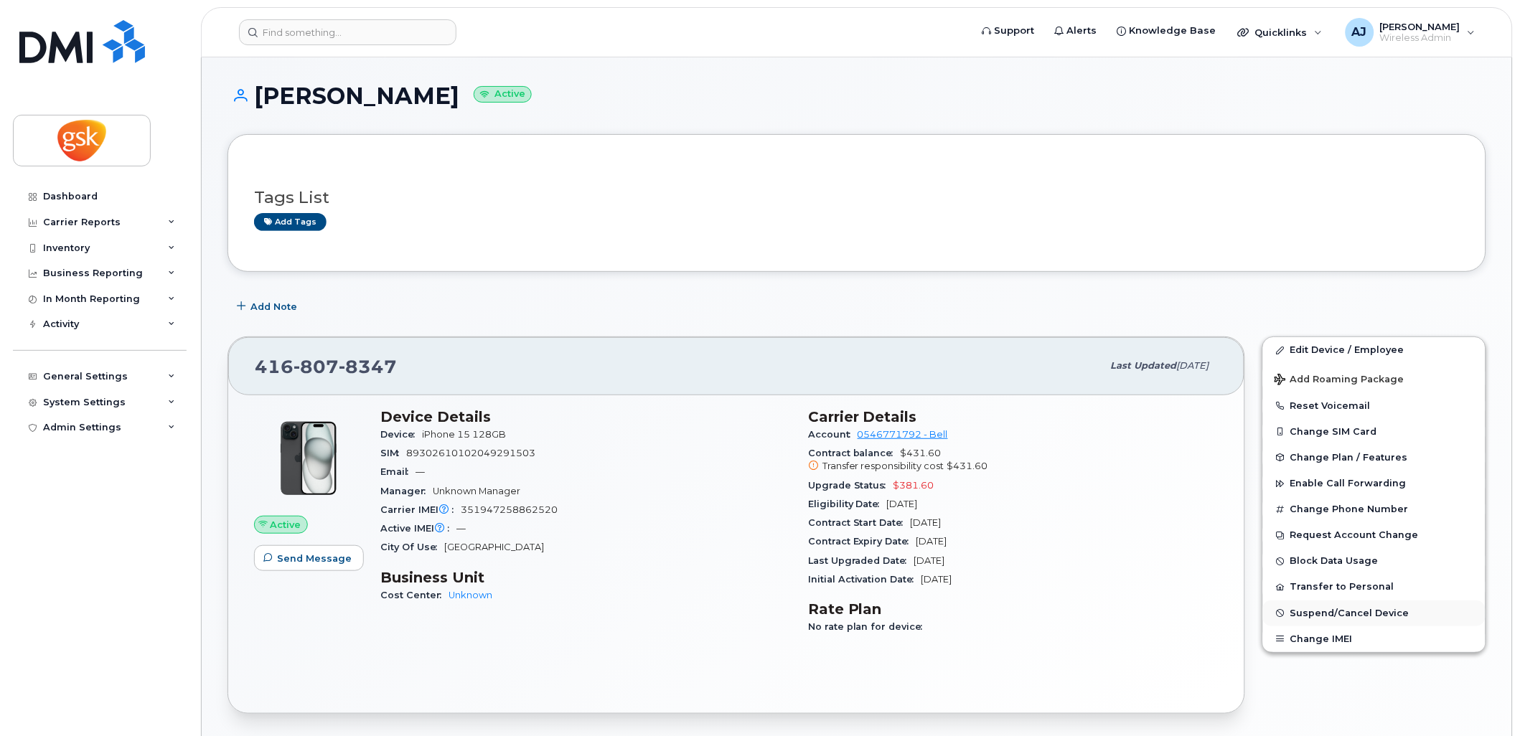
click at [1338, 618] on span "Suspend/Cancel Device" at bounding box center [1349, 613] width 119 height 11
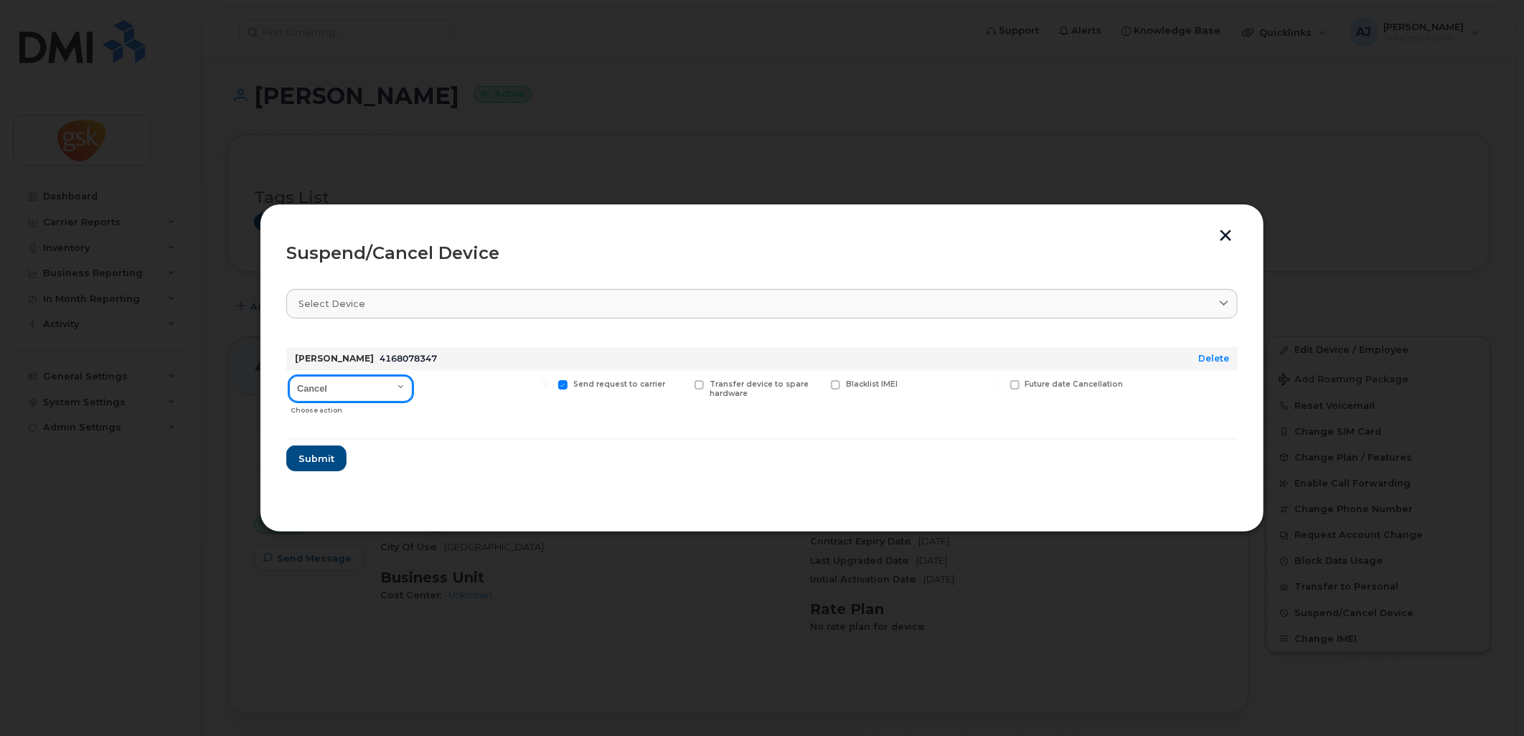
click at [370, 387] on select "Cancel Suspend - Extend Suspension Suspend - Reduced Rate Suspend - Full Rate S…" at bounding box center [350, 389] width 123 height 26
select select "[object Object]"
click at [289, 376] on select "Cancel Suspend - Extend Suspension Suspend - Reduced Rate Suspend - Full Rate S…" at bounding box center [350, 389] width 123 height 26
click at [307, 460] on span "Submit" at bounding box center [316, 459] width 36 height 14
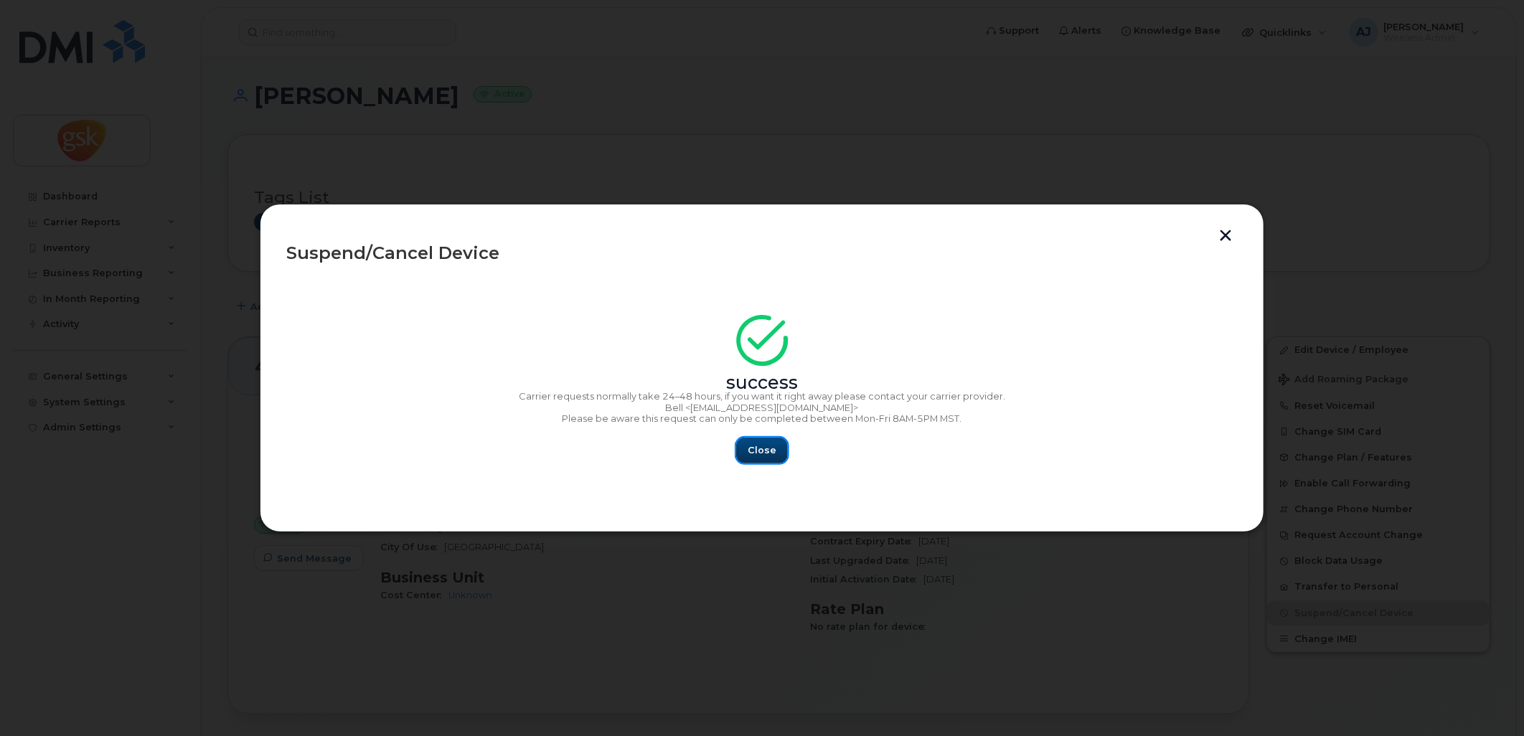
click at [756, 445] on span "Close" at bounding box center [762, 450] width 29 height 14
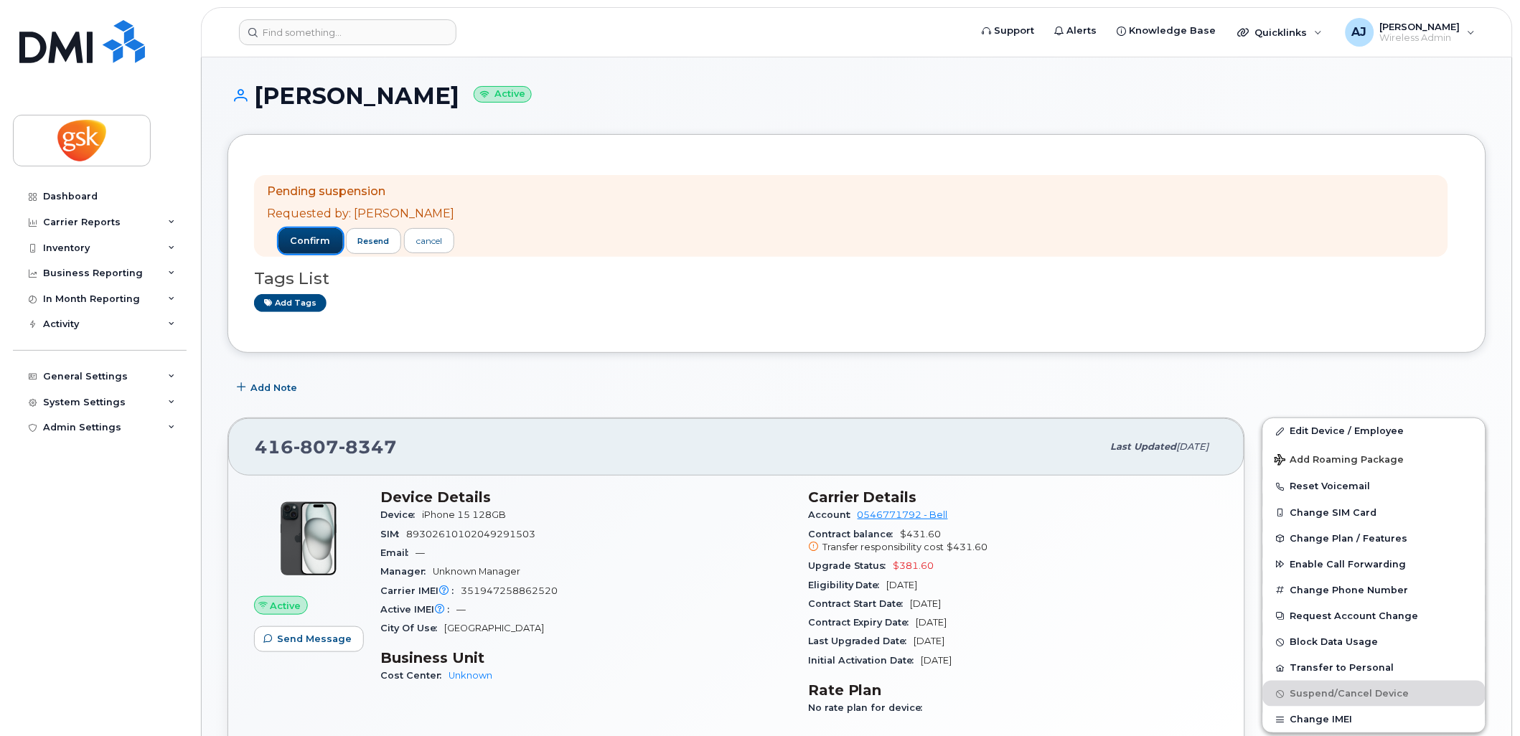
click at [292, 248] on button "confirm" at bounding box center [310, 241] width 65 height 26
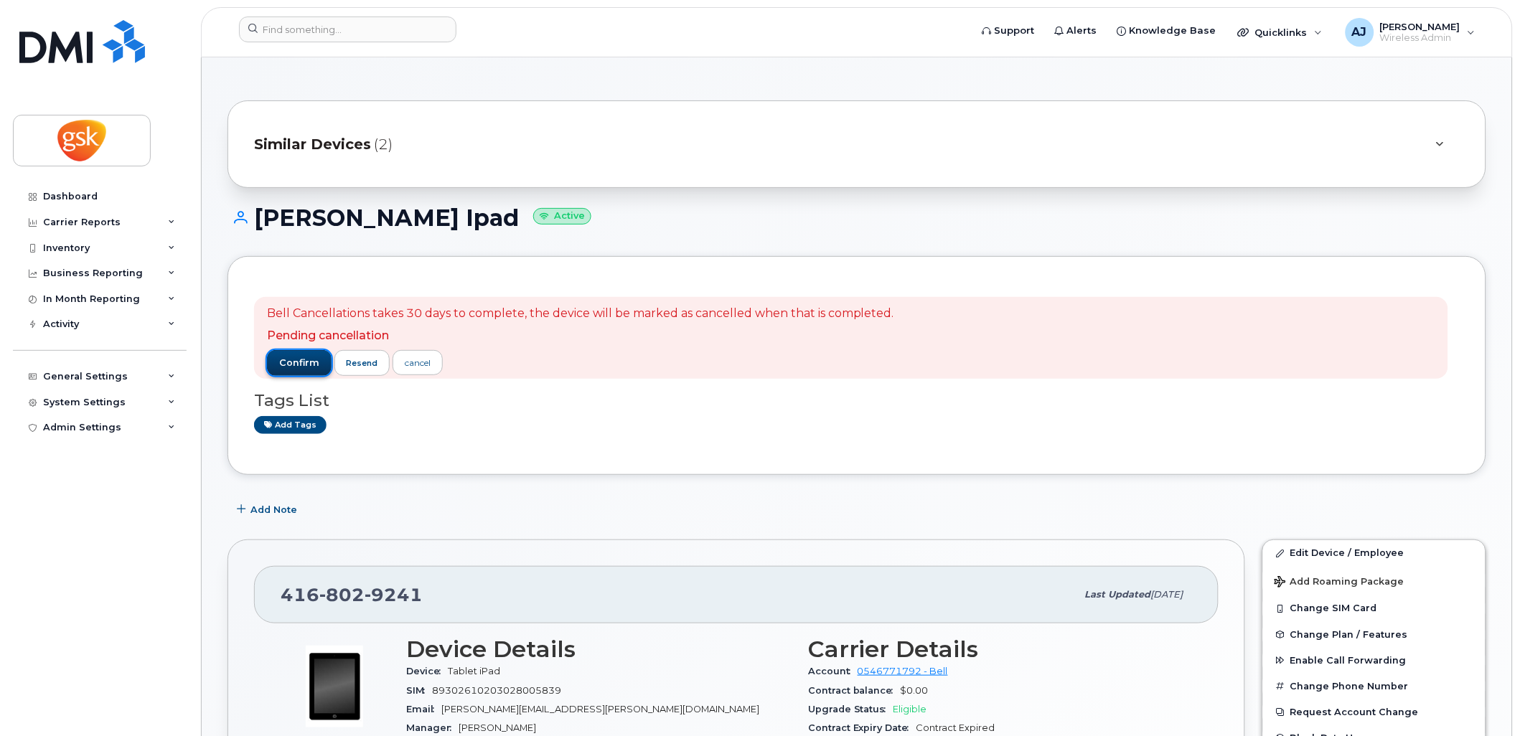
click at [311, 362] on span "confirm" at bounding box center [299, 363] width 40 height 13
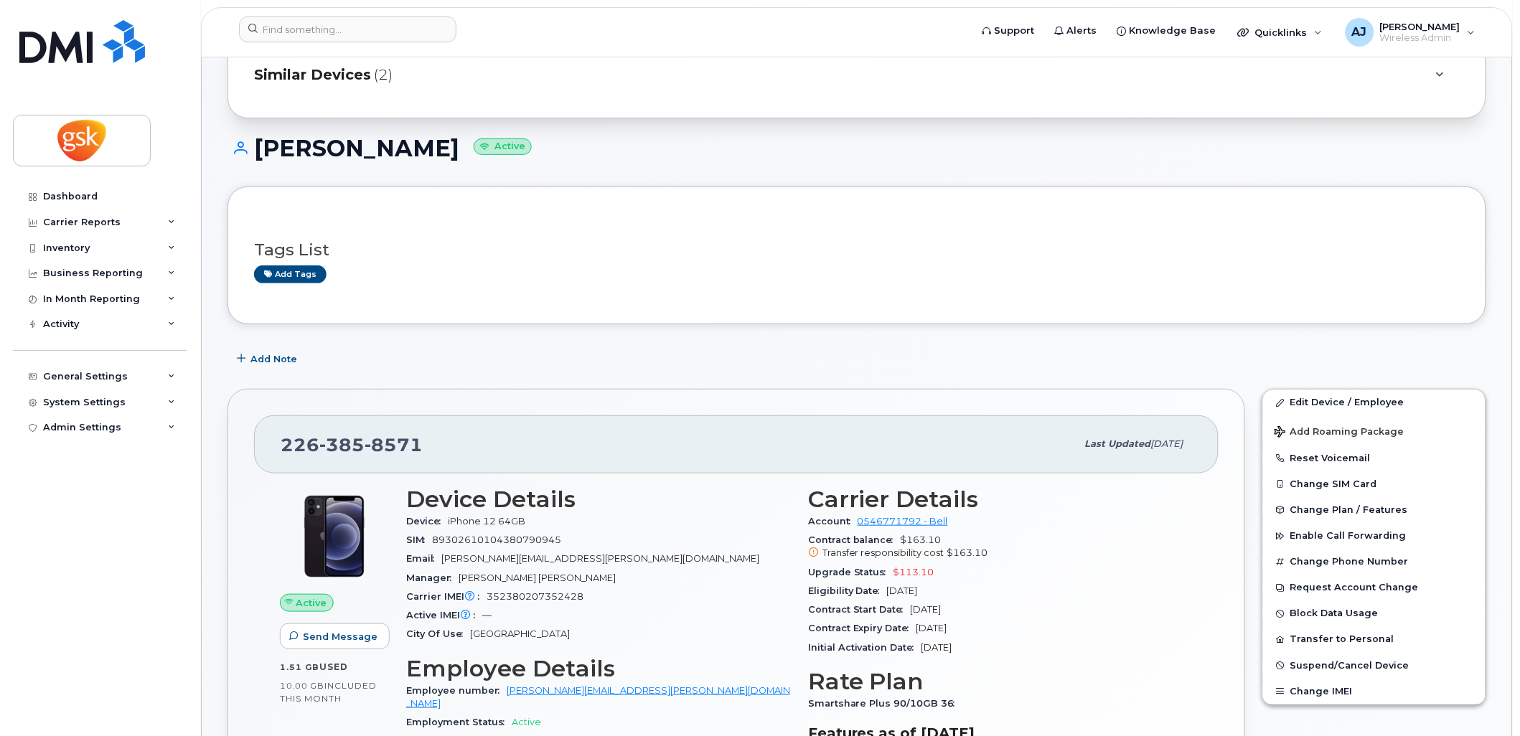
scroll to position [159, 0]
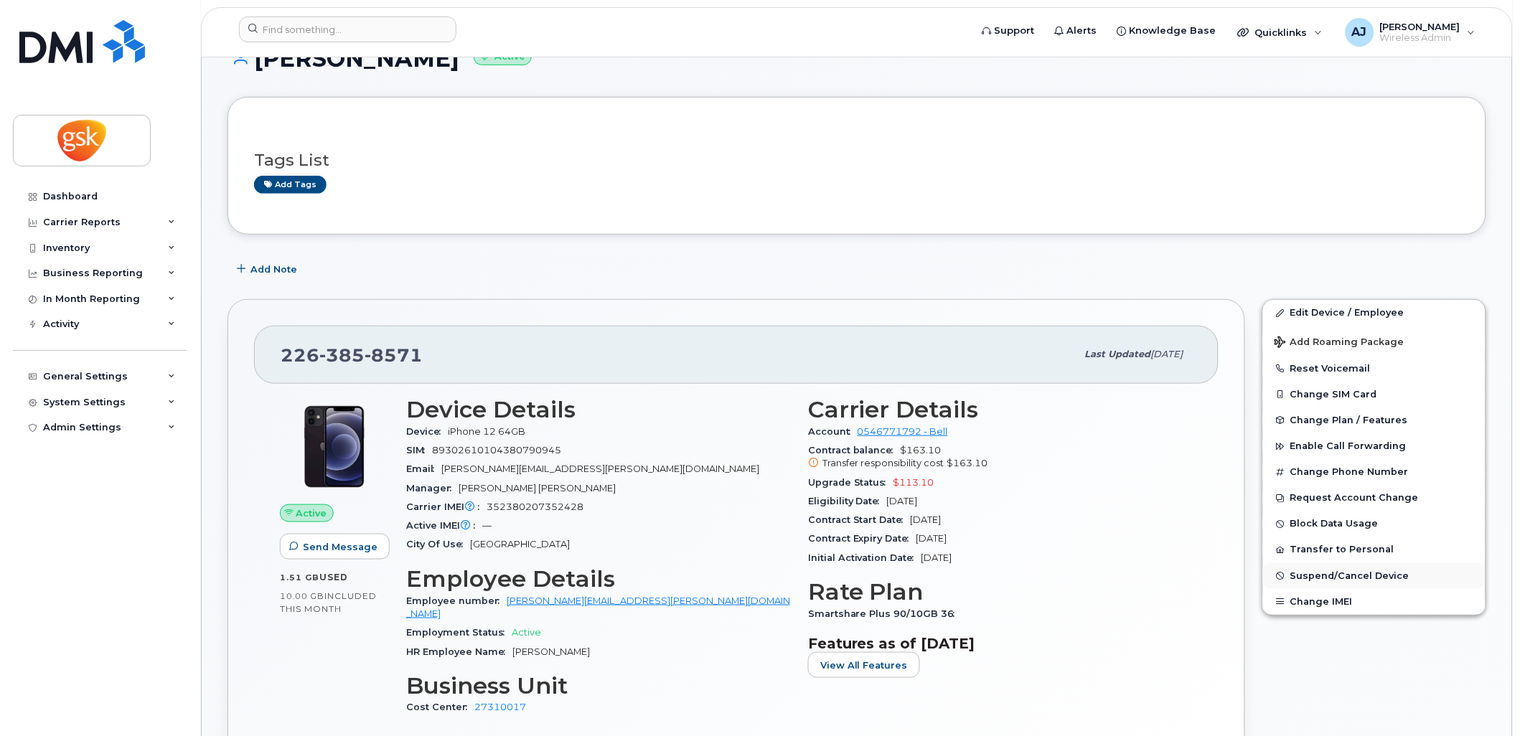
click at [1321, 578] on span "Suspend/Cancel Device" at bounding box center [1349, 575] width 119 height 11
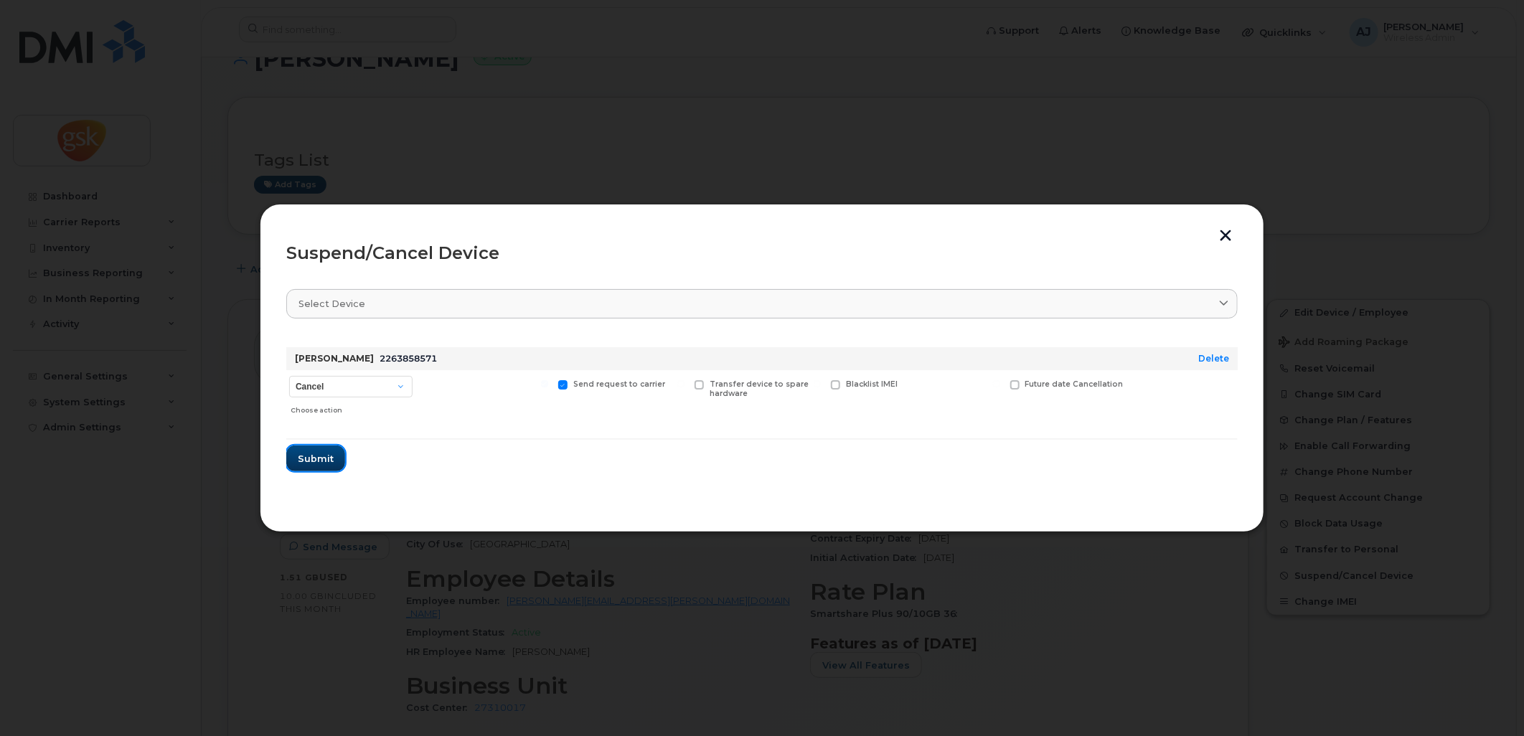
click at [326, 457] on span "Submit" at bounding box center [316, 459] width 36 height 14
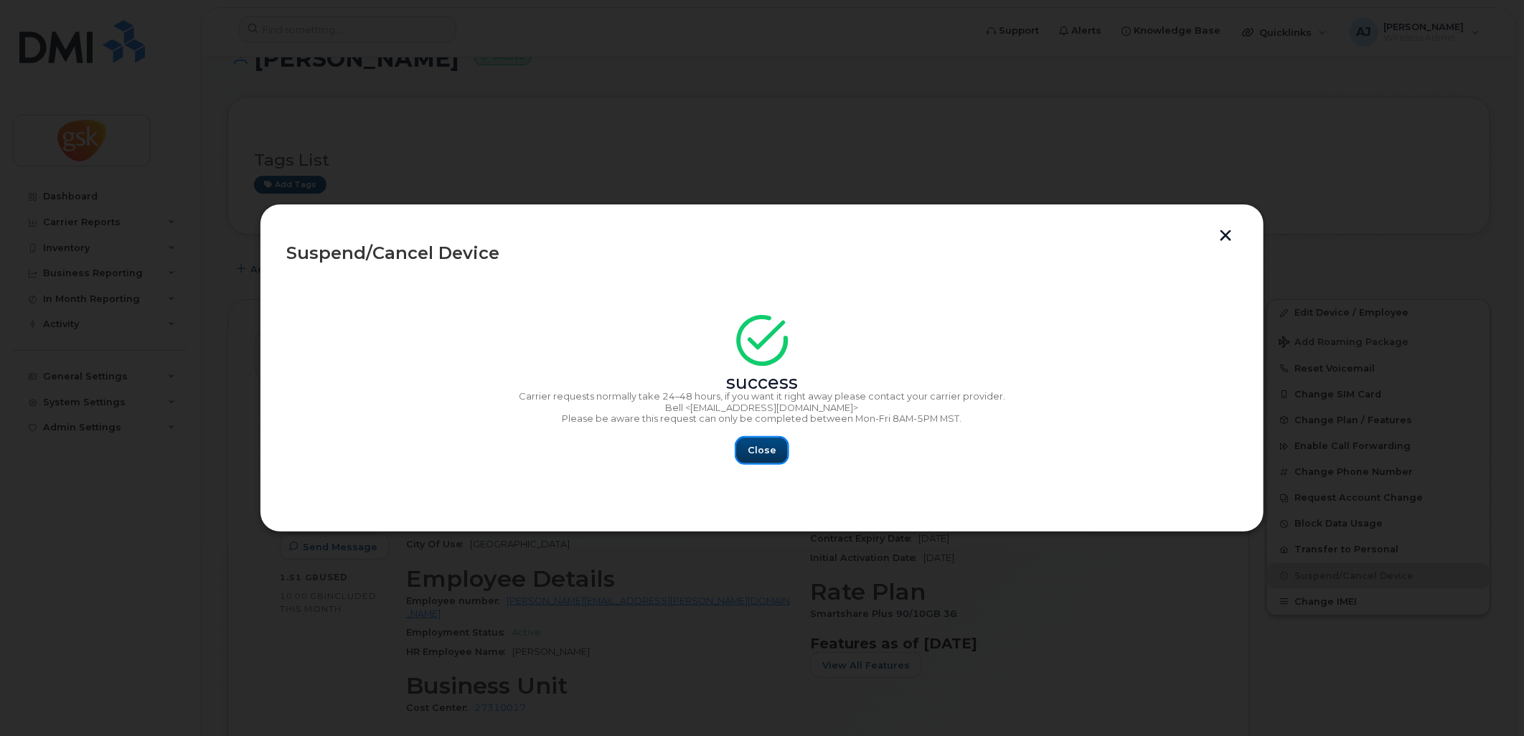
click at [743, 451] on button "Close" at bounding box center [762, 451] width 52 height 26
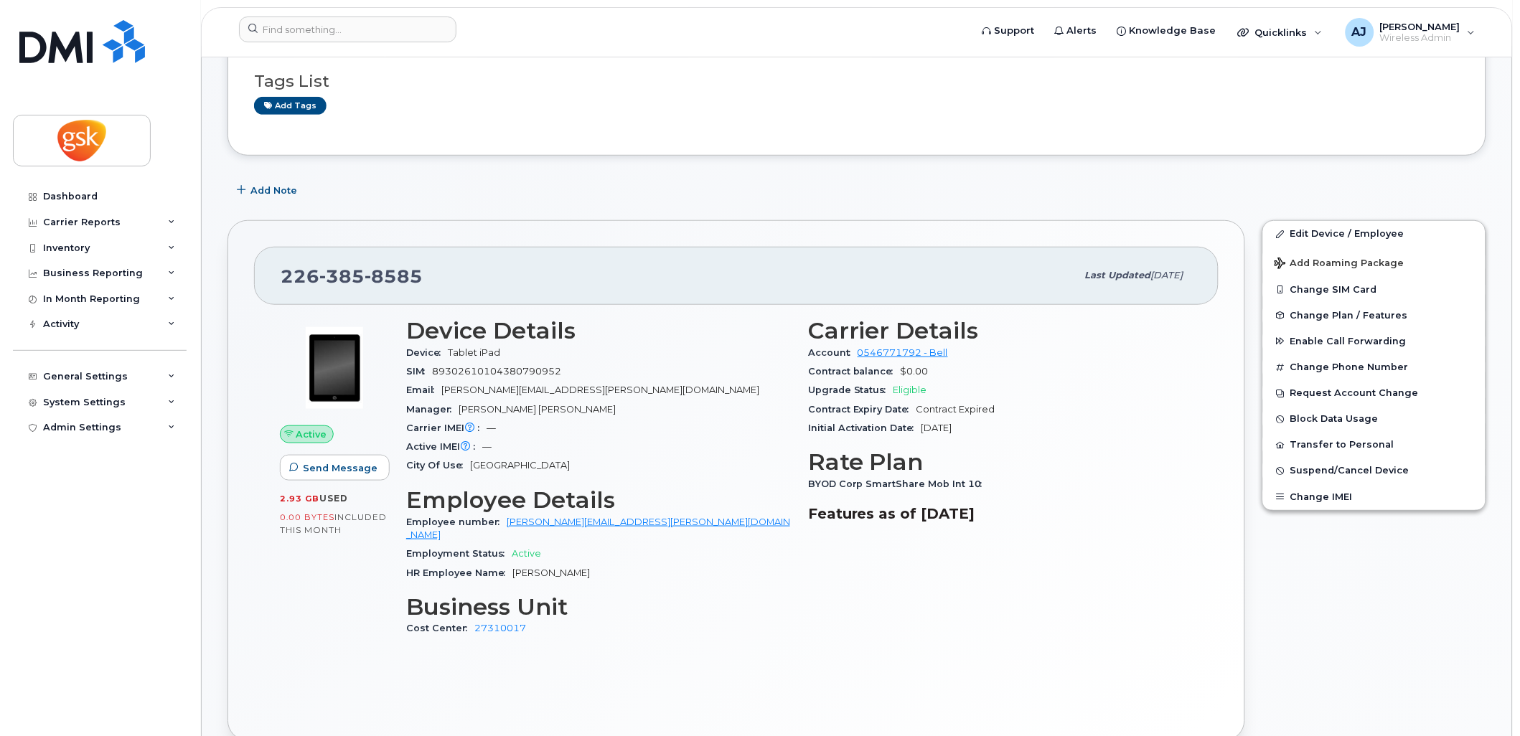
scroll to position [239, 0]
click at [1326, 476] on span "Suspend/Cancel Device" at bounding box center [1349, 470] width 119 height 11
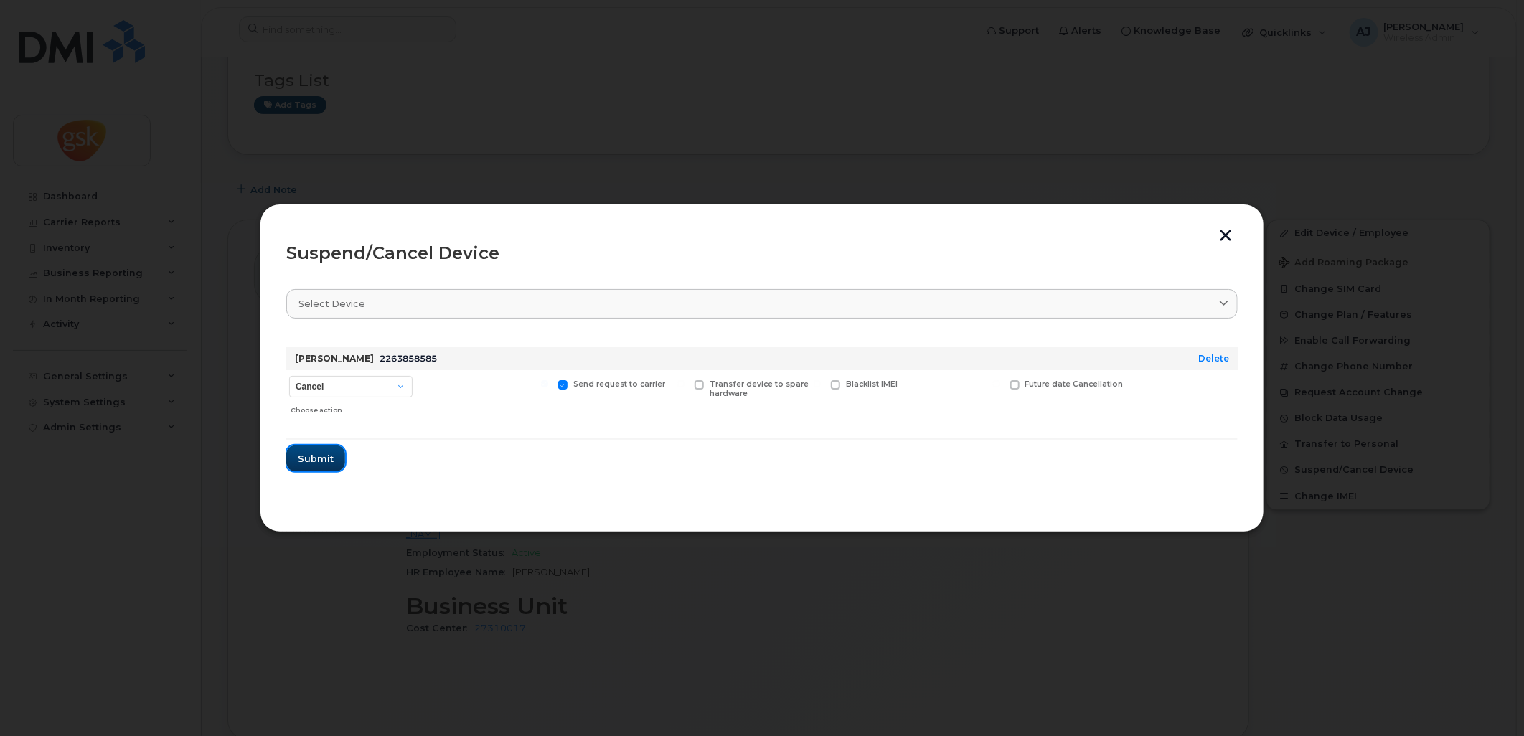
click at [319, 456] on span "Submit" at bounding box center [316, 459] width 36 height 14
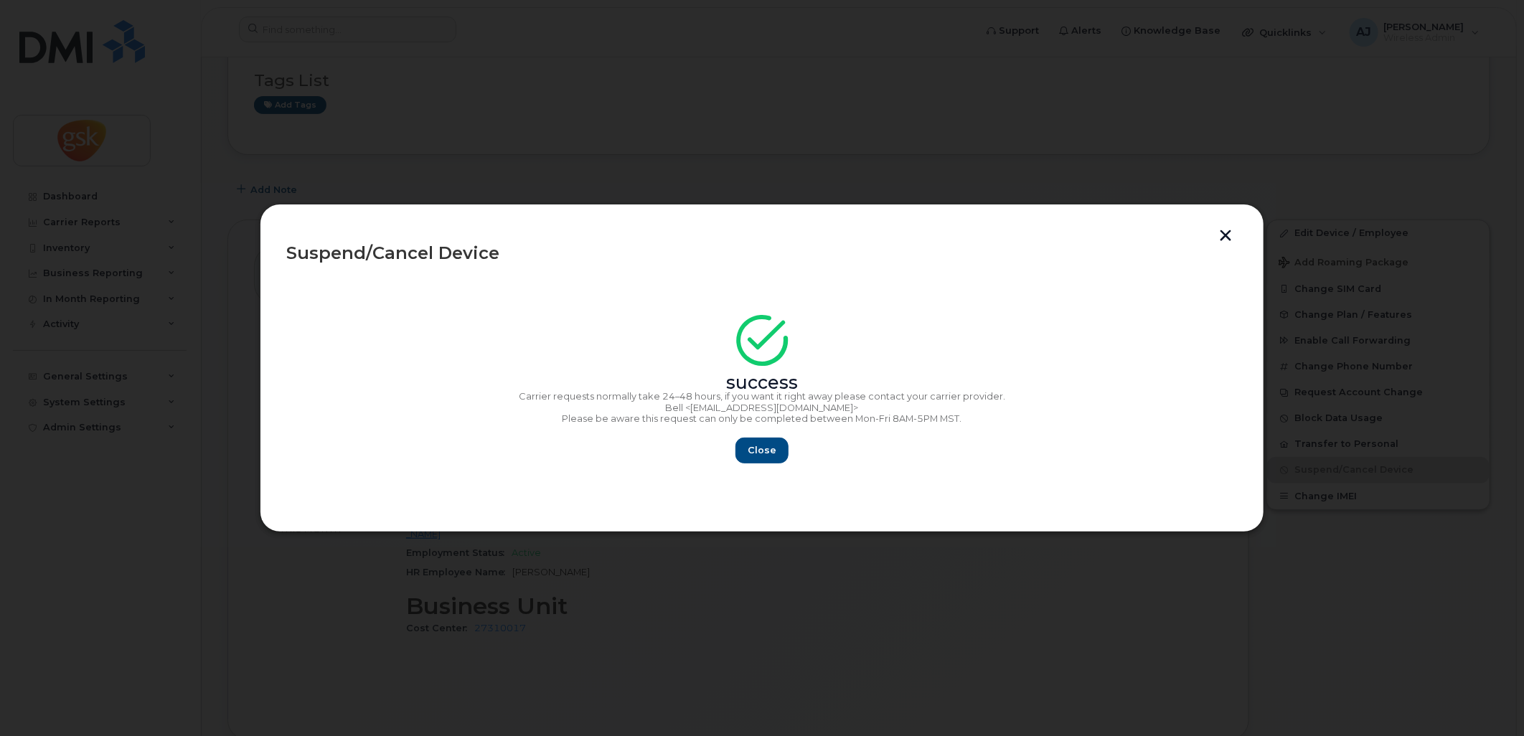
click at [758, 436] on div "success Carrier requests normally take 24–48 hours, if you want it right away p…" at bounding box center [761, 394] width 951 height 140
click at [770, 451] on span "Close" at bounding box center [762, 450] width 29 height 14
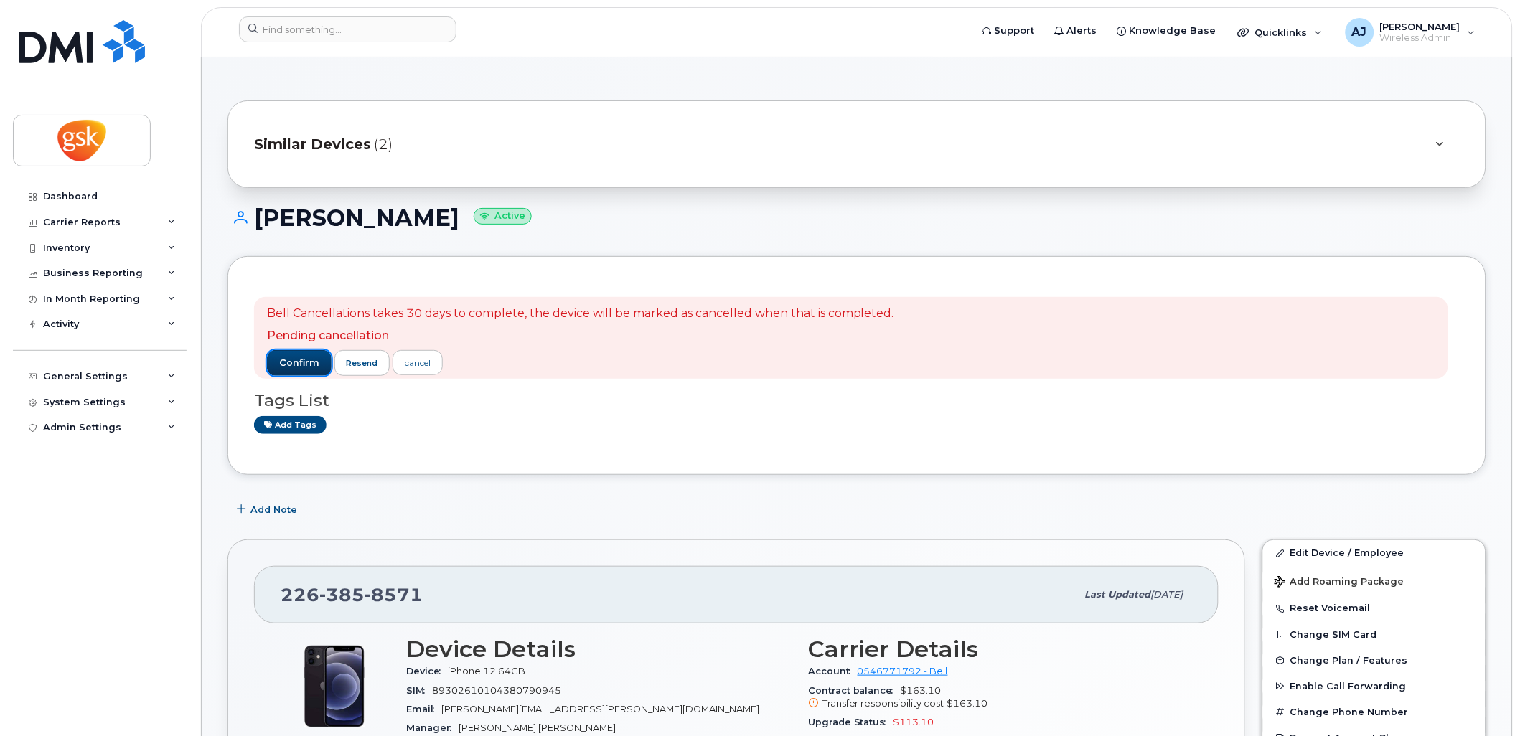
drag, startPoint x: 300, startPoint y: 355, endPoint x: 344, endPoint y: 321, distance: 56.3
click at [300, 355] on button "confirm" at bounding box center [299, 363] width 65 height 26
drag, startPoint x: 305, startPoint y: 364, endPoint x: 479, endPoint y: 251, distance: 207.4
click at [305, 364] on span "confirm" at bounding box center [299, 363] width 40 height 13
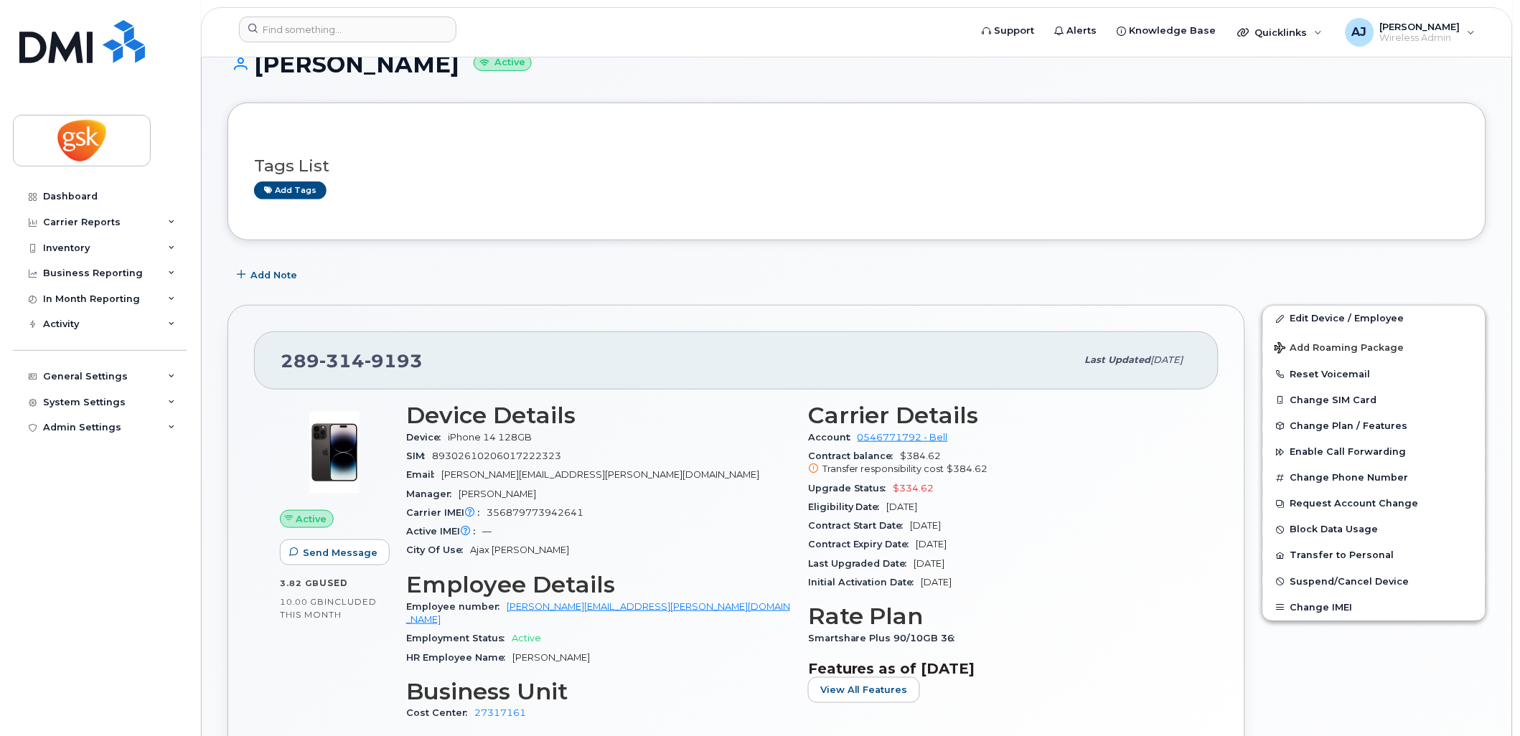
scroll to position [159, 0]
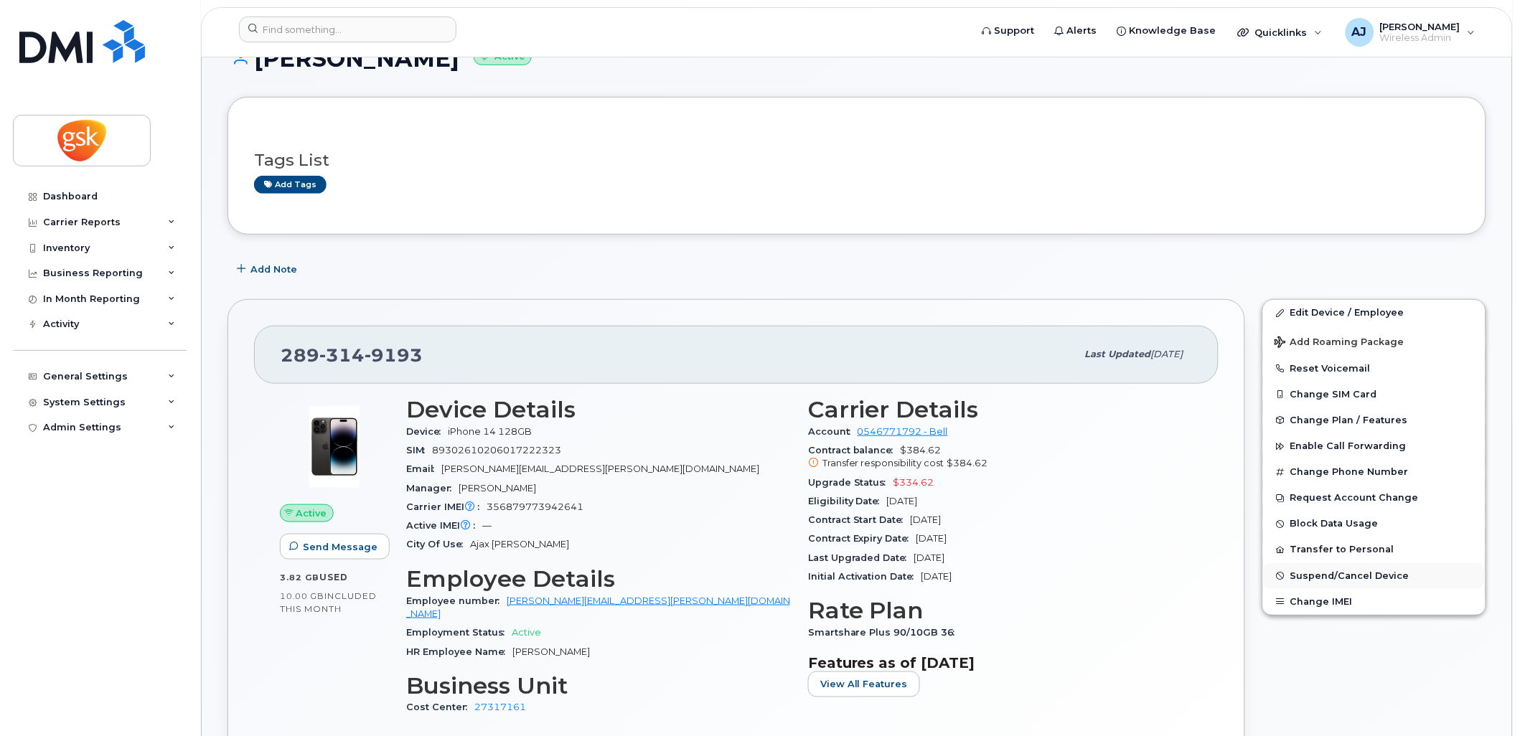
click at [1324, 578] on span "Suspend/Cancel Device" at bounding box center [1349, 575] width 119 height 11
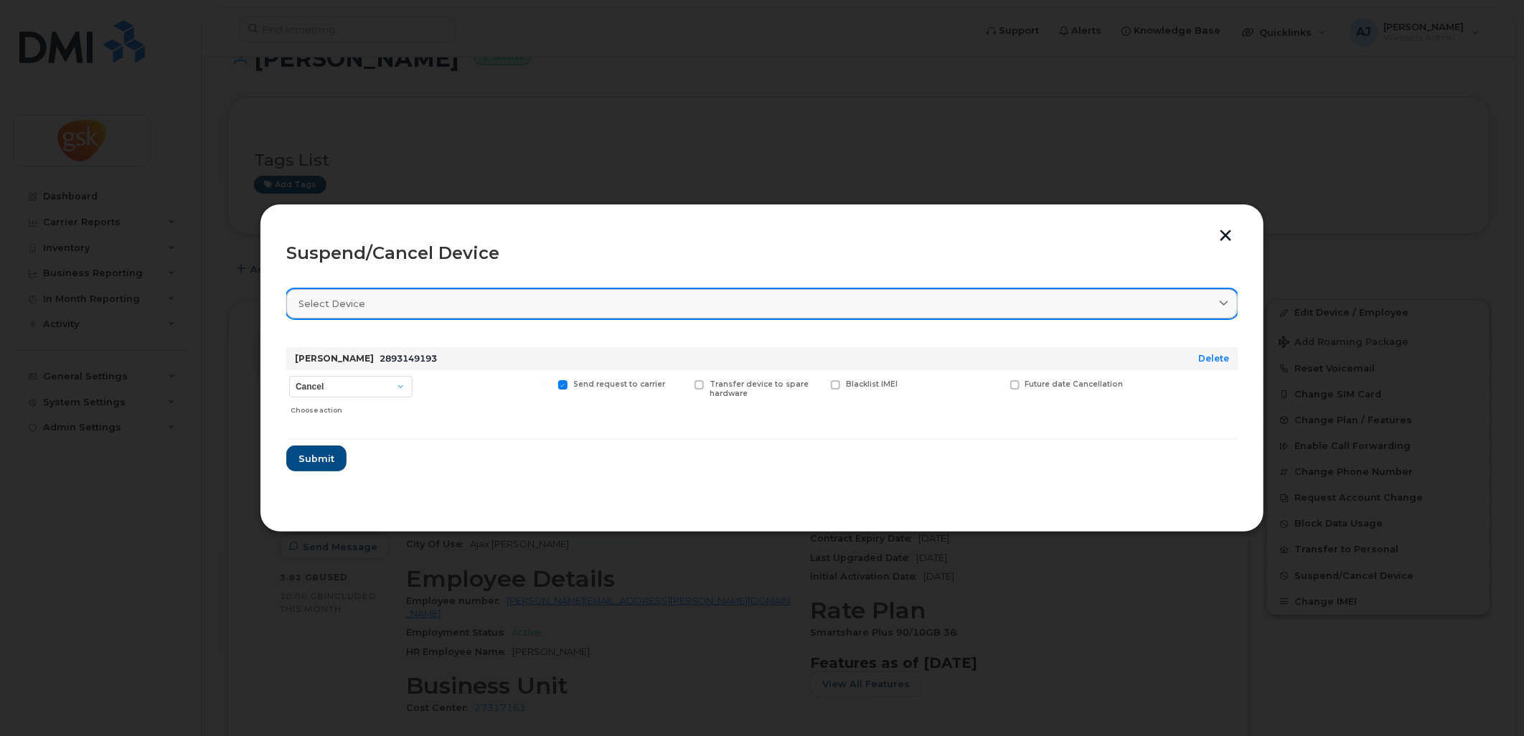
click at [479, 302] on div "Select device" at bounding box center [761, 304] width 927 height 14
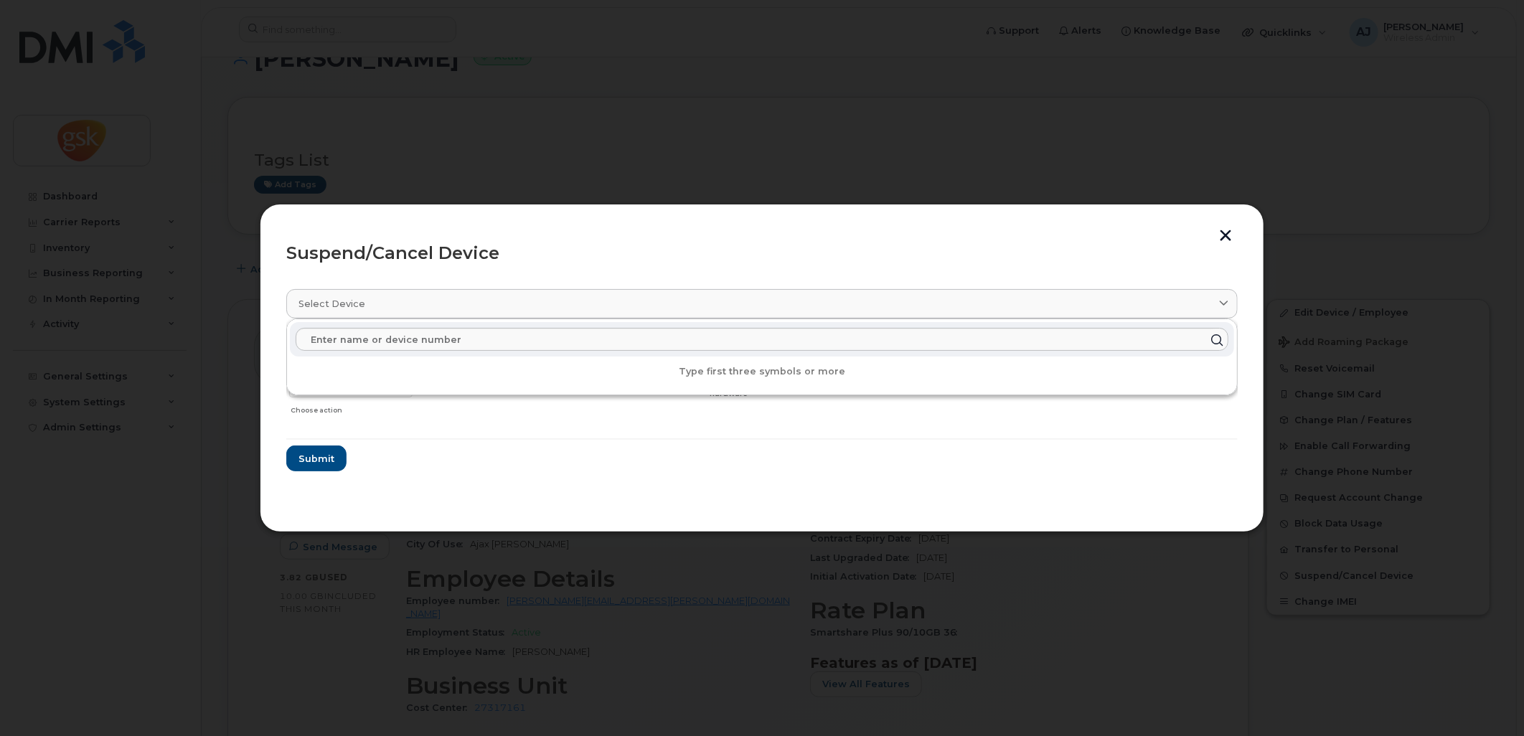
click at [498, 478] on section "Select device Type first three symbols or more [PERSON_NAME] 2893149193 Delete …" at bounding box center [761, 391] width 951 height 230
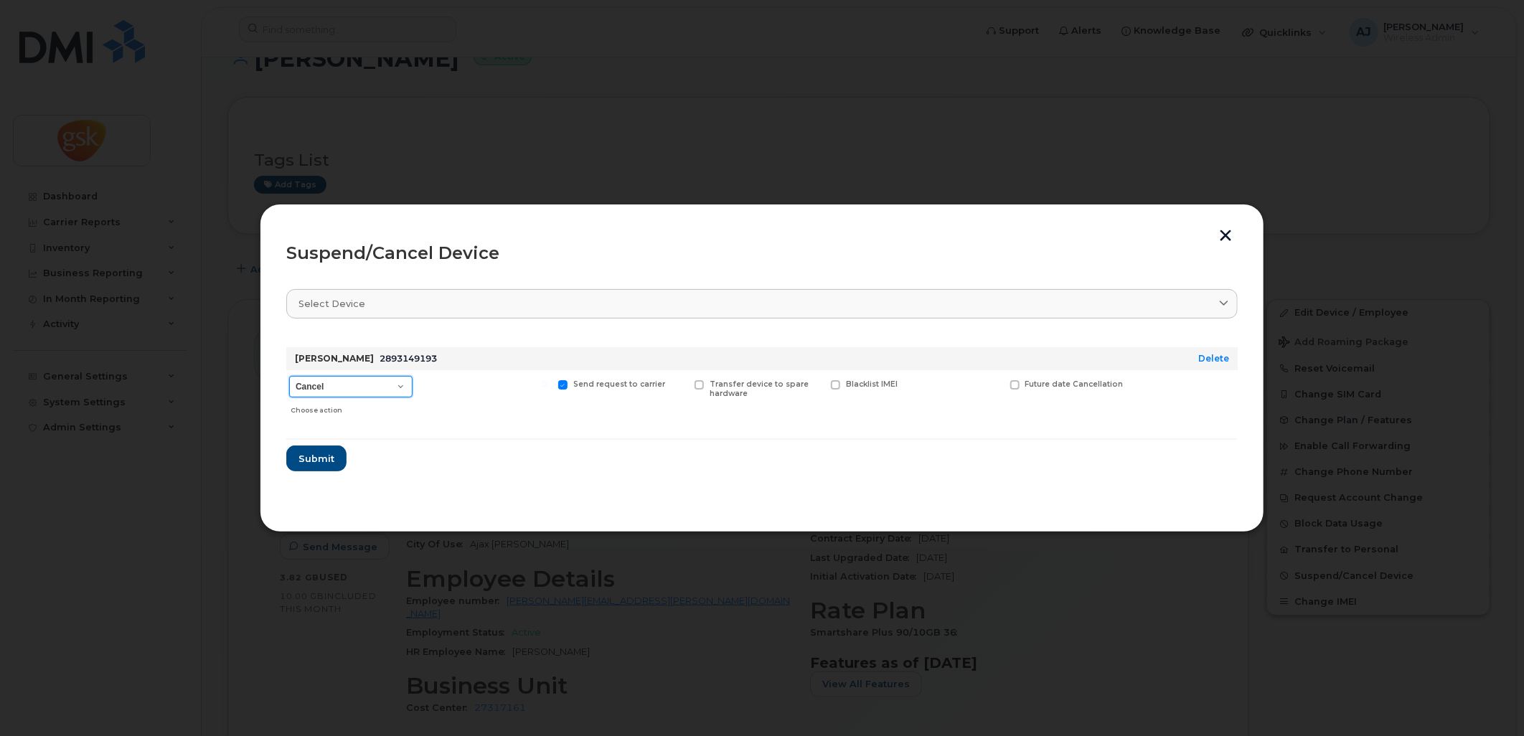
click at [370, 386] on select "Cancel Suspend - Extend Suspension Suspend - Reduced Rate Suspend - Full Rate S…" at bounding box center [350, 387] width 123 height 22
select select "[object Object]"
click at [289, 376] on select "Cancel Suspend - Extend Suspension Suspend - Reduced Rate Suspend - Full Rate S…" at bounding box center [350, 387] width 123 height 22
click at [319, 454] on span "Submit" at bounding box center [316, 459] width 36 height 14
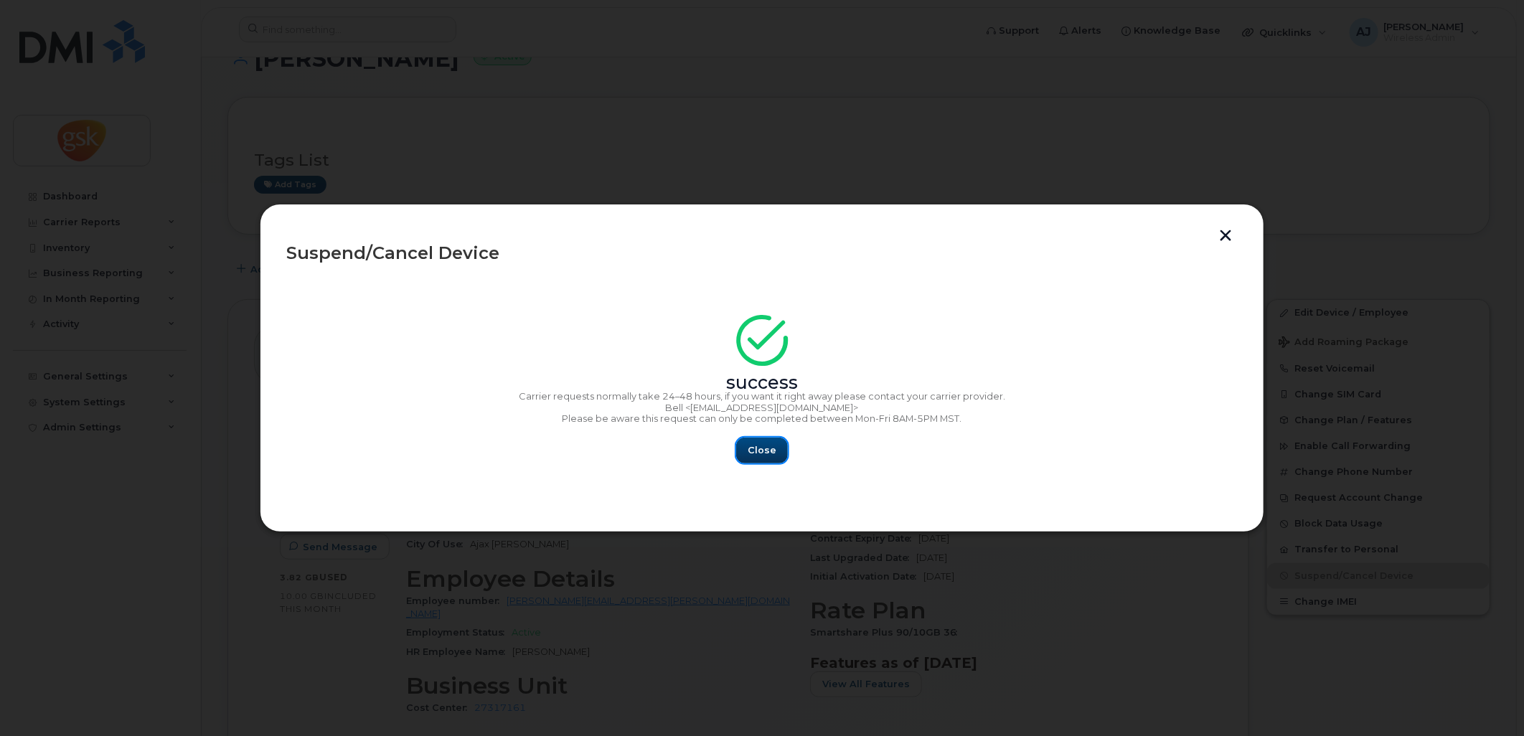
click at [765, 447] on span "Close" at bounding box center [762, 450] width 29 height 14
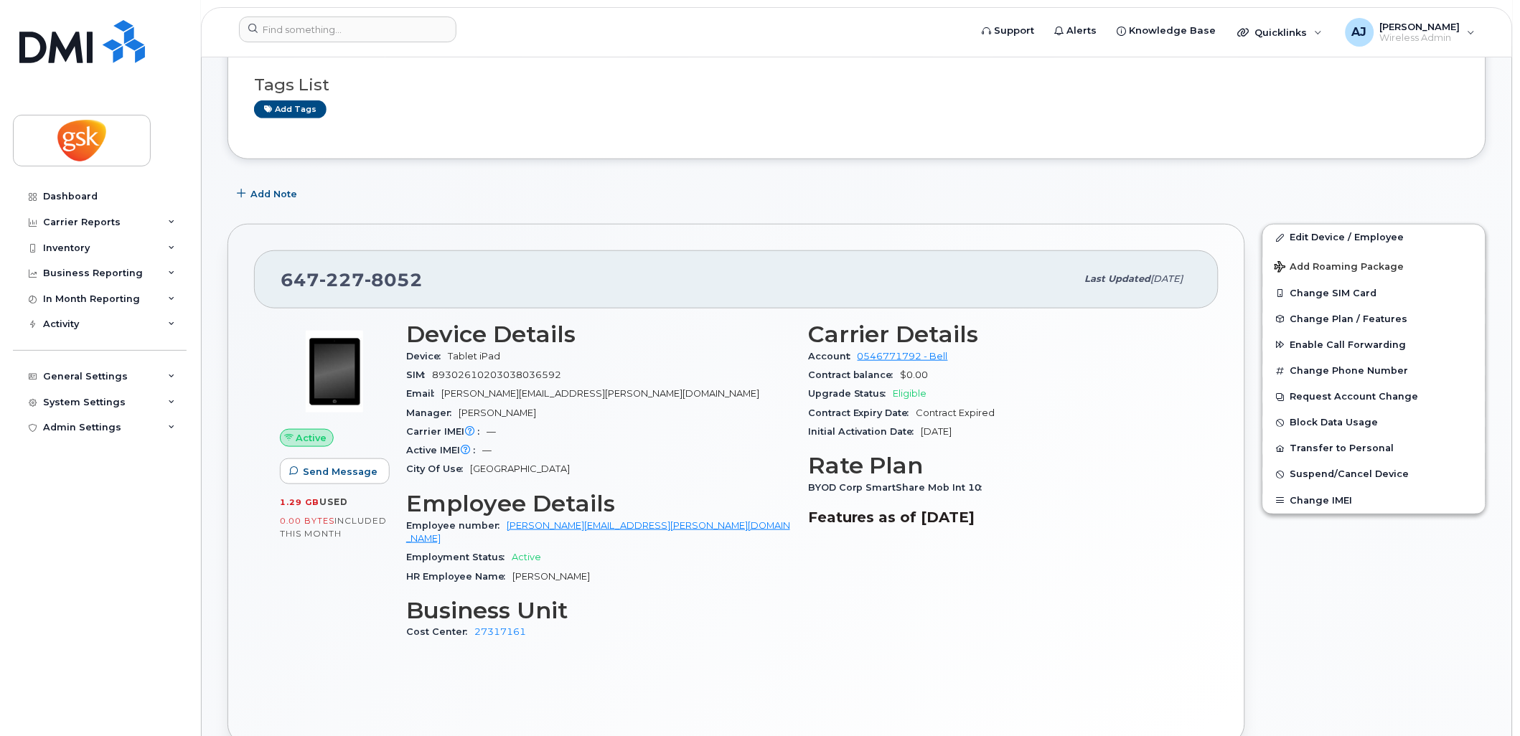
scroll to position [239, 0]
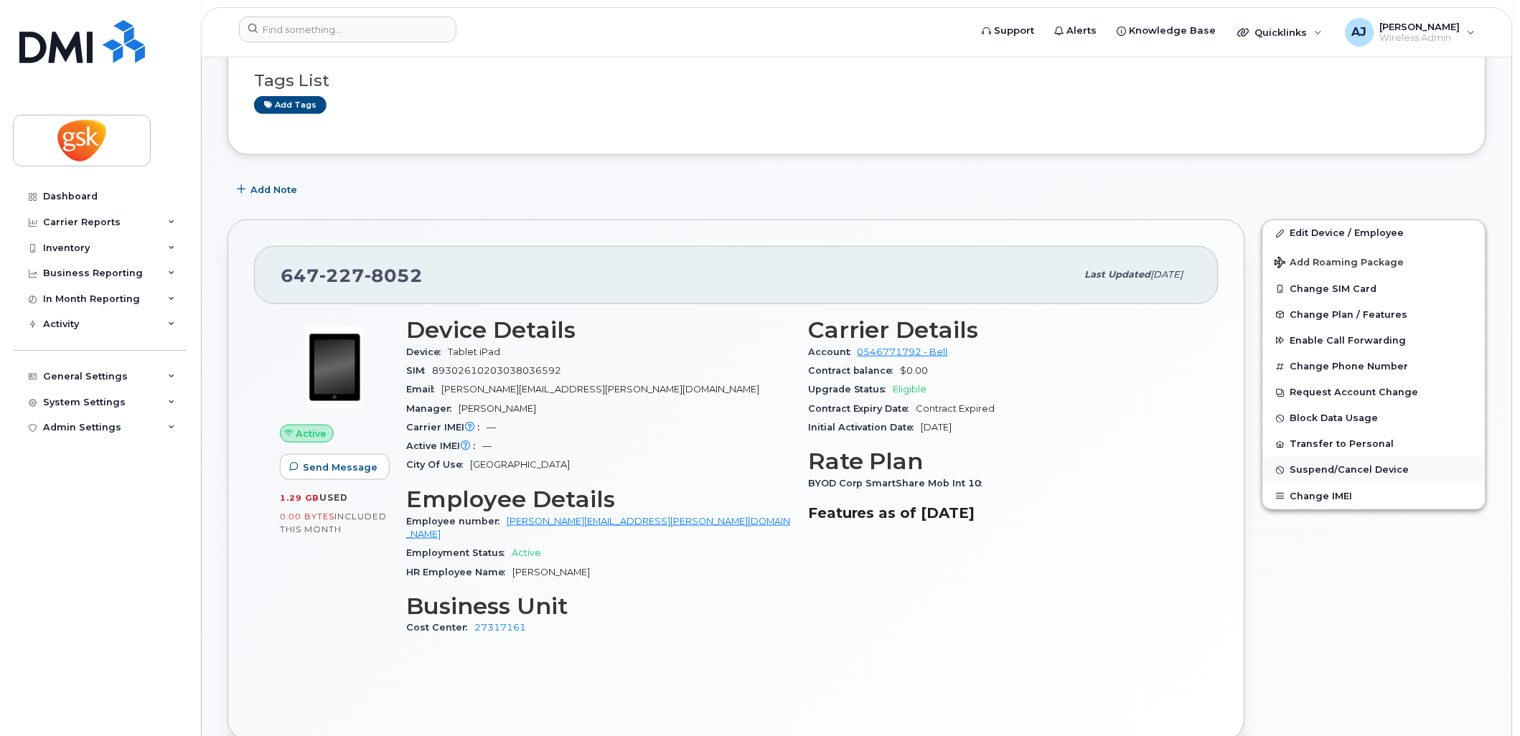
click at [1335, 475] on span "Suspend/Cancel Device" at bounding box center [1349, 470] width 119 height 11
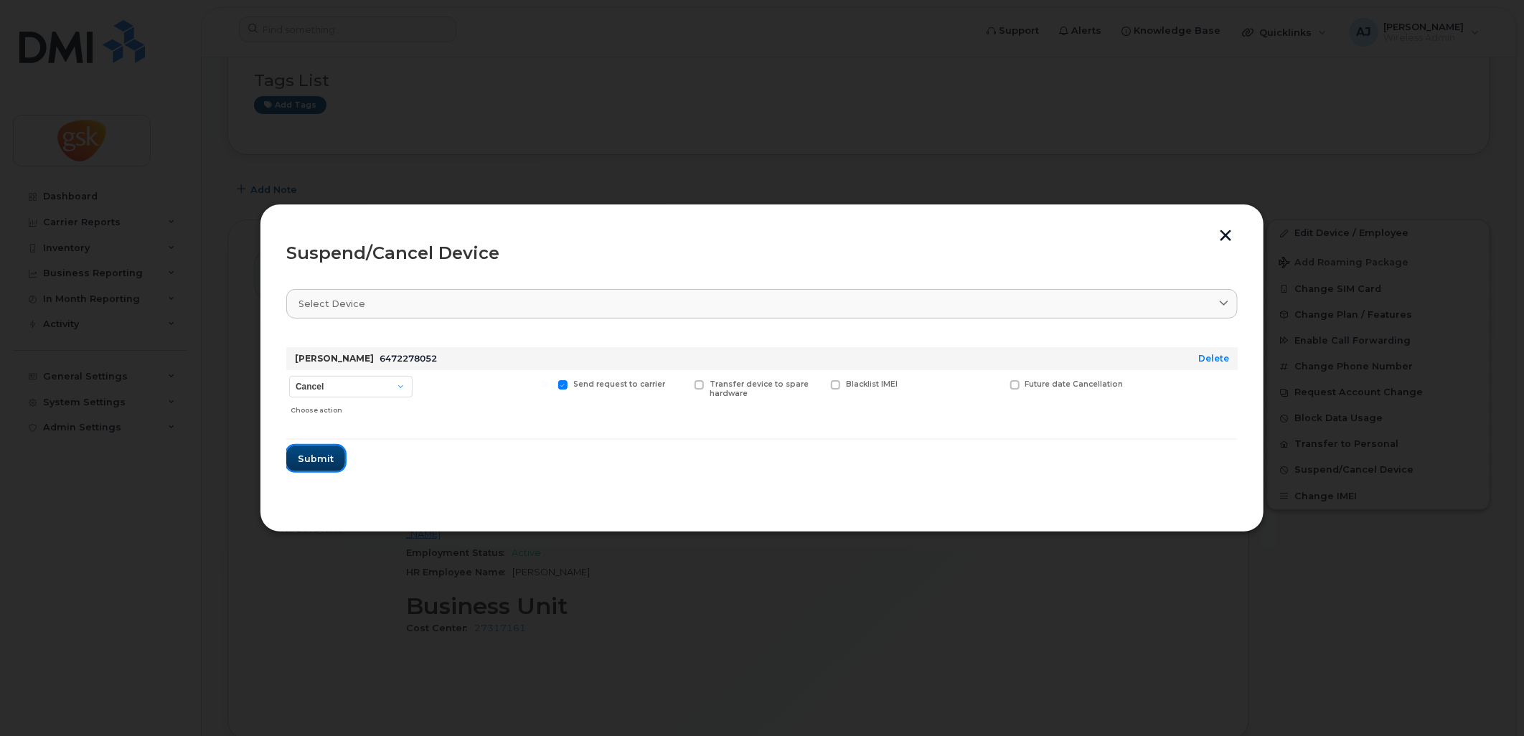
click at [325, 454] on span "Submit" at bounding box center [316, 459] width 36 height 14
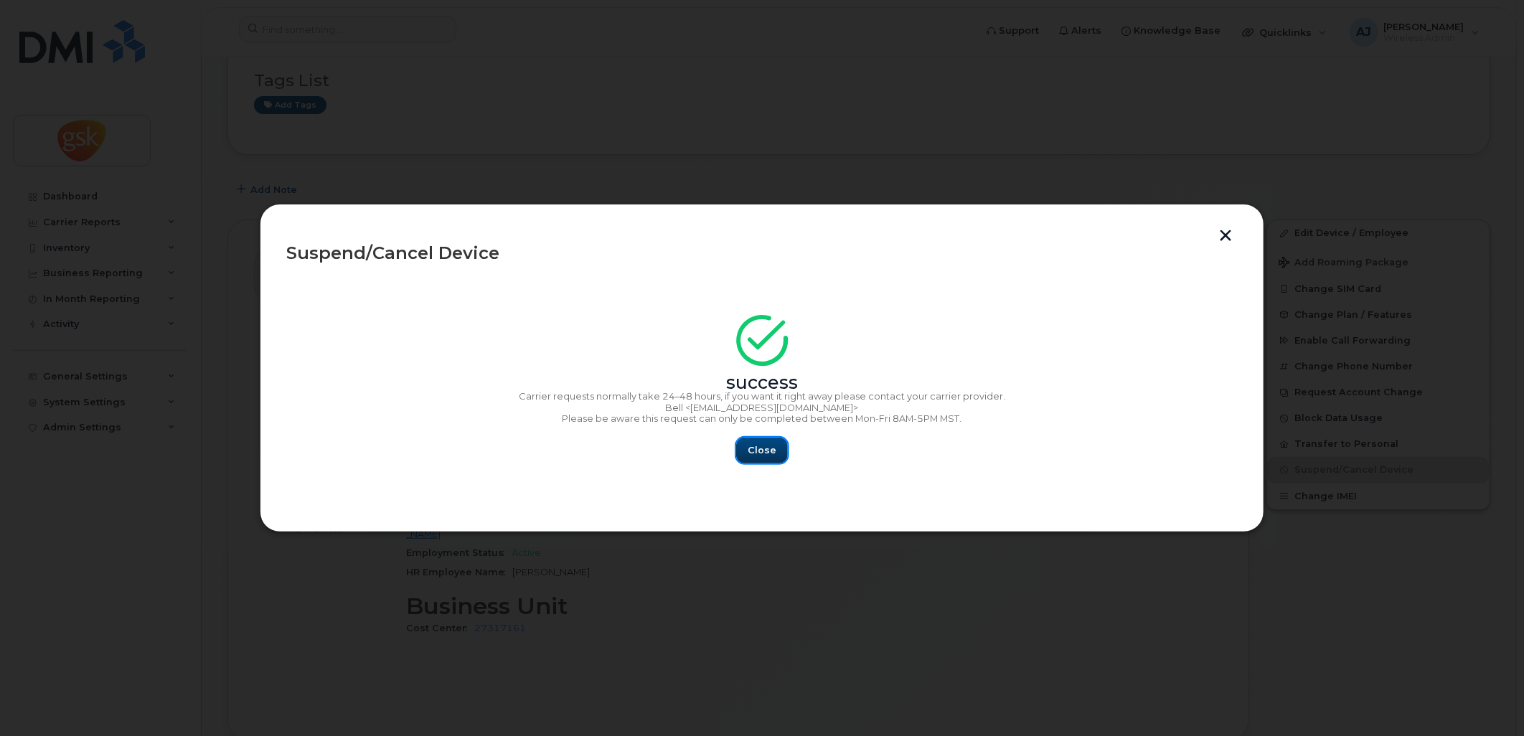
click at [758, 448] on span "Close" at bounding box center [762, 450] width 29 height 14
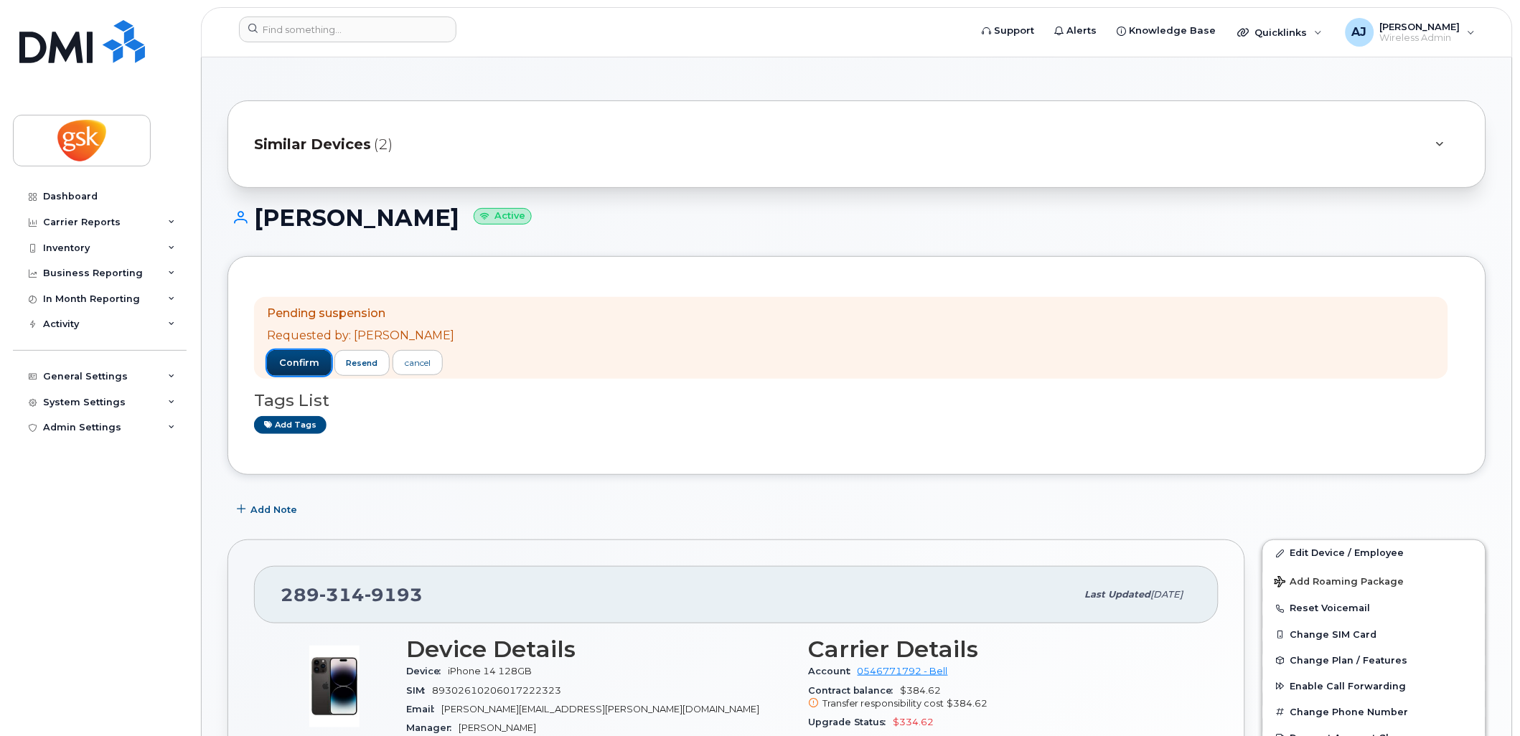
click at [304, 355] on button "confirm" at bounding box center [299, 363] width 65 height 26
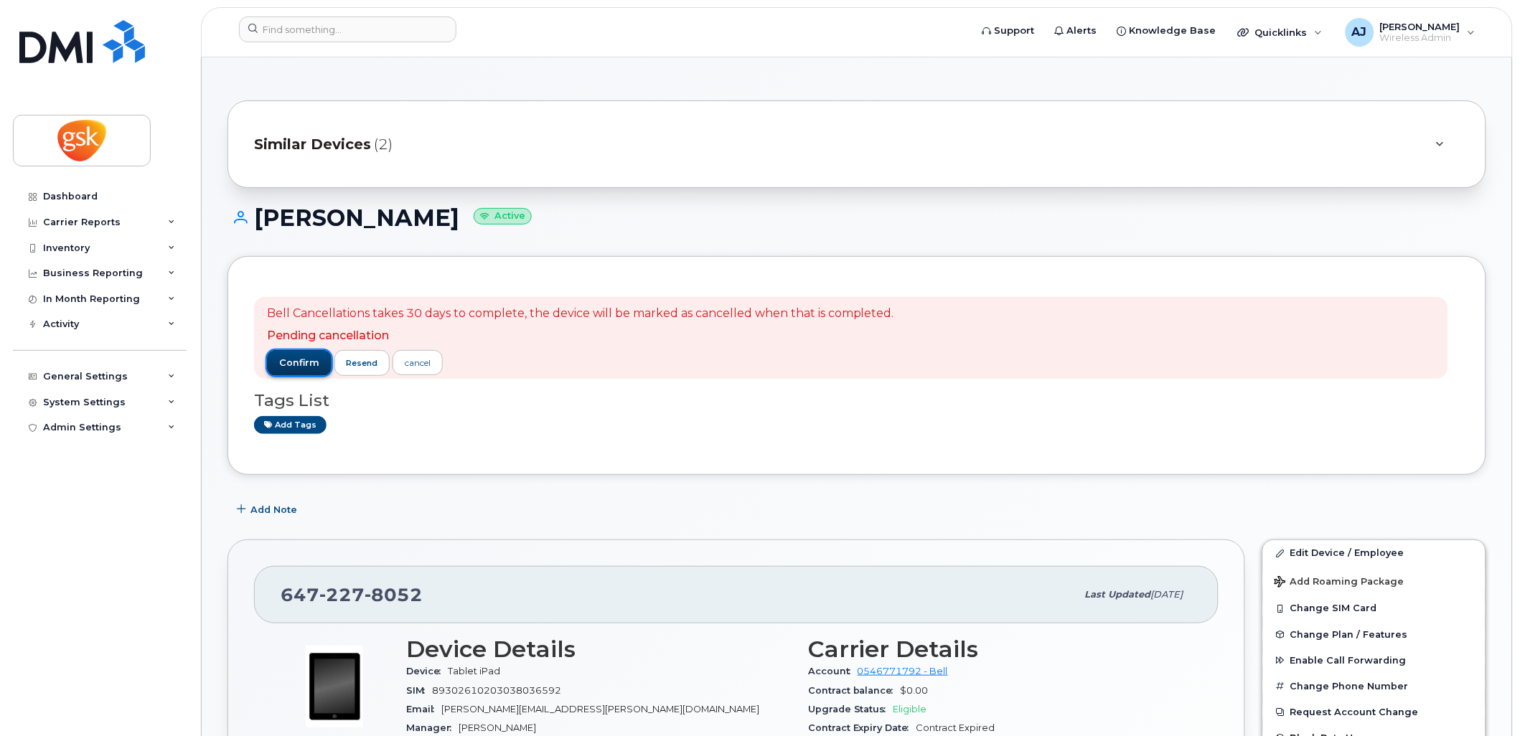
click at [306, 363] on span "confirm" at bounding box center [299, 363] width 40 height 13
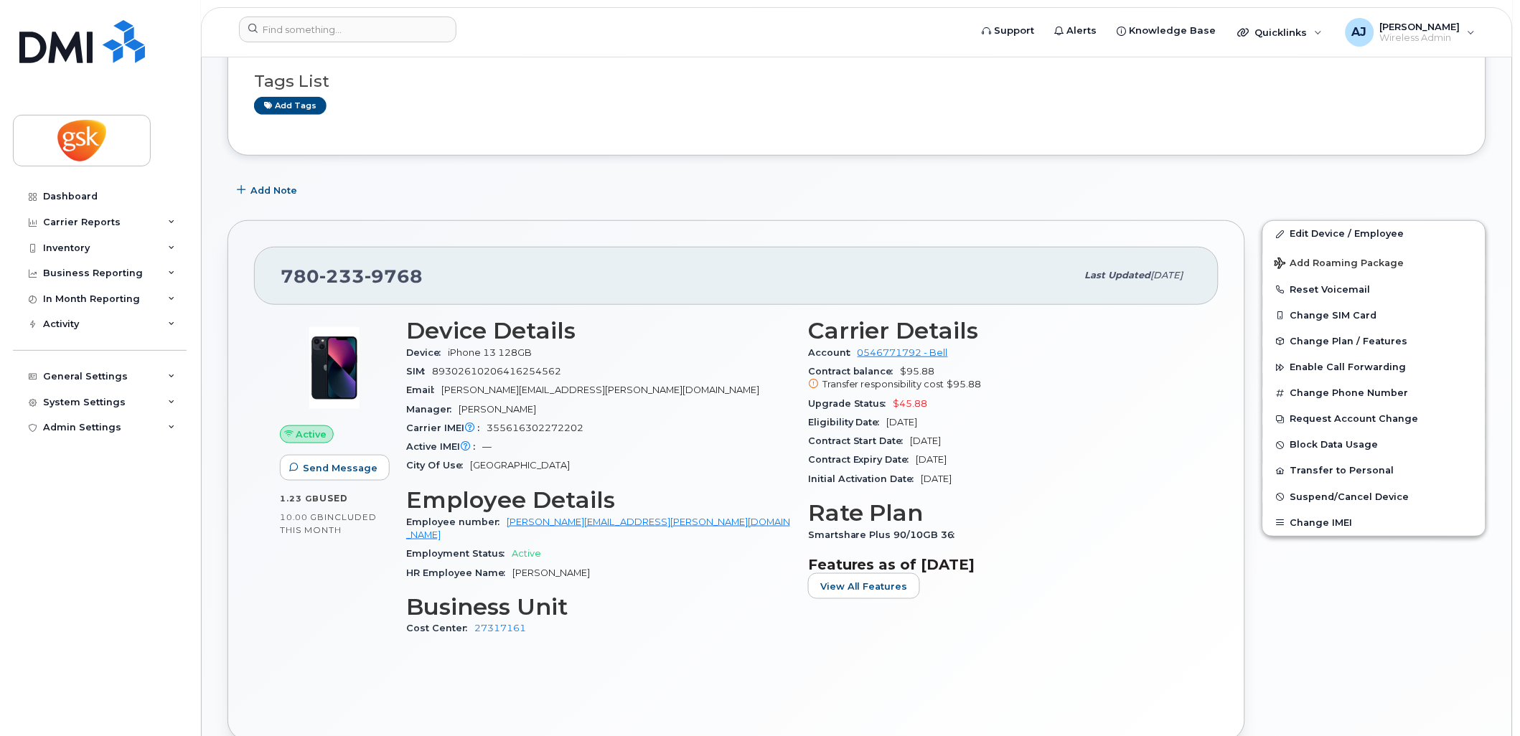
scroll to position [239, 0]
click at [1307, 502] on span "Suspend/Cancel Device" at bounding box center [1349, 496] width 119 height 11
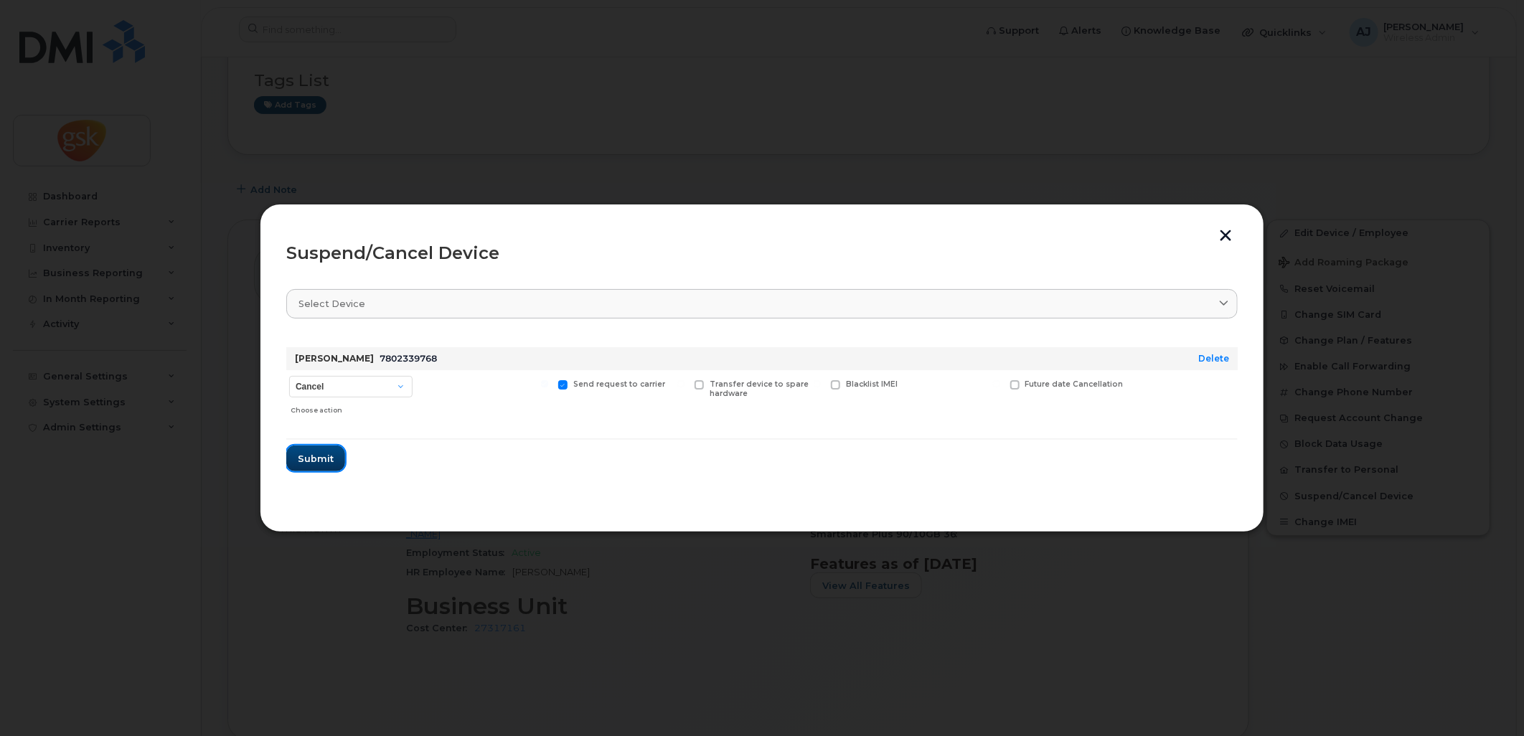
click at [311, 446] on button "Submit" at bounding box center [315, 459] width 59 height 26
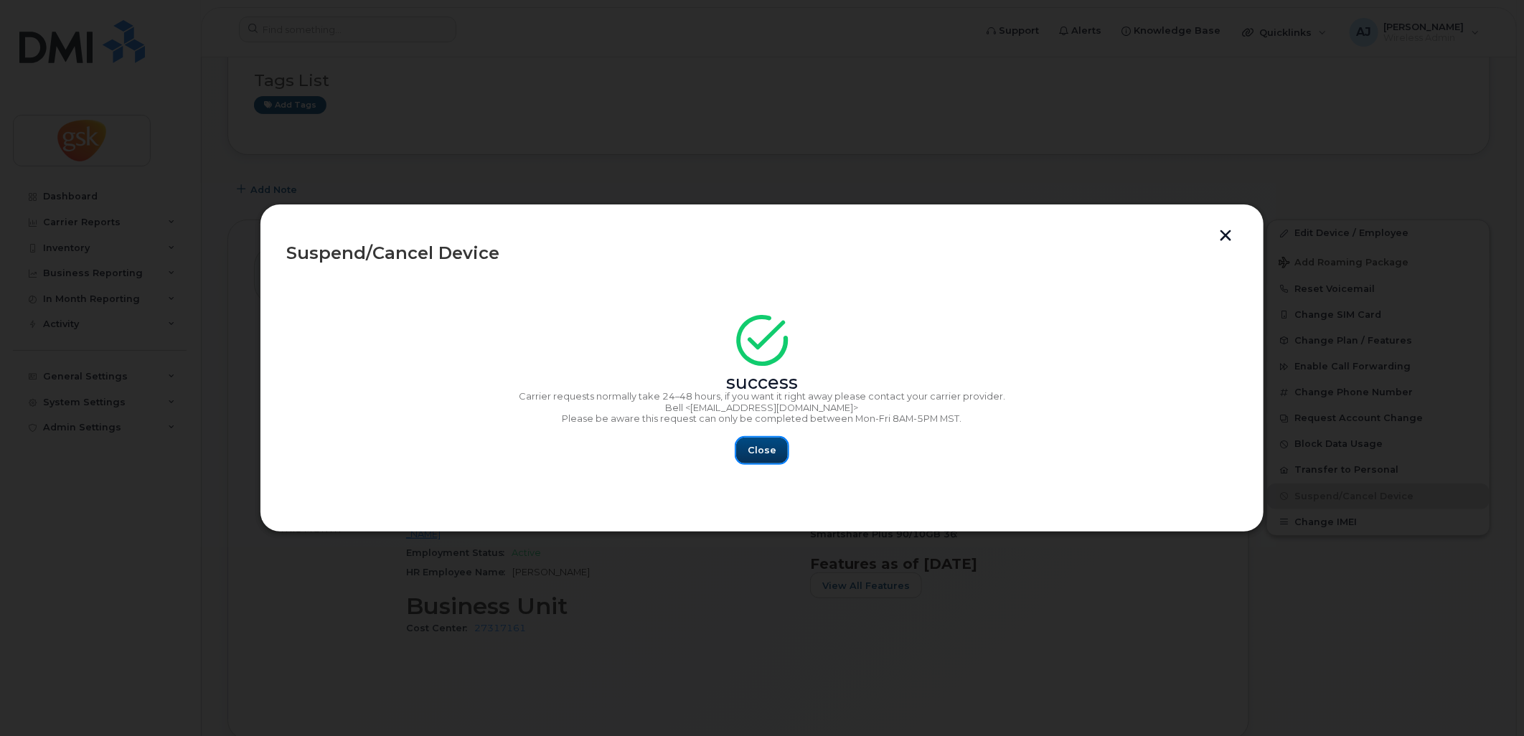
click at [764, 453] on span "Close" at bounding box center [762, 450] width 29 height 14
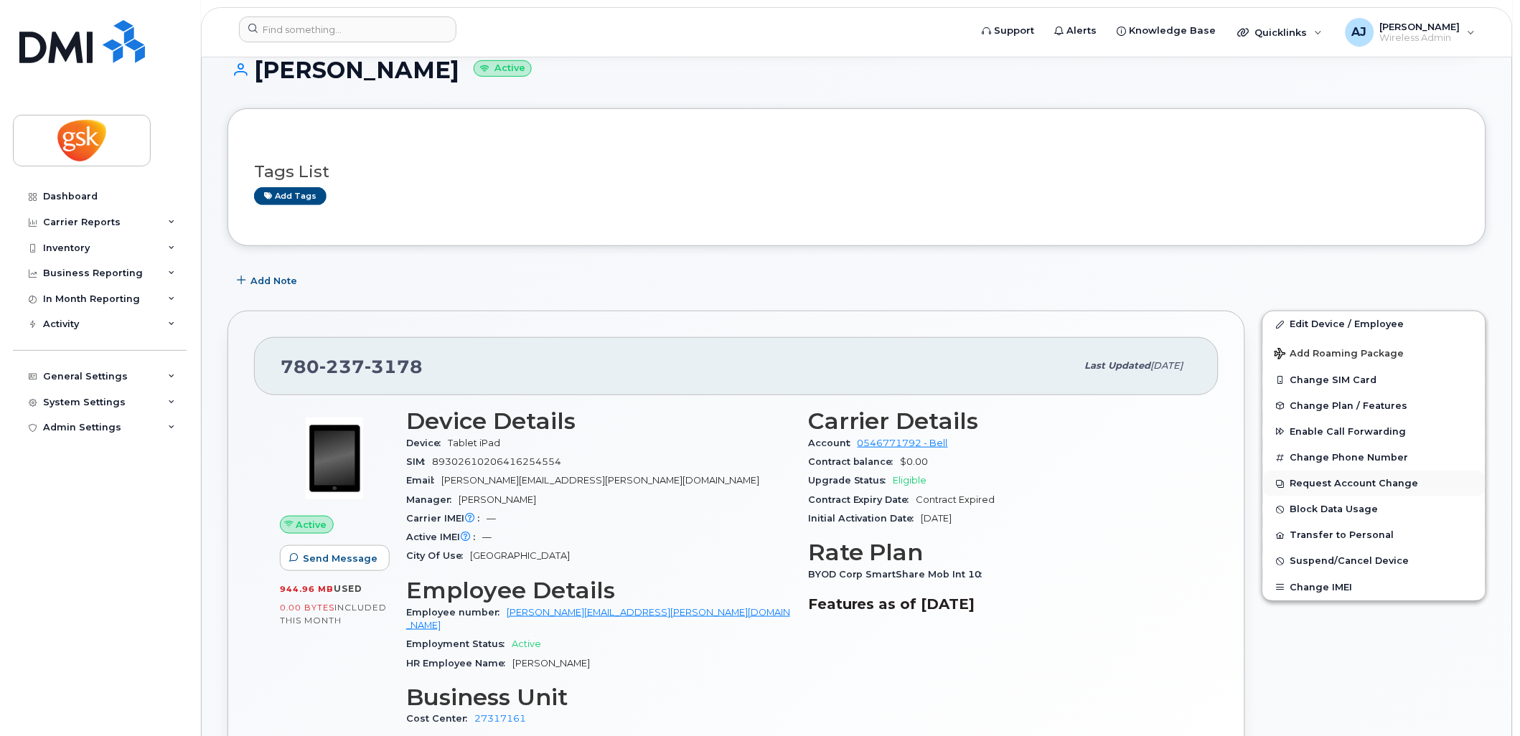
scroll to position [159, 0]
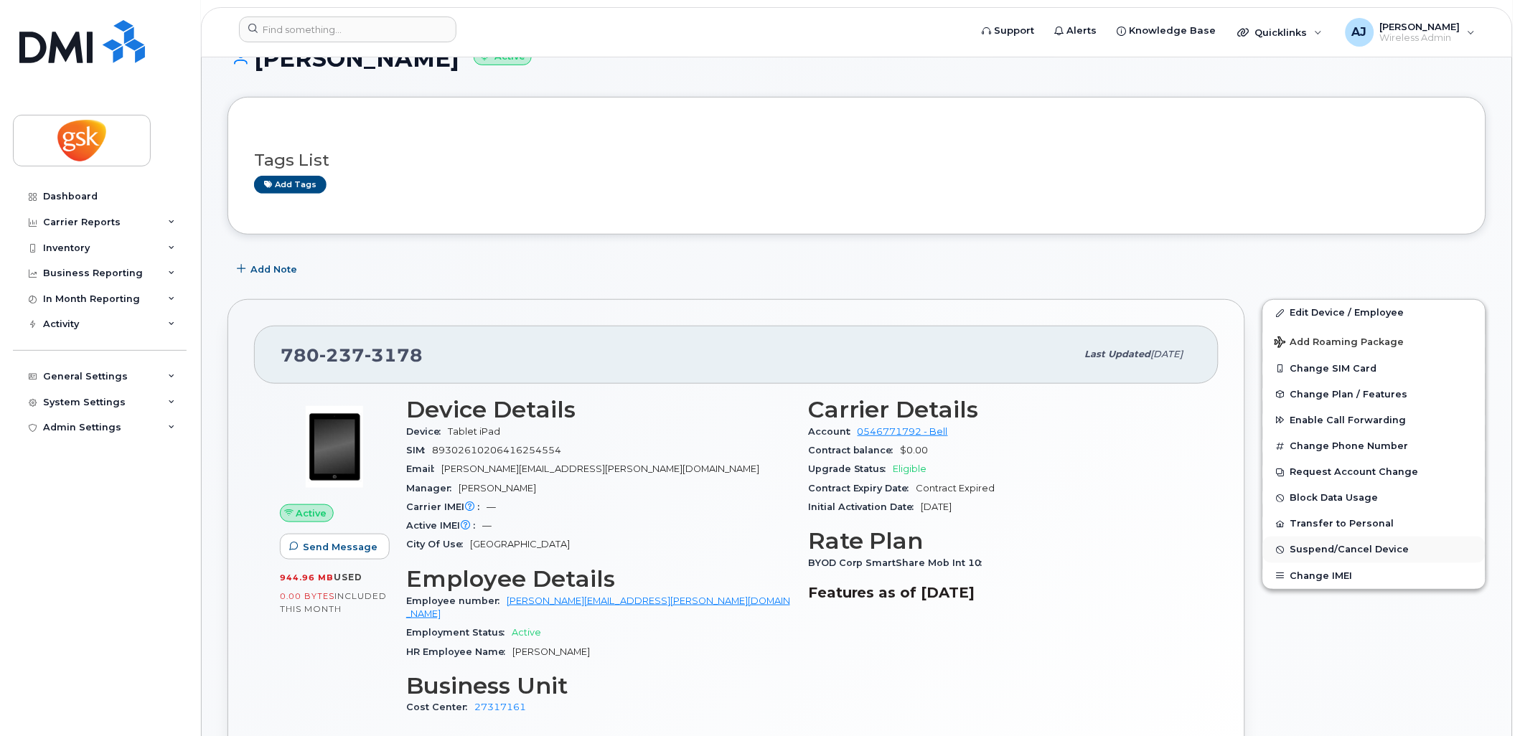
click at [1342, 553] on span "Suspend/Cancel Device" at bounding box center [1349, 550] width 119 height 11
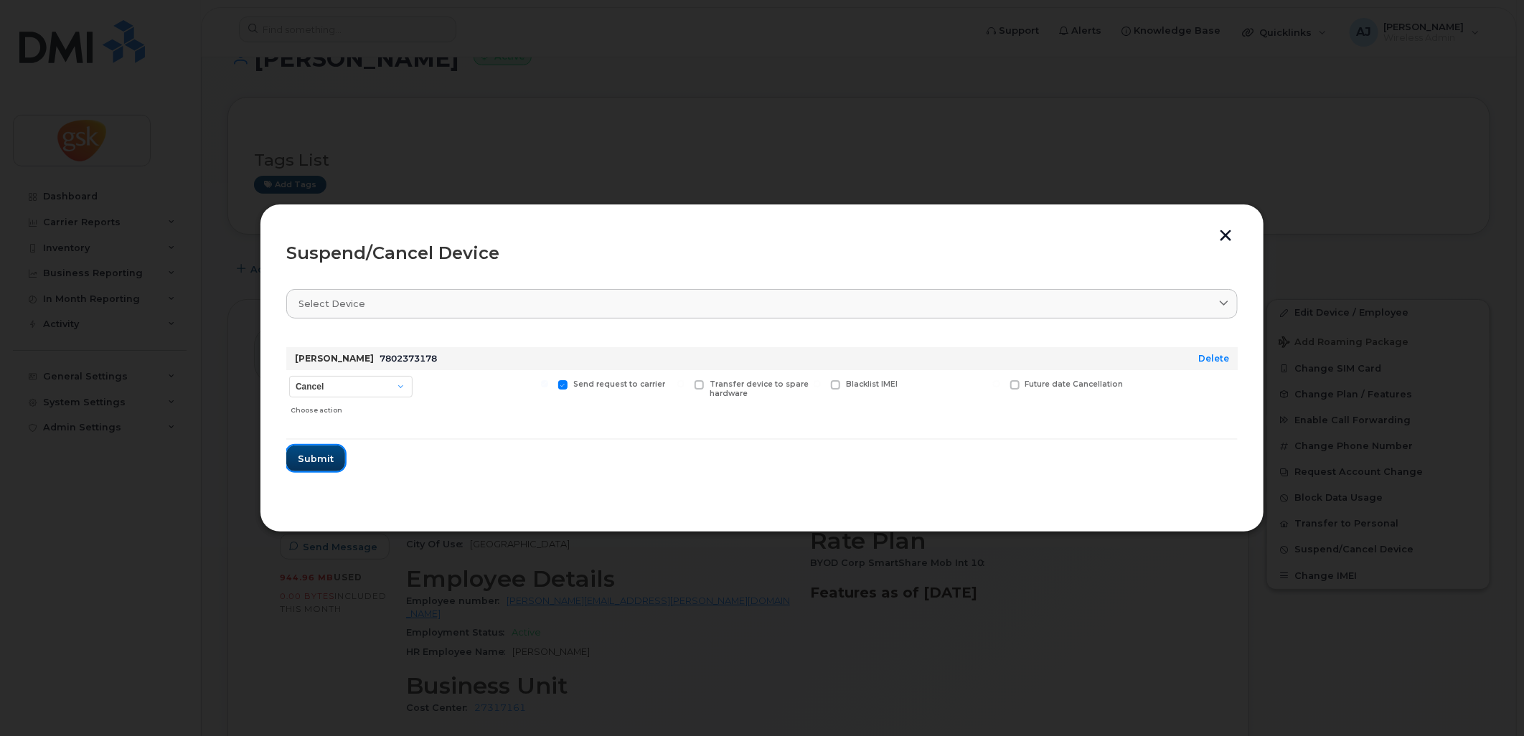
click at [318, 455] on span "Submit" at bounding box center [316, 459] width 36 height 14
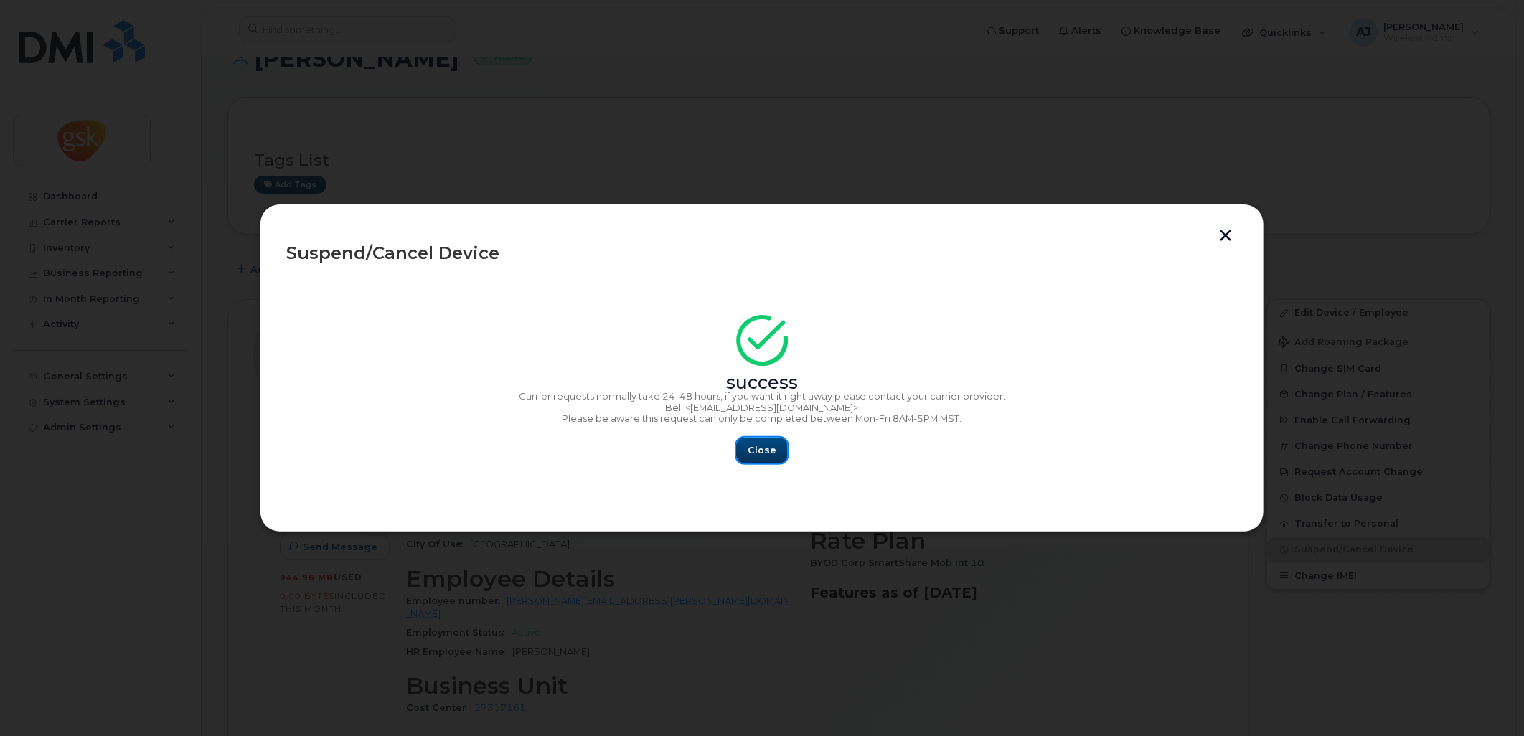
click at [756, 446] on span "Close" at bounding box center [762, 450] width 29 height 14
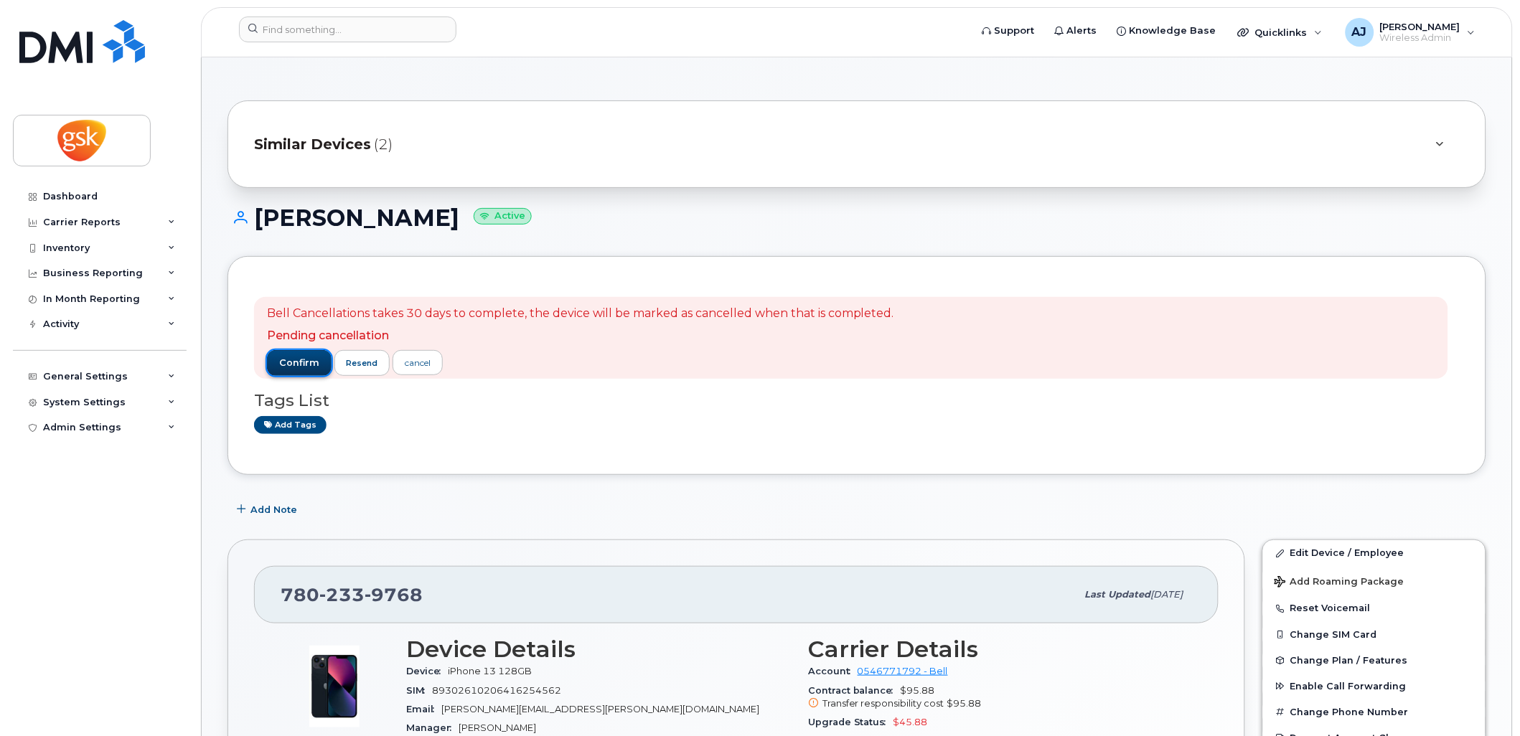
click at [291, 361] on span "confirm" at bounding box center [299, 363] width 40 height 13
click at [309, 359] on span "confirm" at bounding box center [299, 363] width 40 height 13
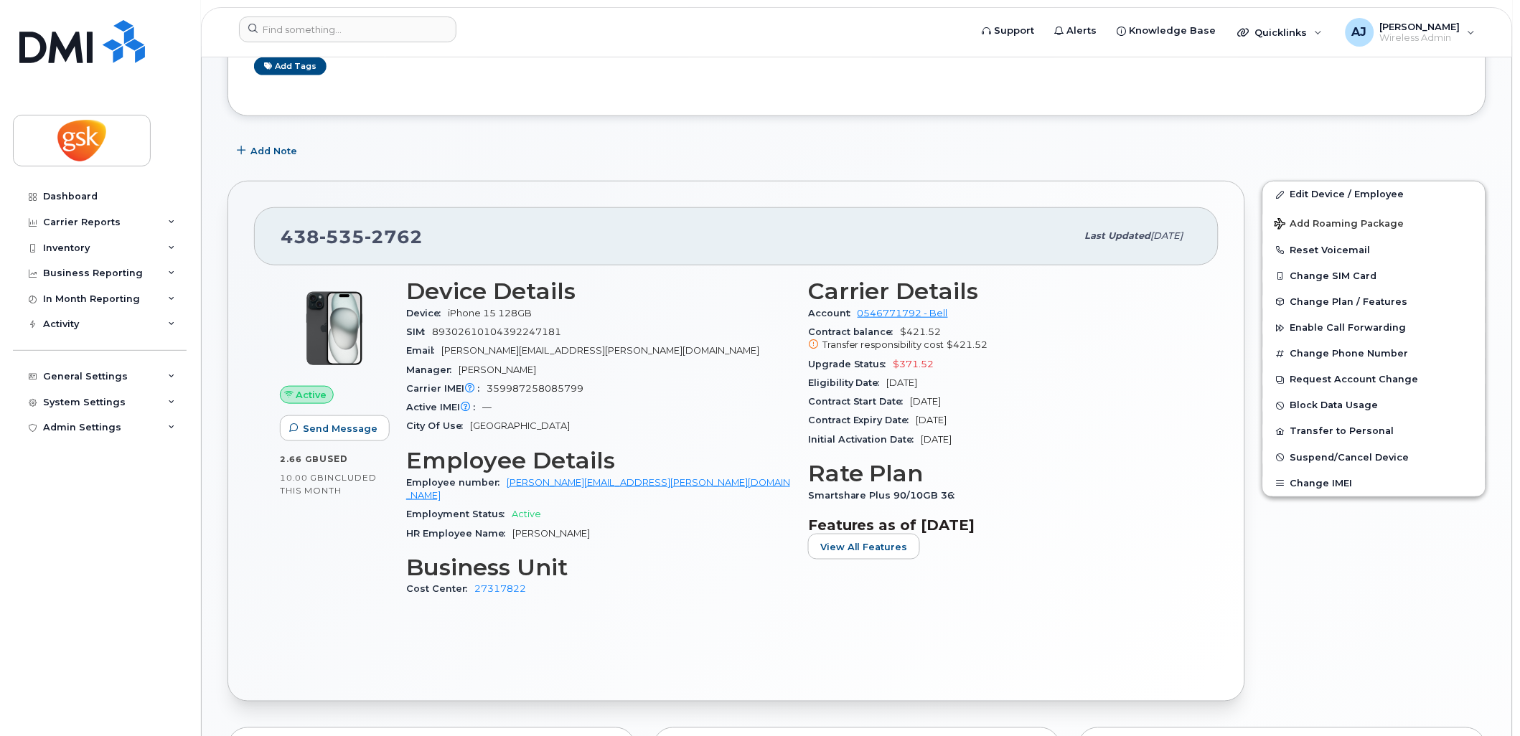
scroll to position [319, 0]
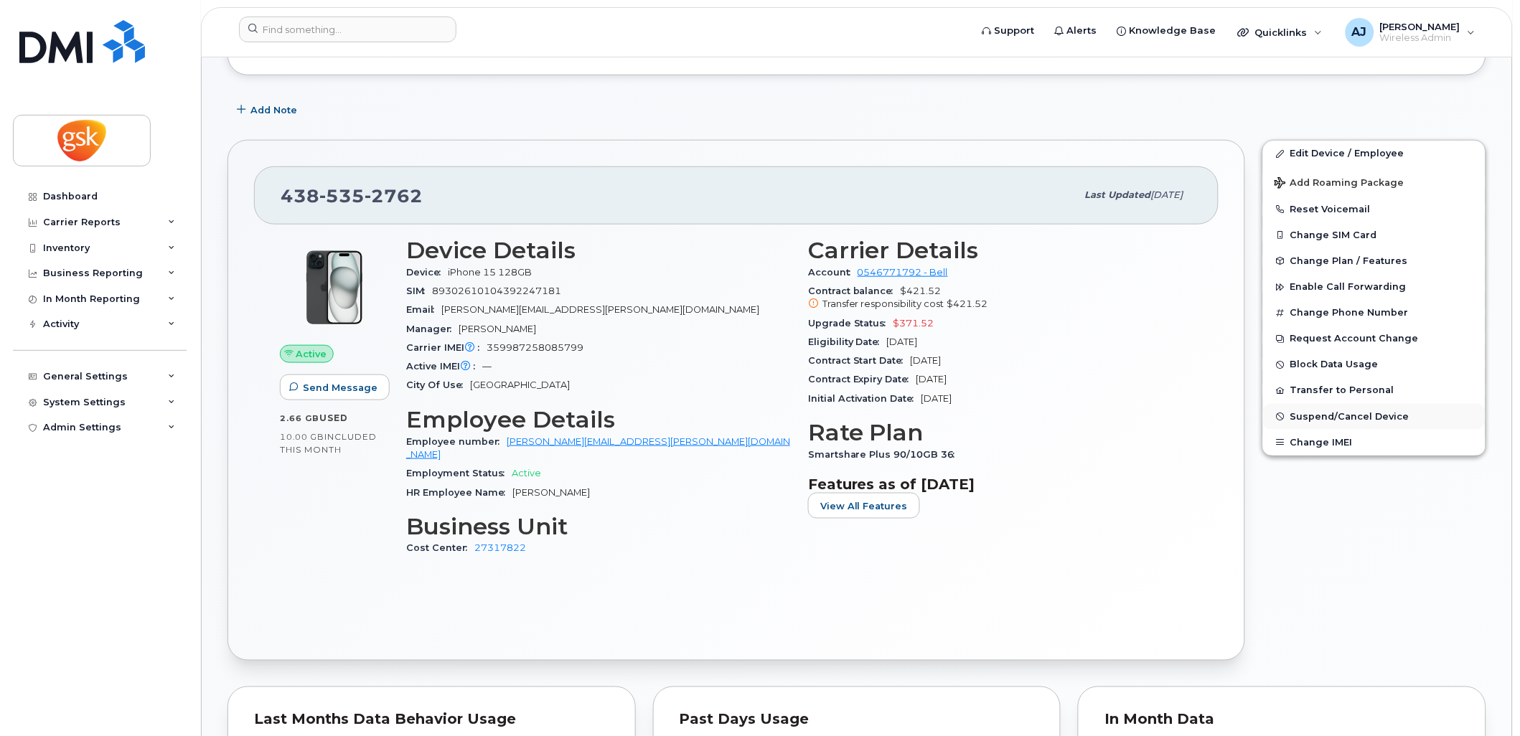
click at [1356, 420] on span "Suspend/Cancel Device" at bounding box center [1349, 416] width 119 height 11
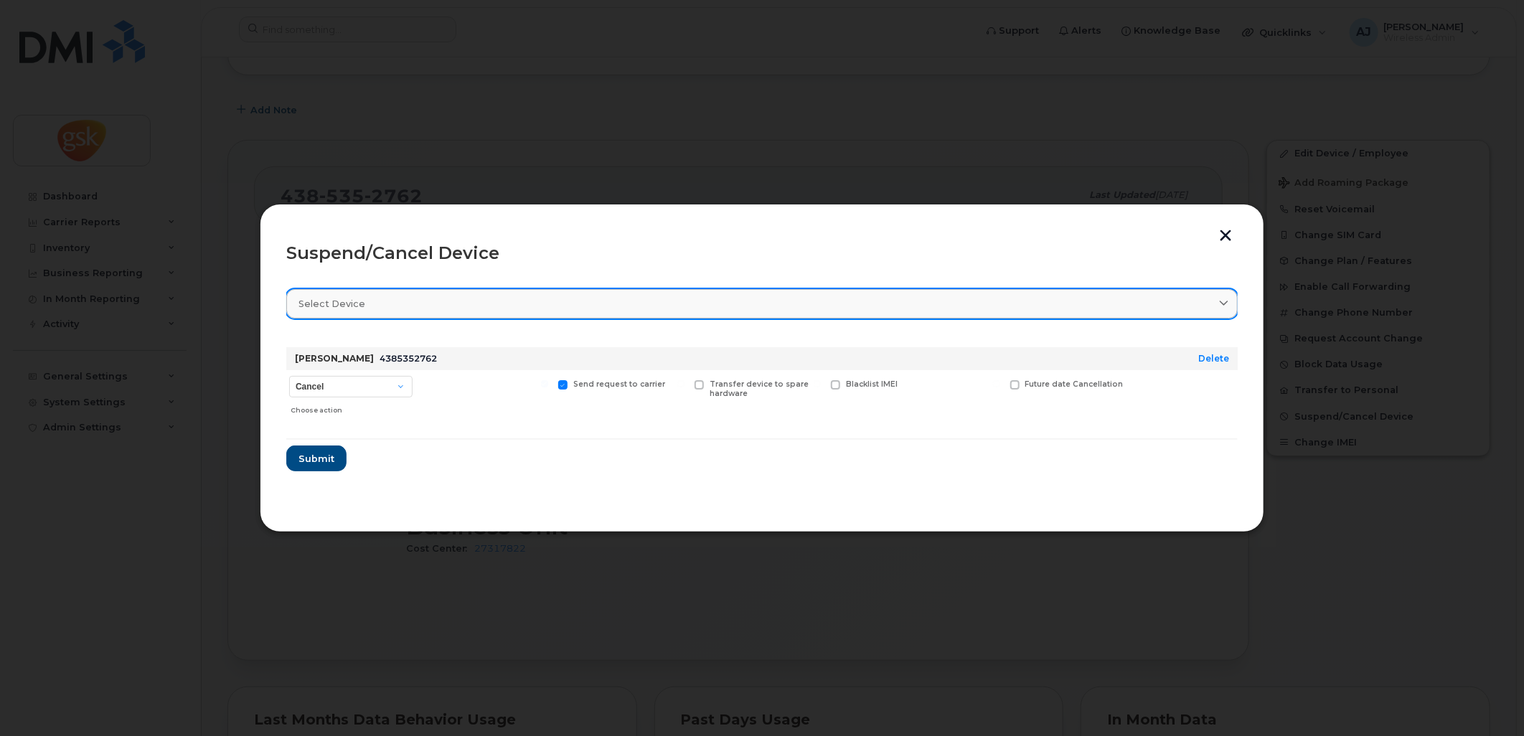
click at [612, 310] on div "Select device" at bounding box center [761, 304] width 927 height 14
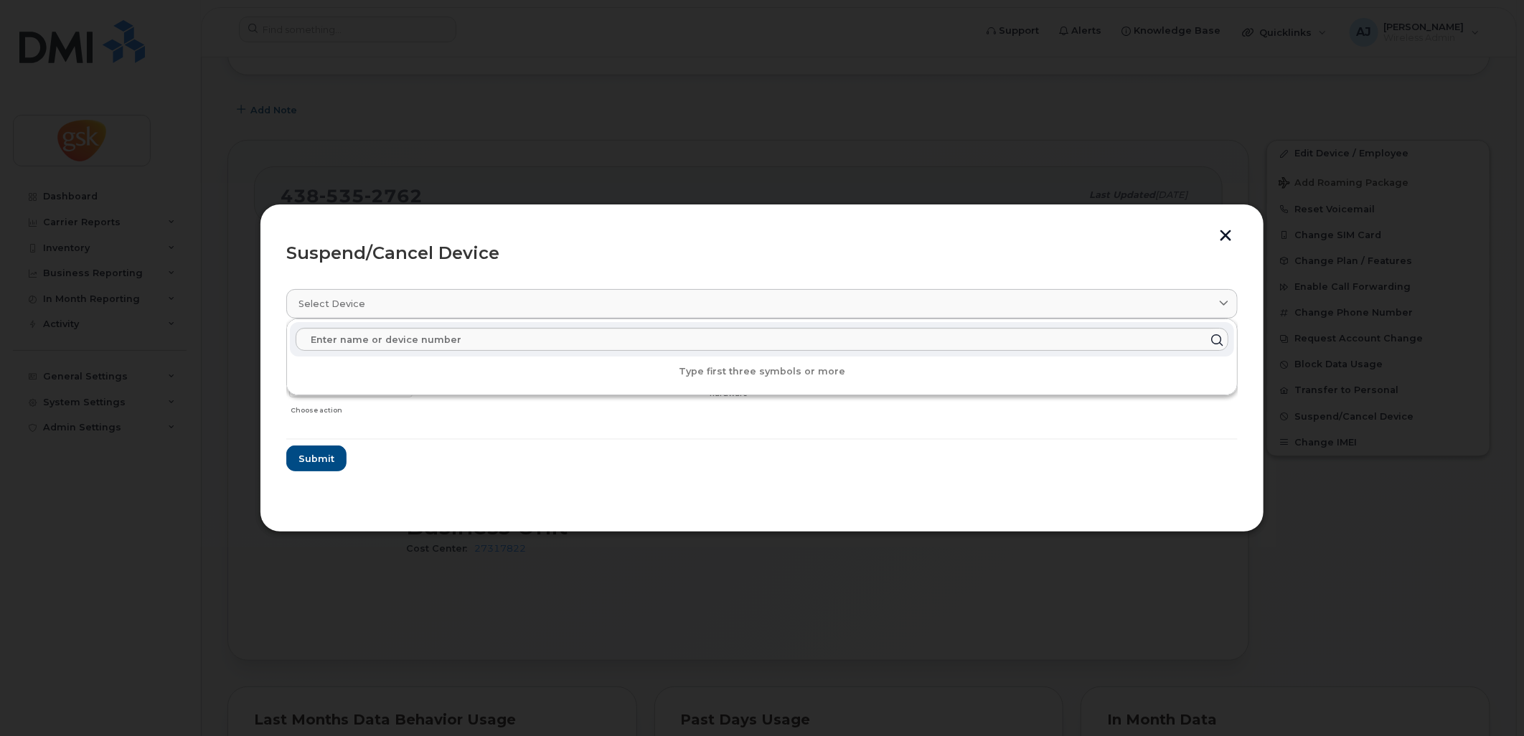
click at [435, 458] on form "Stephanie Kwong 4385352762 Delete Cancel Suspend - Extend Suspension Suspend - …" at bounding box center [761, 404] width 951 height 136
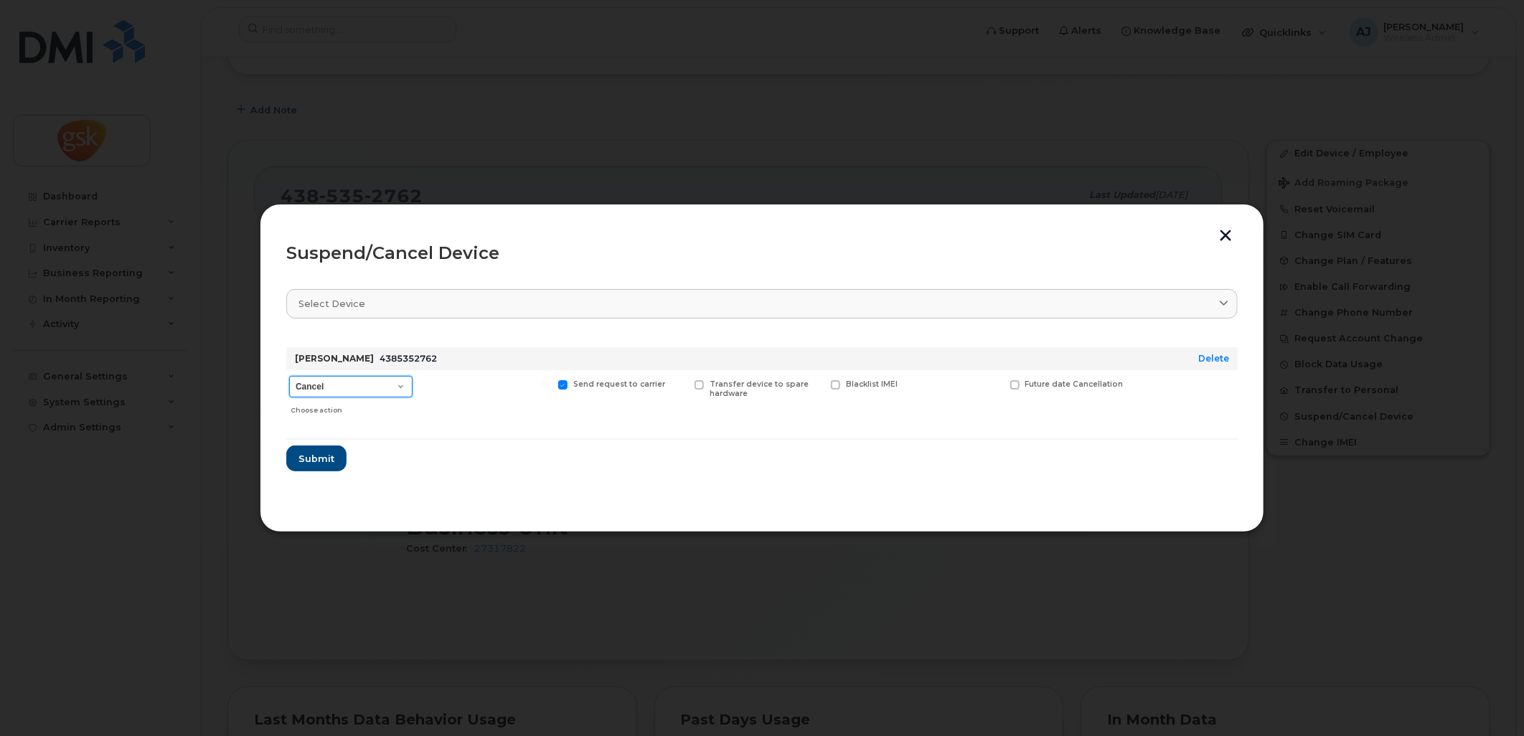
click at [387, 383] on select "Cancel Suspend - Extend Suspension Suspend - Reduced Rate Suspend - Full Rate S…" at bounding box center [350, 387] width 123 height 22
select select "[object Object]"
click at [289, 376] on select "Cancel Suspend - Extend Suspension Suspend - Reduced Rate Suspend - Full Rate S…" at bounding box center [350, 387] width 123 height 22
click at [310, 457] on span "Submit" at bounding box center [316, 459] width 36 height 14
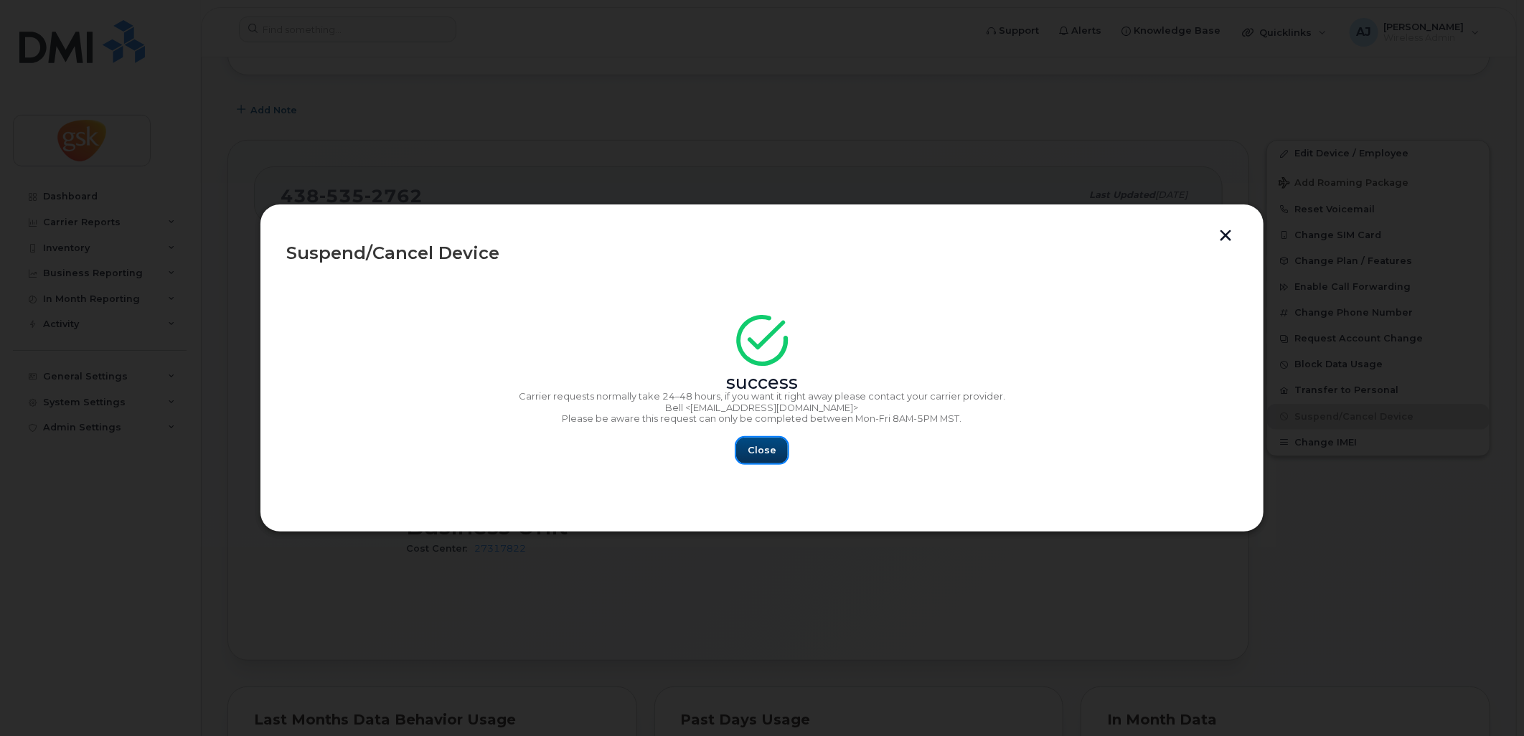
click at [762, 446] on span "Close" at bounding box center [762, 450] width 29 height 14
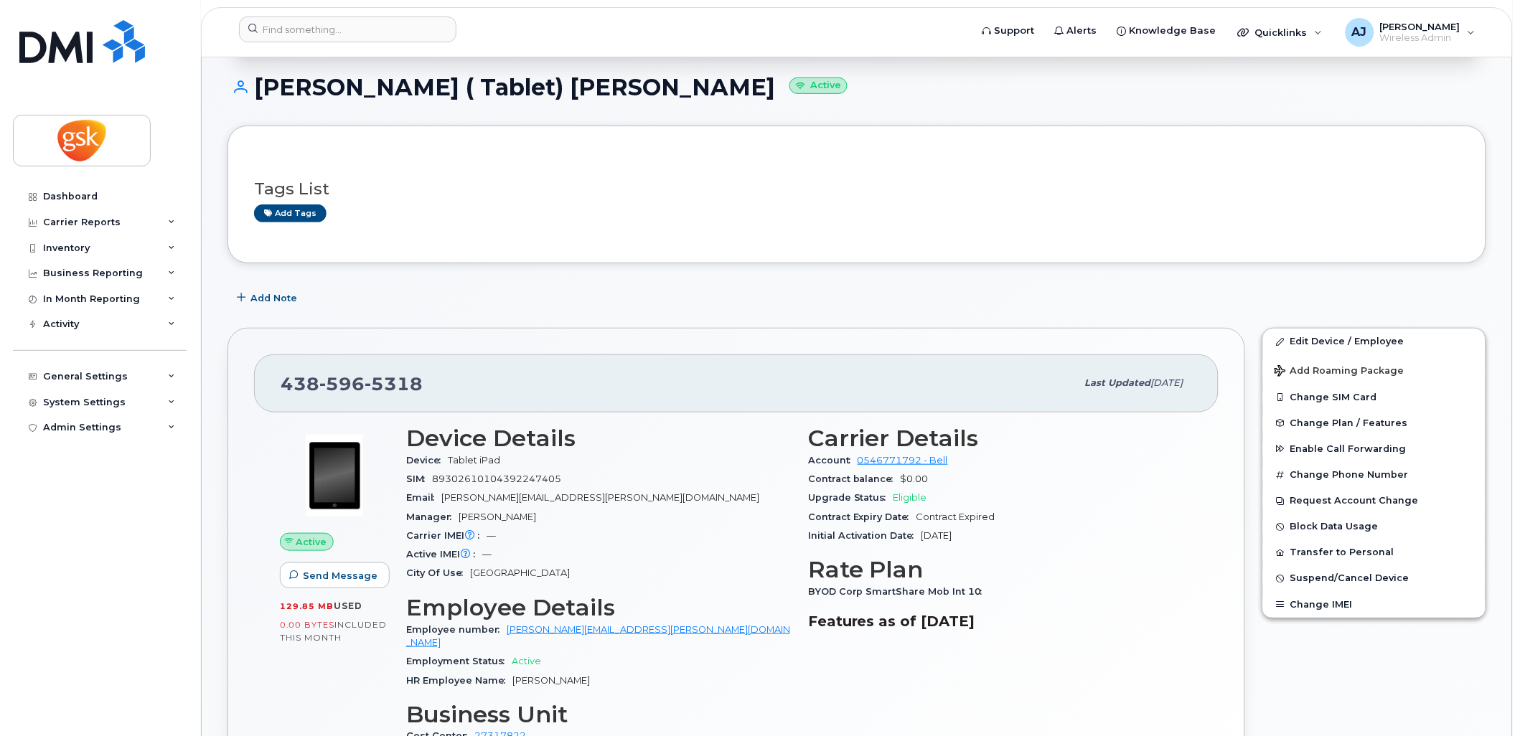
scroll to position [319, 0]
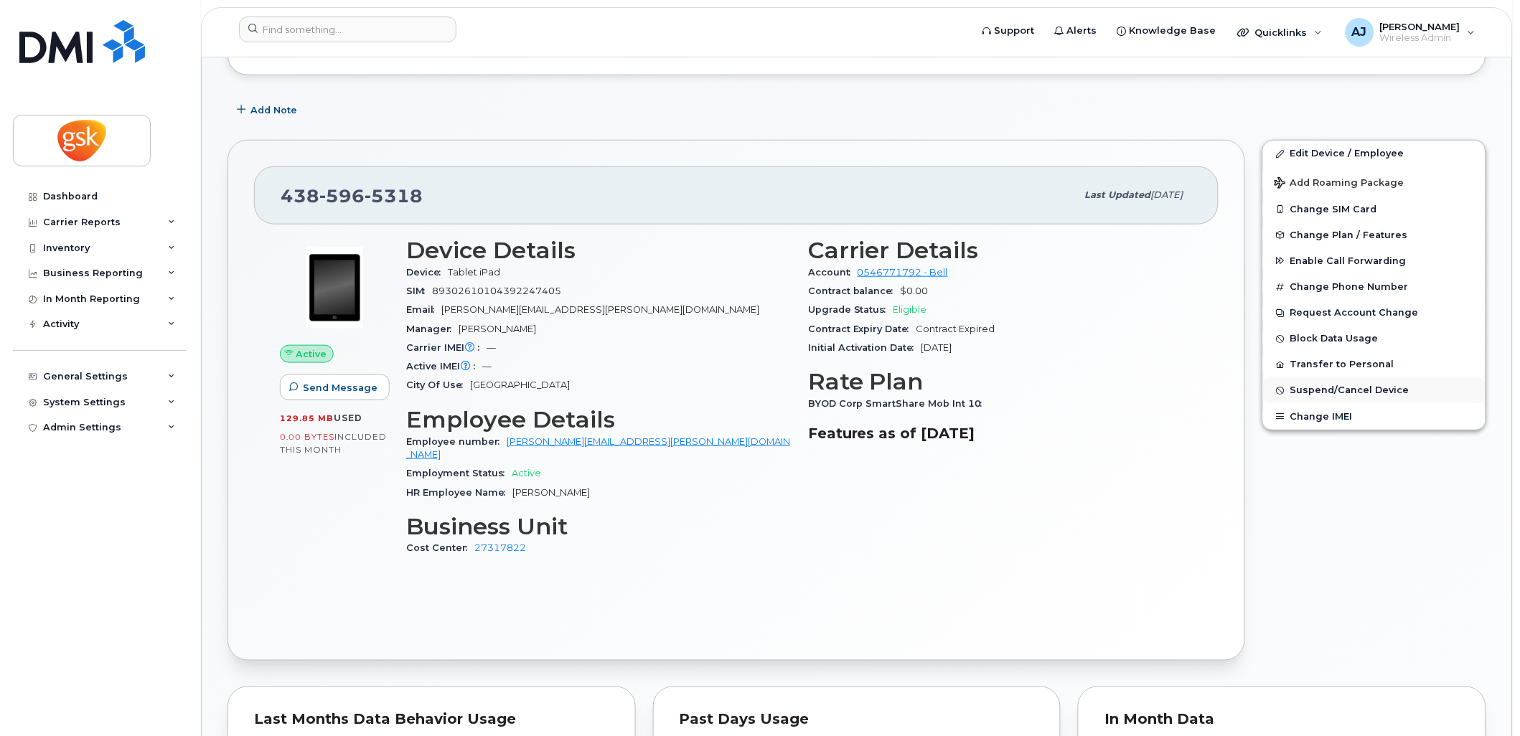
click at [1330, 392] on span "Suspend/Cancel Device" at bounding box center [1349, 390] width 119 height 11
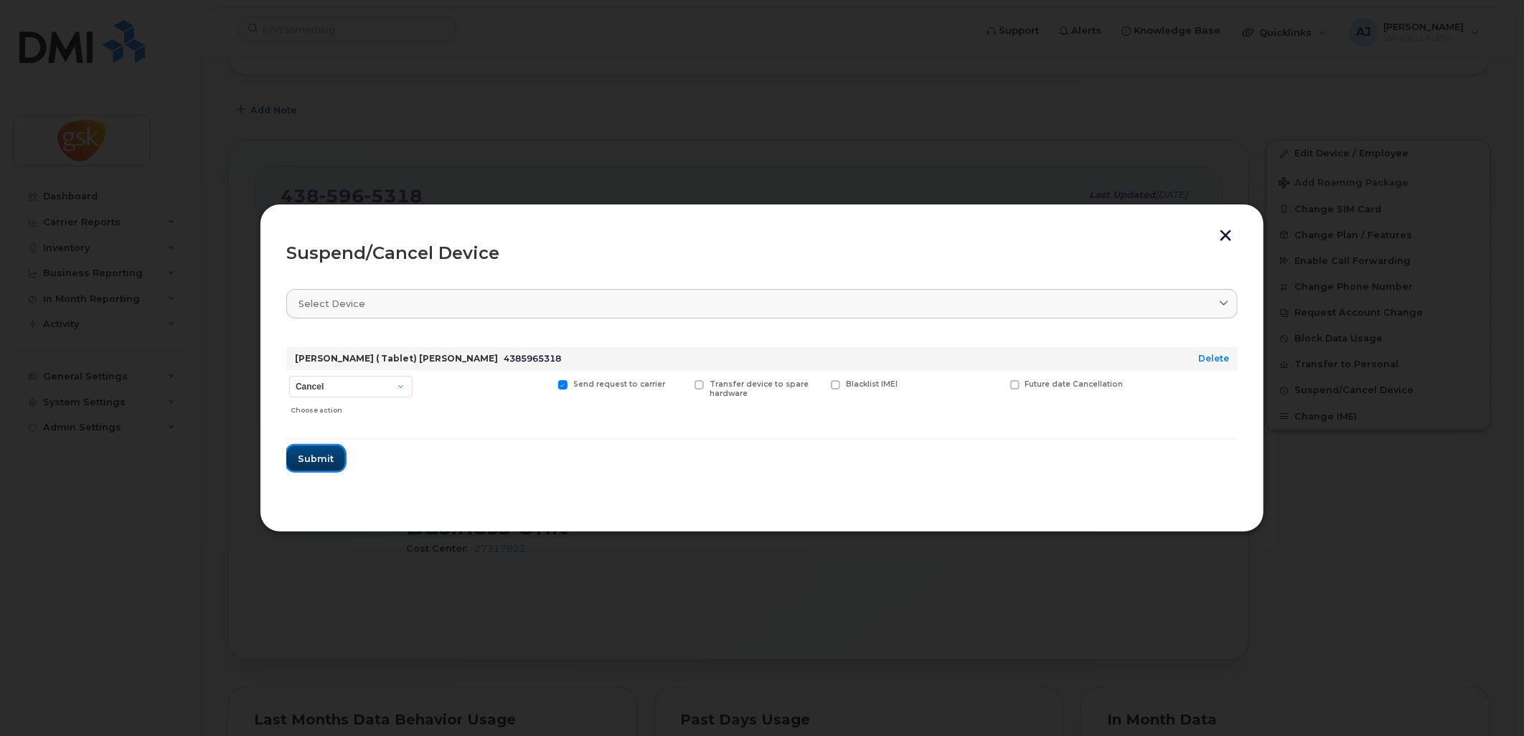
click at [323, 449] on button "Submit" at bounding box center [315, 459] width 59 height 26
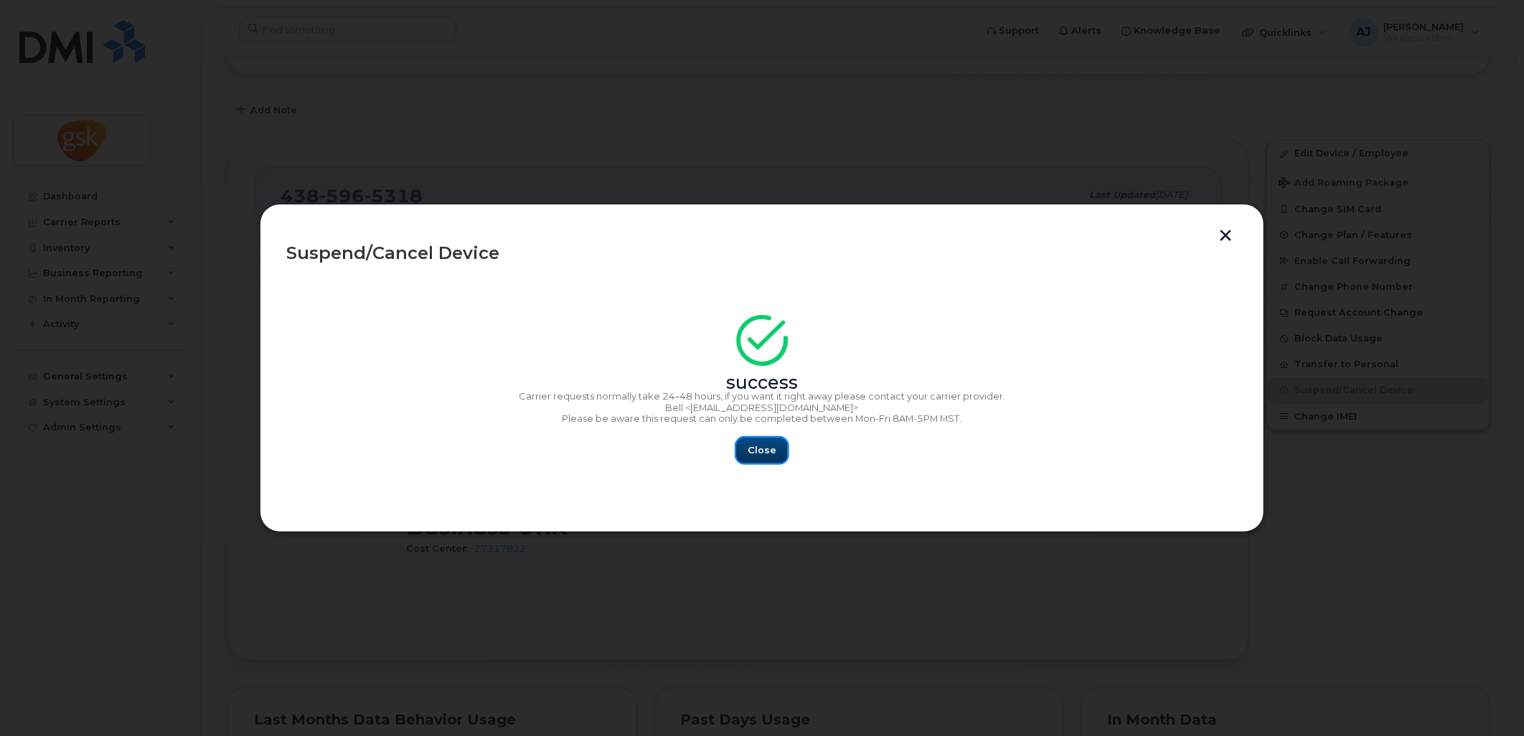
click at [743, 452] on button "Close" at bounding box center [762, 451] width 52 height 26
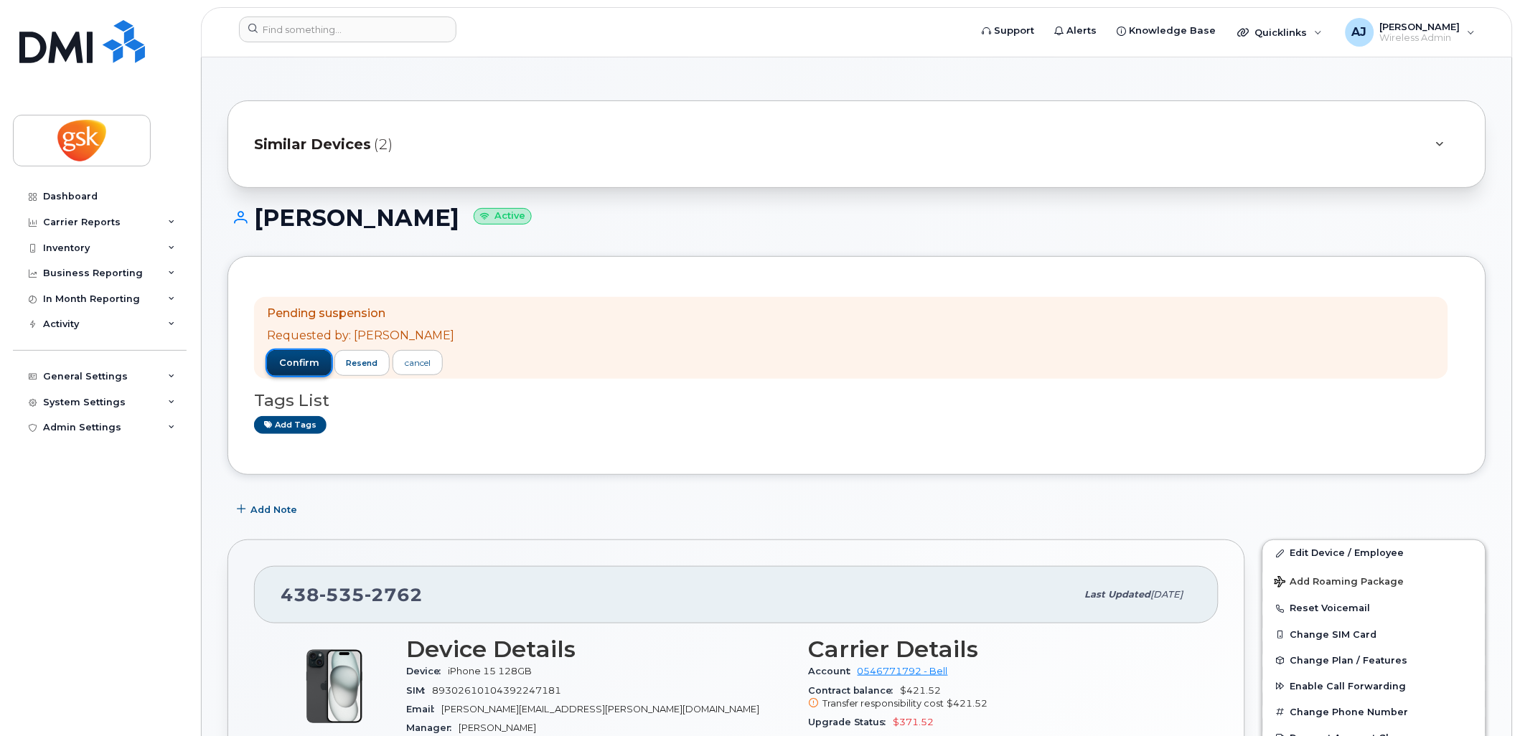
click at [286, 364] on span "confirm" at bounding box center [299, 363] width 40 height 13
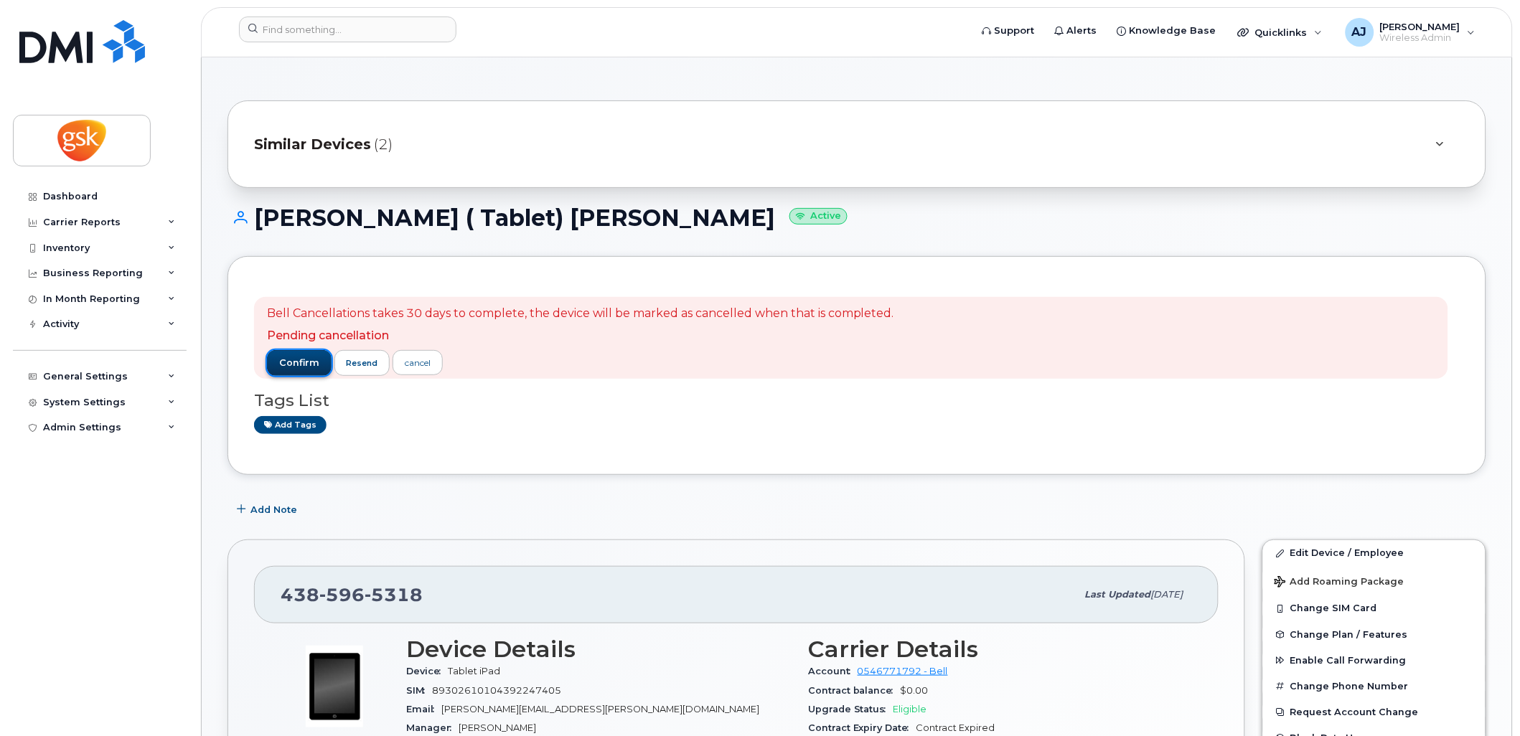
click at [296, 359] on span "confirm" at bounding box center [299, 363] width 40 height 13
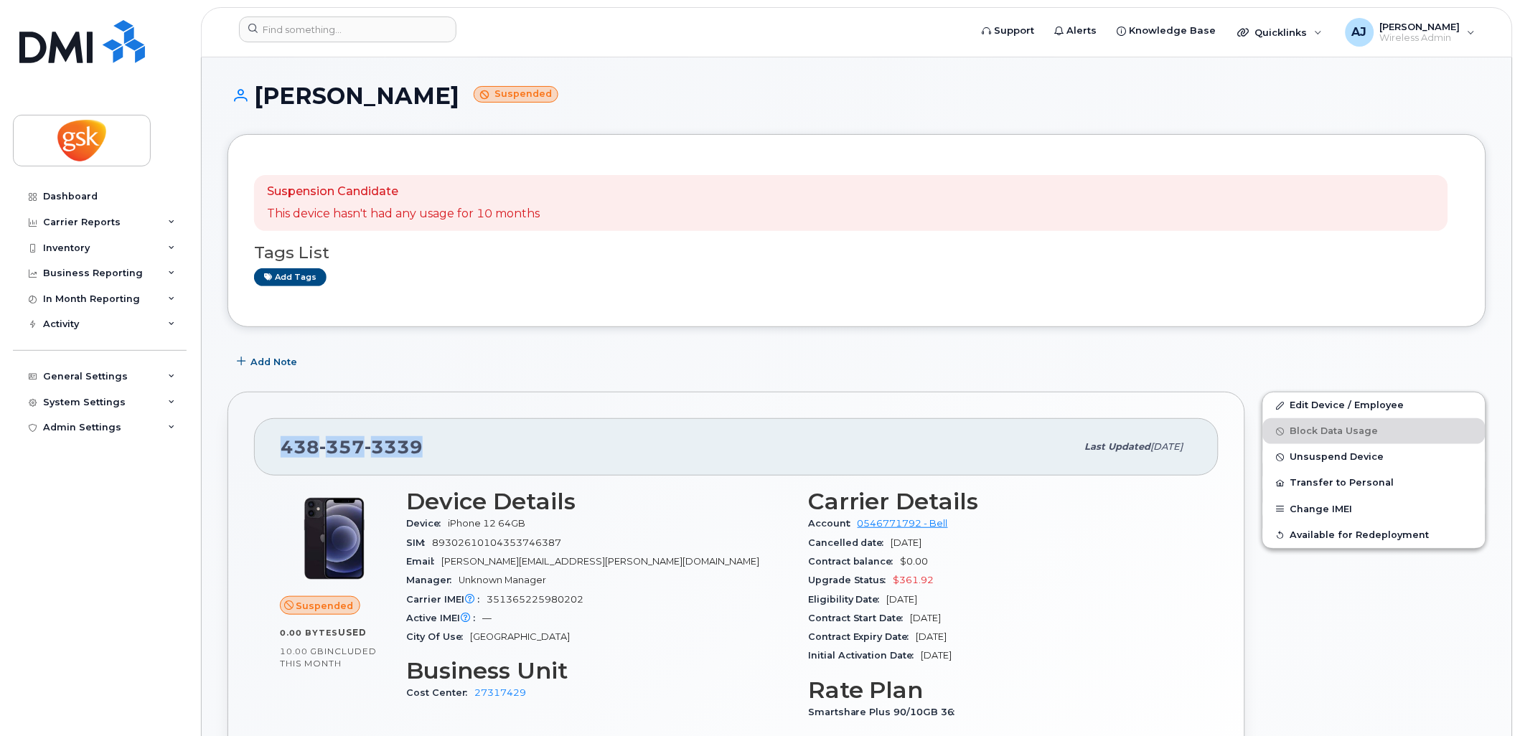
drag, startPoint x: 440, startPoint y: 446, endPoint x: 280, endPoint y: 441, distance: 160.1
click at [280, 441] on div "[PHONE_NUMBER] Last updated [DATE]" at bounding box center [736, 446] width 964 height 57
copy span "[PHONE_NUMBER]"
